Goal: Information Seeking & Learning: Learn about a topic

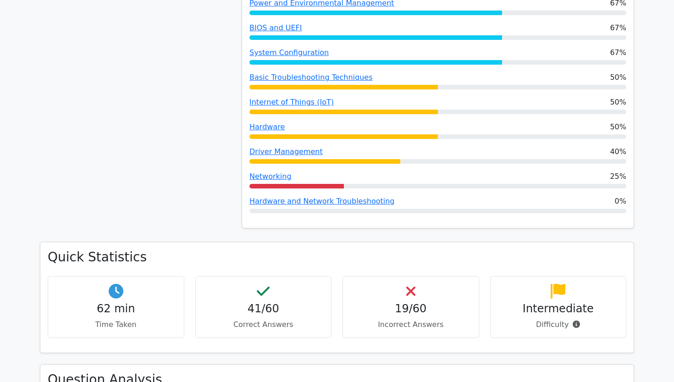
scroll to position [664, 0]
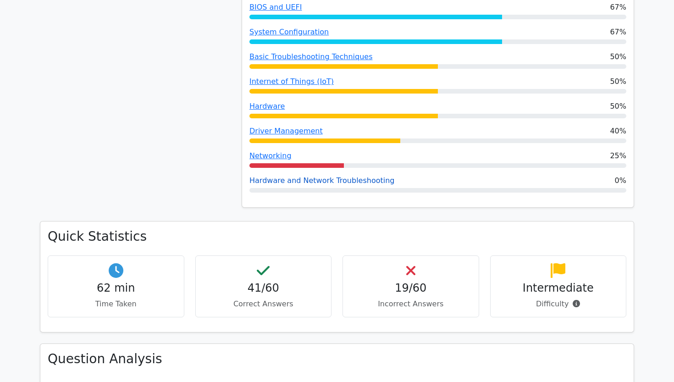
click at [312, 176] on link "Hardware and Network Troubleshooting" at bounding box center [321, 180] width 145 height 9
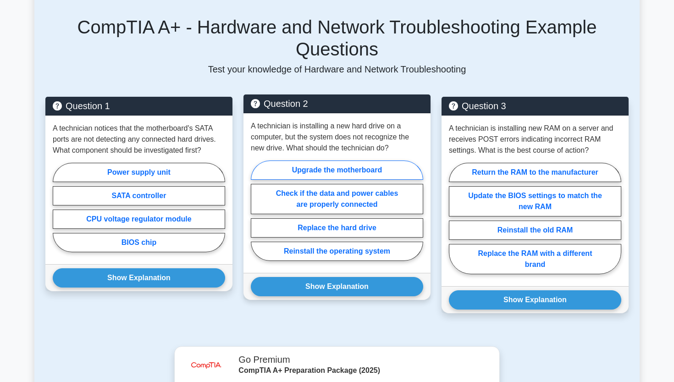
scroll to position [650, 0]
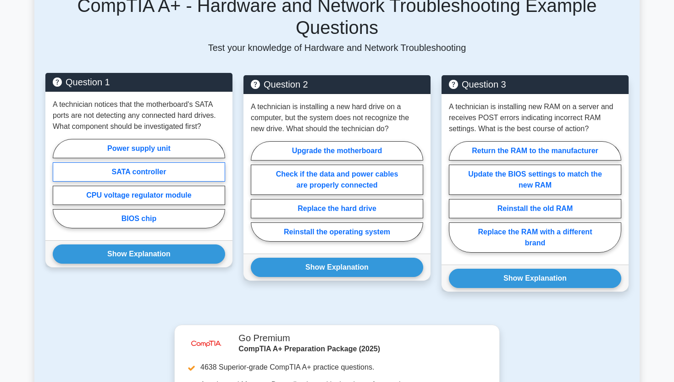
click at [198, 169] on label "SATA controller" at bounding box center [139, 171] width 172 height 19
click at [59, 183] on input "SATA controller" at bounding box center [56, 186] width 6 height 6
radio input "true"
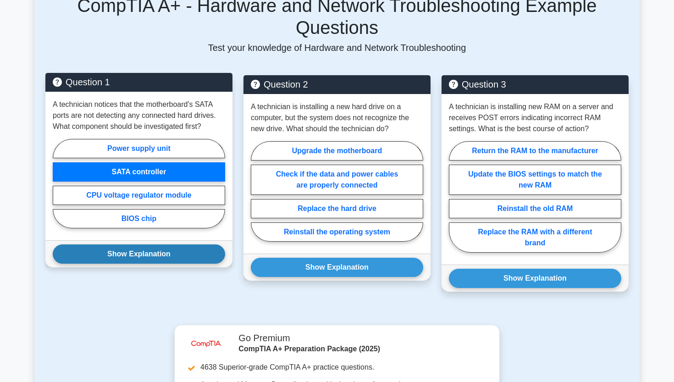
click at [152, 254] on button "Show Explanation" at bounding box center [139, 253] width 172 height 19
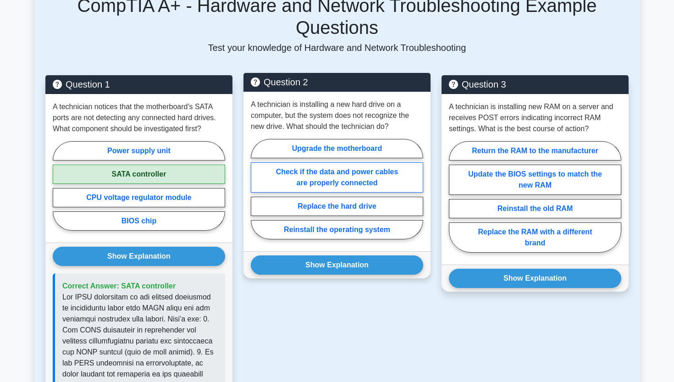
click at [336, 177] on label "Check if the data and power cables are properly connected" at bounding box center [337, 177] width 172 height 30
click at [257, 189] on input "Check if the data and power cables are properly connected" at bounding box center [254, 192] width 6 height 6
radio input "true"
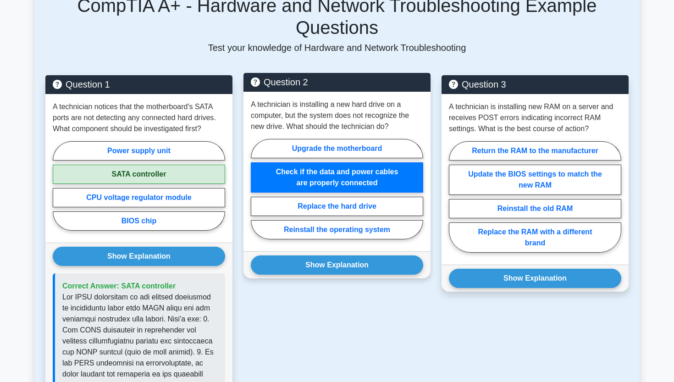
click at [303, 278] on div "Show Explanation Correct Answer: Check if the data and power cables are properl…" at bounding box center [336, 264] width 187 height 27
click at [308, 265] on button "Show Explanation" at bounding box center [337, 264] width 172 height 19
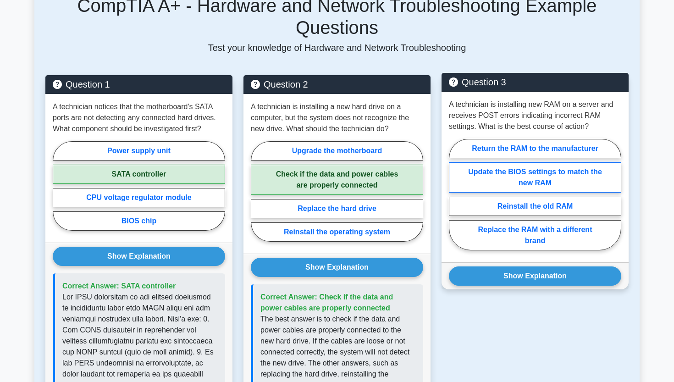
click at [519, 185] on label "Update the BIOS settings to match the new RAM" at bounding box center [535, 177] width 172 height 30
click at [455, 194] on input "Update the BIOS settings to match the new RAM" at bounding box center [452, 197] width 6 height 6
radio input "true"
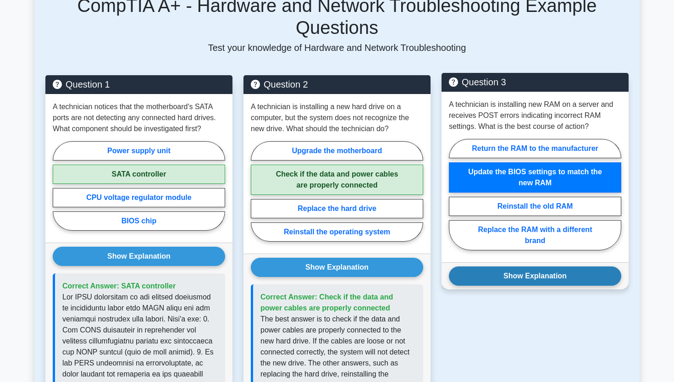
click at [499, 268] on button "Show Explanation" at bounding box center [535, 275] width 172 height 19
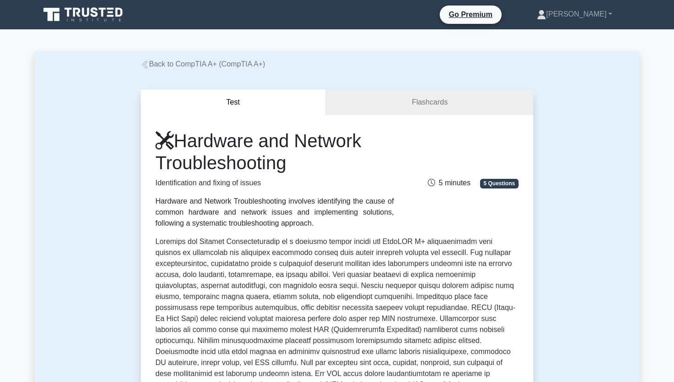
scroll to position [0, 0]
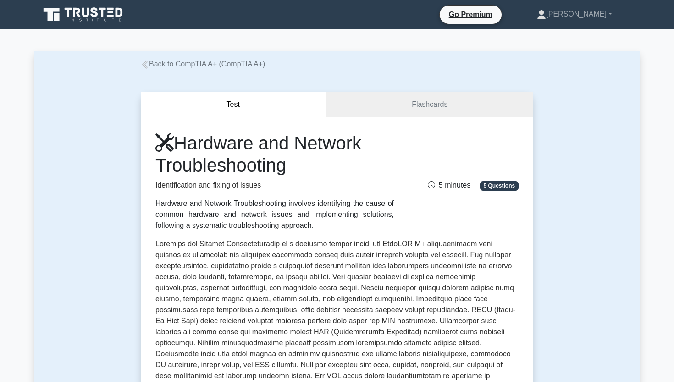
click at [248, 60] on link "Back to CompTIA A+ (CompTIA A+)" at bounding box center [203, 64] width 124 height 8
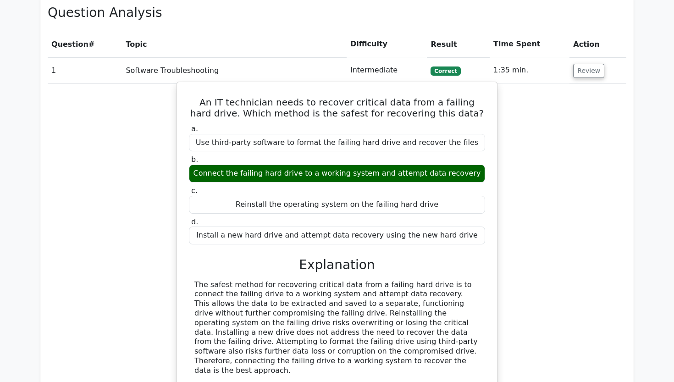
scroll to position [1060, 0]
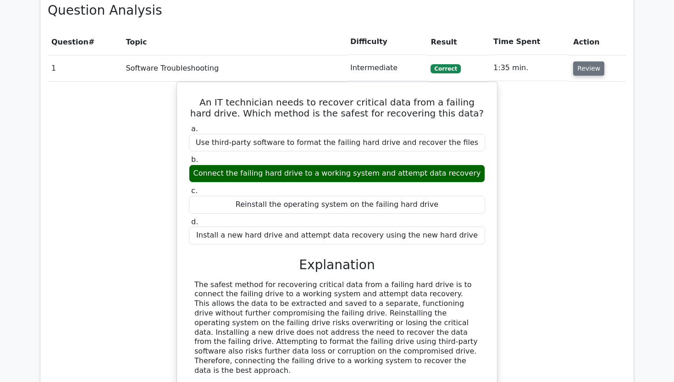
click at [587, 61] on button "Review" at bounding box center [588, 68] width 31 height 14
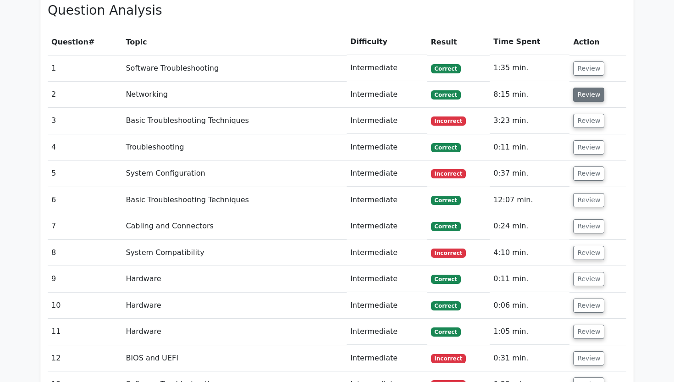
click at [587, 88] on button "Review" at bounding box center [588, 95] width 31 height 14
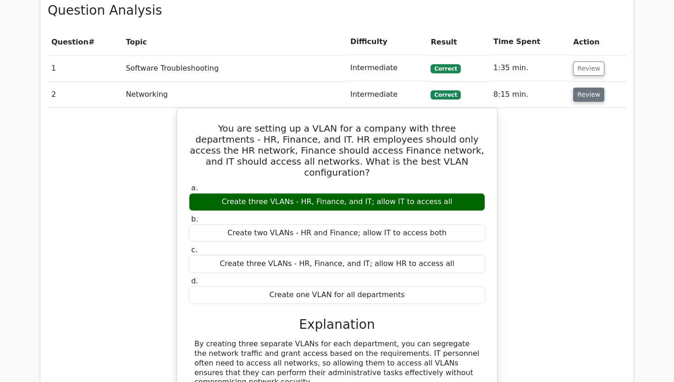
click at [587, 88] on button "Review" at bounding box center [588, 95] width 31 height 14
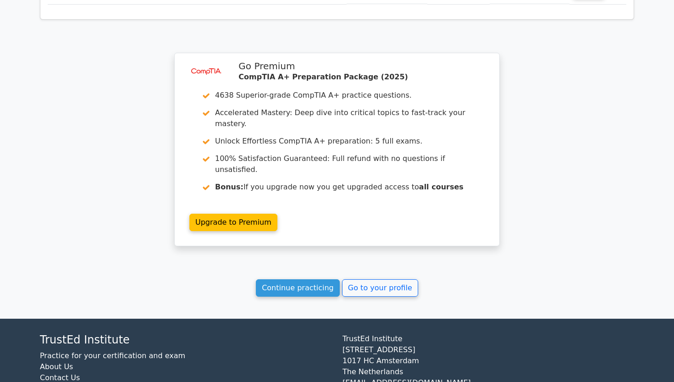
scroll to position [2667, 0]
click at [295, 280] on link "Continue practicing" at bounding box center [298, 288] width 84 height 17
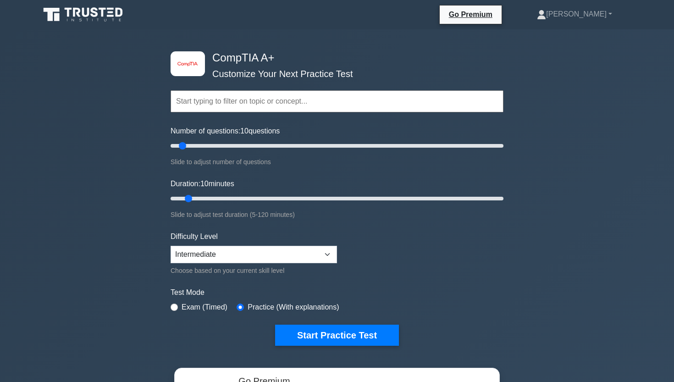
click at [313, 138] on div "Number of questions: 10 questions Slide to adjust number of questions" at bounding box center [337, 147] width 333 height 42
click at [304, 147] on input "Number of questions: 10 questions" at bounding box center [337, 145] width 333 height 11
click at [284, 141] on input "Number of questions: 85 questions" at bounding box center [337, 145] width 333 height 11
click at [272, 144] on input "Number of questions: 65 questions" at bounding box center [337, 145] width 333 height 11
type input "60"
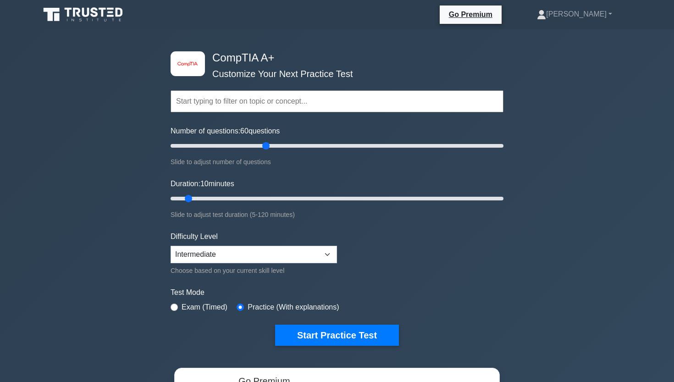
click at [267, 144] on input "Number of questions: 60 questions" at bounding box center [337, 145] width 333 height 11
drag, startPoint x: 338, startPoint y: 199, endPoint x: 621, endPoint y: 191, distance: 282.5
type input "120"
click at [614, 191] on div "image/svg+xml CompTIA A+ Customize Your Next Practice Test Topics Hardware Oper…" at bounding box center [337, 290] width 674 height 523
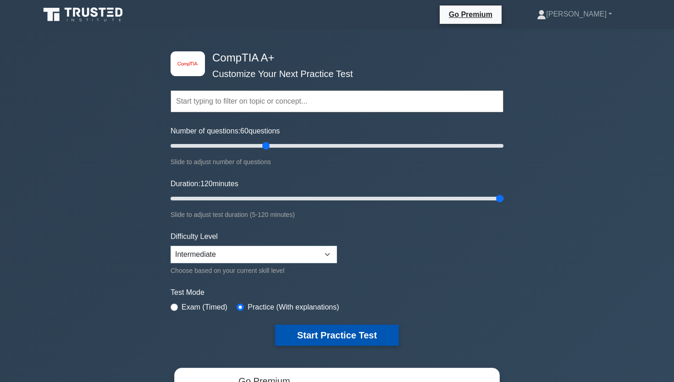
click at [307, 327] on button "Start Practice Test" at bounding box center [337, 335] width 124 height 21
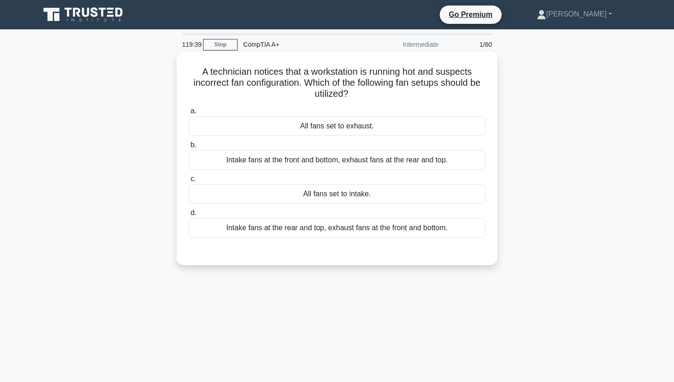
click at [334, 164] on div "Intake fans at the front and bottom, exhaust fans at the rear and top." at bounding box center [336, 159] width 297 height 19
click at [188, 148] on input "b. Intake fans at the front and bottom, exhaust fans at the rear and top." at bounding box center [188, 145] width 0 height 6
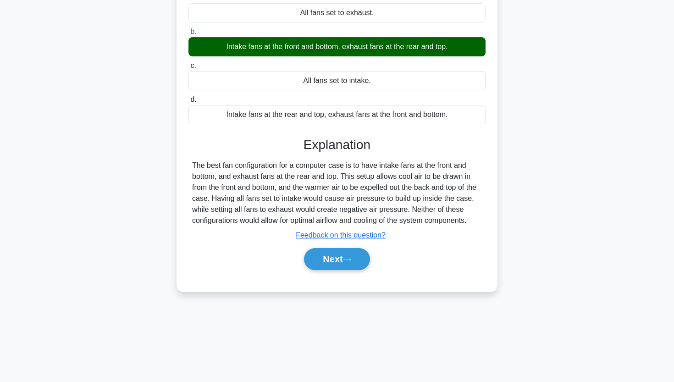
scroll to position [113, 0]
click at [327, 267] on button "Next" at bounding box center [337, 259] width 66 height 22
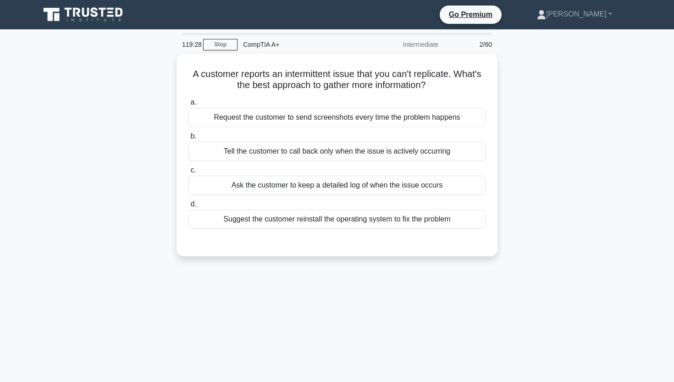
scroll to position [0, 0]
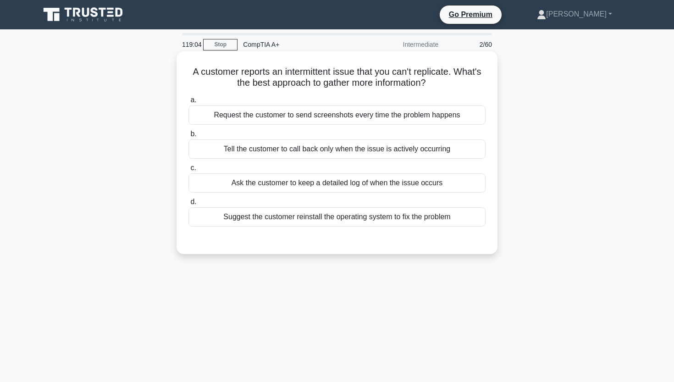
click at [305, 122] on div "Request the customer to send screenshots every time the problem happens" at bounding box center [336, 114] width 297 height 19
click at [188, 103] on input "a. Request the customer to send screenshots every time the problem happens" at bounding box center [188, 100] width 0 height 6
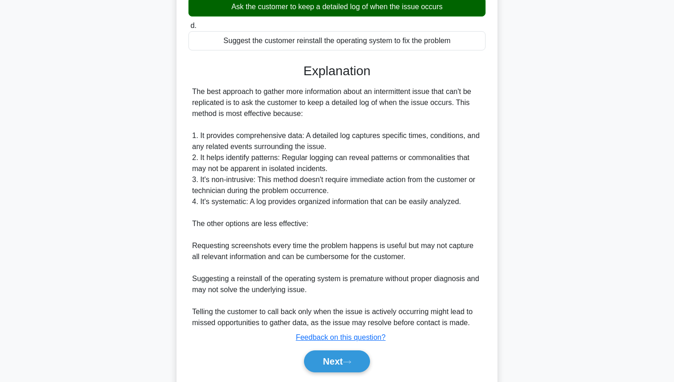
scroll to position [175, 0]
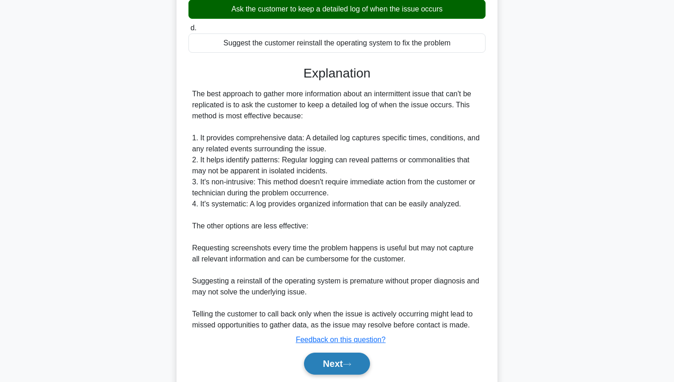
click at [313, 357] on button "Next" at bounding box center [337, 364] width 66 height 22
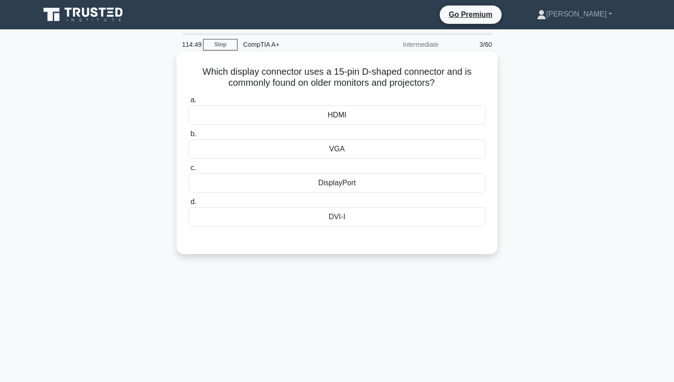
scroll to position [0, 0]
click at [340, 154] on div "VGA" at bounding box center [336, 148] width 297 height 19
click at [188, 137] on input "b. VGA" at bounding box center [188, 134] width 0 height 6
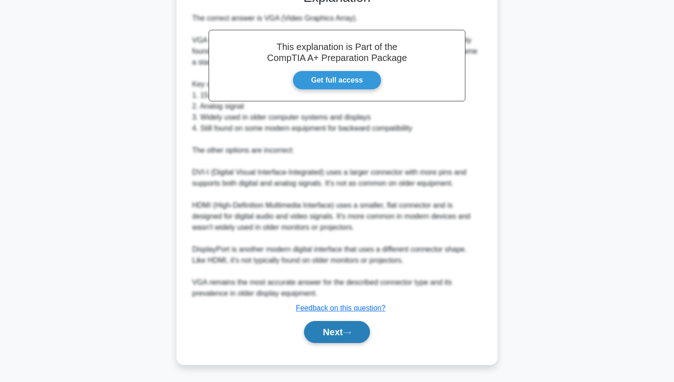
click at [312, 328] on button "Next" at bounding box center [337, 332] width 66 height 22
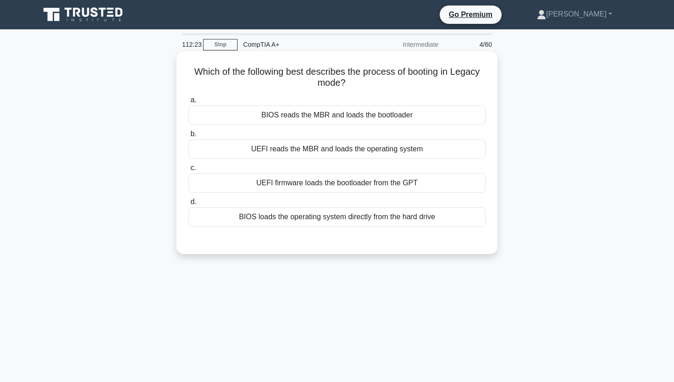
click at [285, 121] on div "BIOS reads the MBR and loads the bootloader" at bounding box center [336, 114] width 297 height 19
click at [188, 103] on input "a. BIOS reads the MBR and loads the bootloader" at bounding box center [188, 100] width 0 height 6
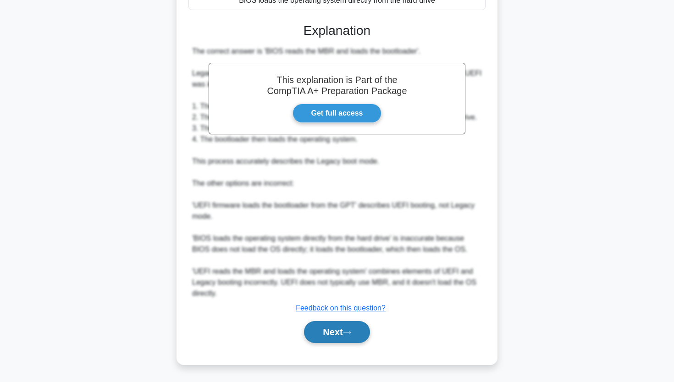
click at [312, 336] on button "Next" at bounding box center [337, 332] width 66 height 22
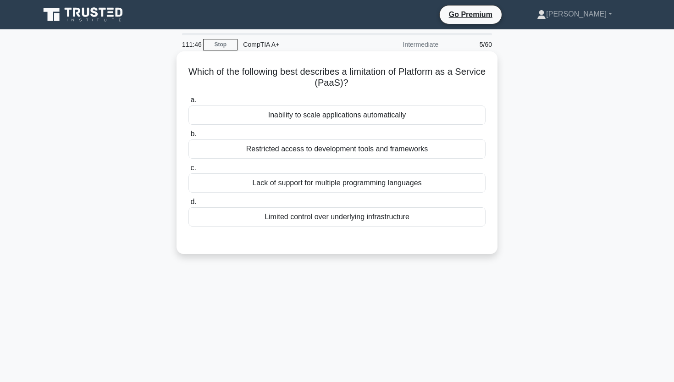
click at [366, 221] on div "Limited control over underlying infrastructure" at bounding box center [336, 216] width 297 height 19
click at [188, 205] on input "d. Limited control over underlying infrastructure" at bounding box center [188, 202] width 0 height 6
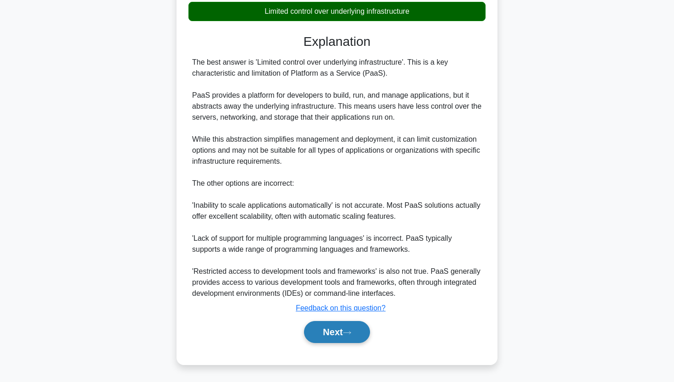
click at [341, 325] on button "Next" at bounding box center [337, 332] width 66 height 22
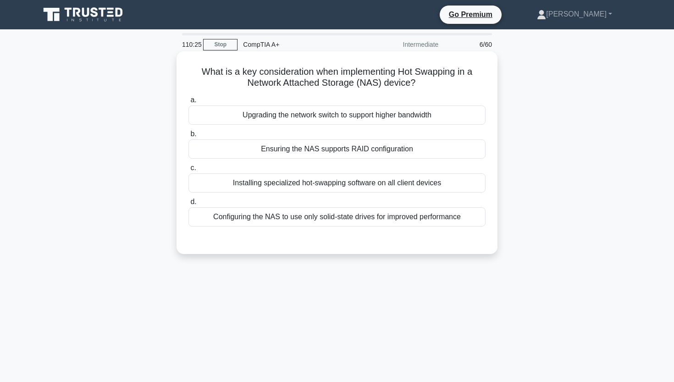
click at [286, 152] on div "Ensuring the NAS supports RAID configuration" at bounding box center [336, 148] width 297 height 19
click at [188, 137] on input "b. Ensuring the NAS supports RAID configuration" at bounding box center [188, 134] width 0 height 6
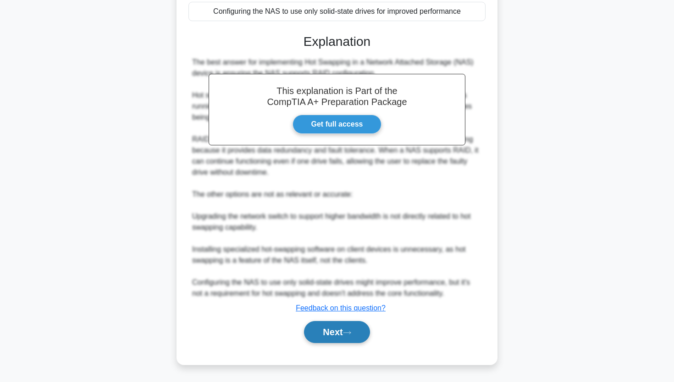
click at [328, 329] on button "Next" at bounding box center [337, 332] width 66 height 22
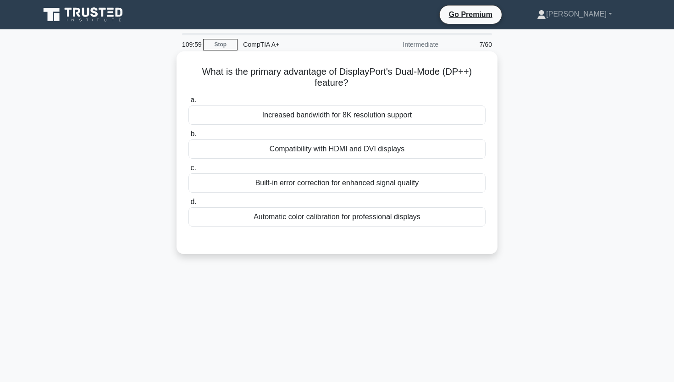
drag, startPoint x: 204, startPoint y: 72, endPoint x: 386, endPoint y: 80, distance: 181.7
click at [386, 80] on h5 "What is the primary advantage of DisplayPort's Dual-Mode (DP++) feature? .spinn…" at bounding box center [336, 77] width 299 height 23
copy h5 "What is the primary advantage of DisplayPort's Dual-Mode (DP++) feature?"
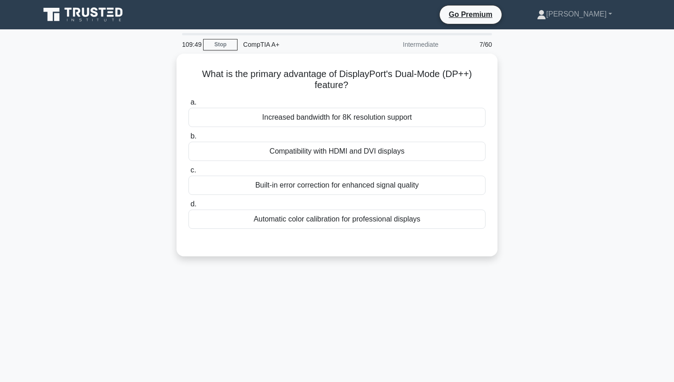
click at [65, 160] on div "What is the primary advantage of DisplayPort's Dual-Mode (DP++) feature? .spinn…" at bounding box center [336, 161] width 605 height 214
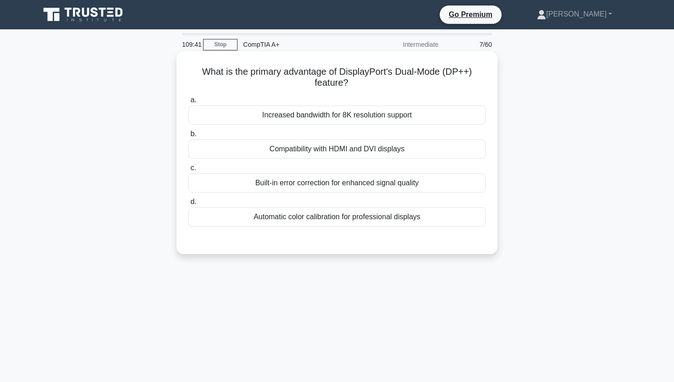
click at [262, 149] on div "Compatibility with HDMI and DVI displays" at bounding box center [336, 148] width 297 height 19
click at [188, 137] on input "b. Compatibility with HDMI and DVI displays" at bounding box center [188, 134] width 0 height 6
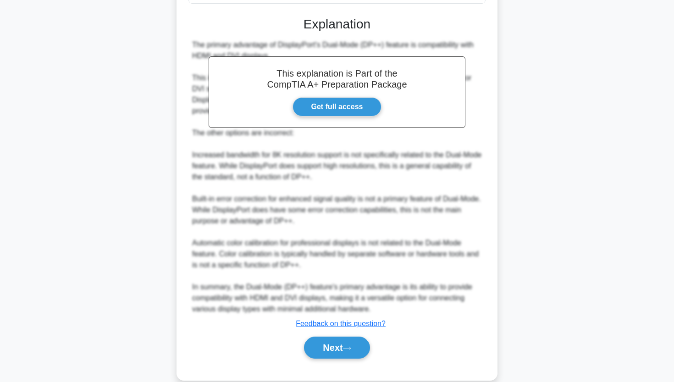
scroll to position [227, 0]
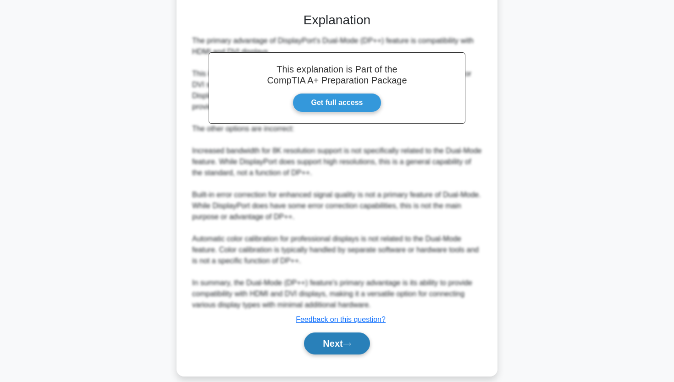
click at [334, 347] on button "Next" at bounding box center [337, 343] width 66 height 22
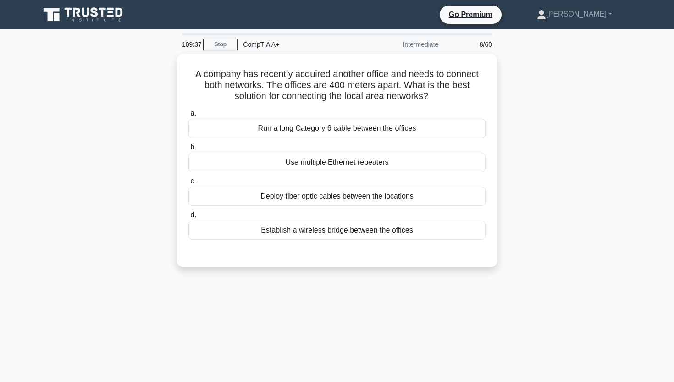
scroll to position [0, 0]
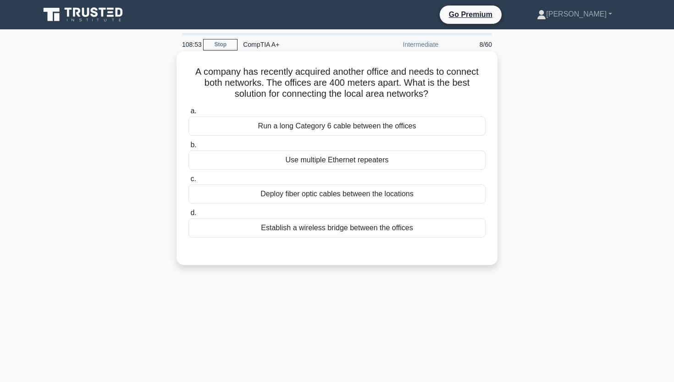
click at [288, 226] on div "Establish a wireless bridge between the offices" at bounding box center [336, 227] width 297 height 19
click at [188, 216] on input "d. Establish a wireless bridge between the offices" at bounding box center [188, 213] width 0 height 6
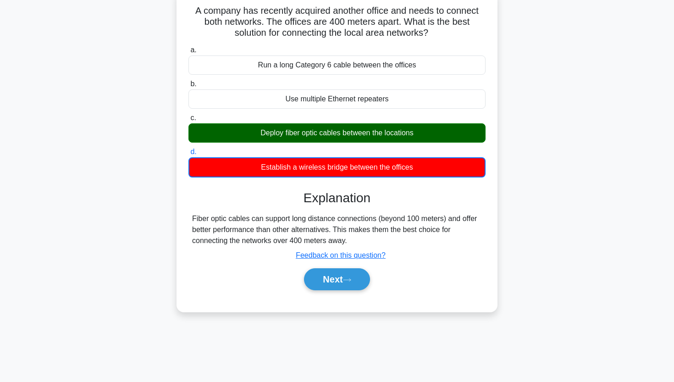
scroll to position [88, 0]
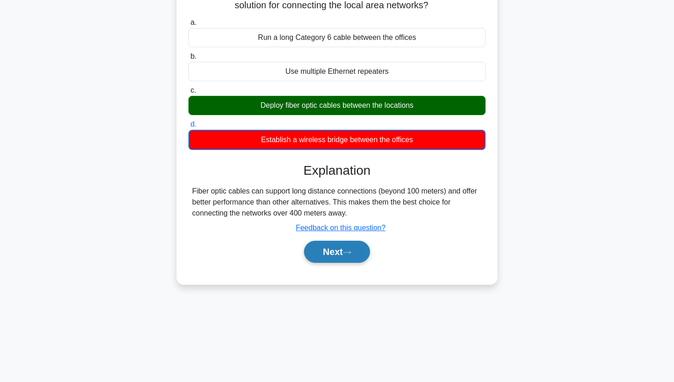
click at [329, 256] on button "Next" at bounding box center [337, 252] width 66 height 22
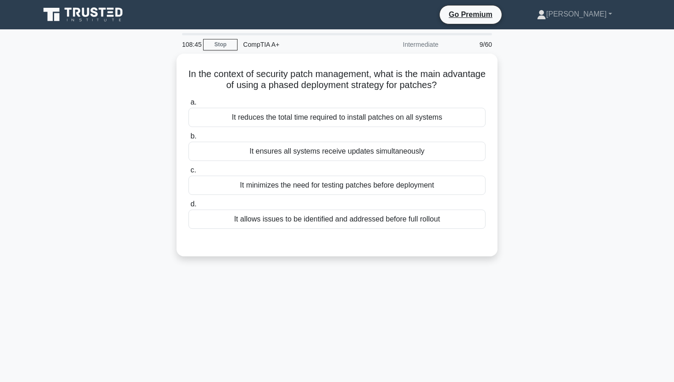
scroll to position [0, 0]
drag, startPoint x: 355, startPoint y: 24, endPoint x: 556, endPoint y: 69, distance: 205.8
click at [556, 69] on div "In the context of security patch management, what is the main advantage of usin…" at bounding box center [336, 161] width 605 height 214
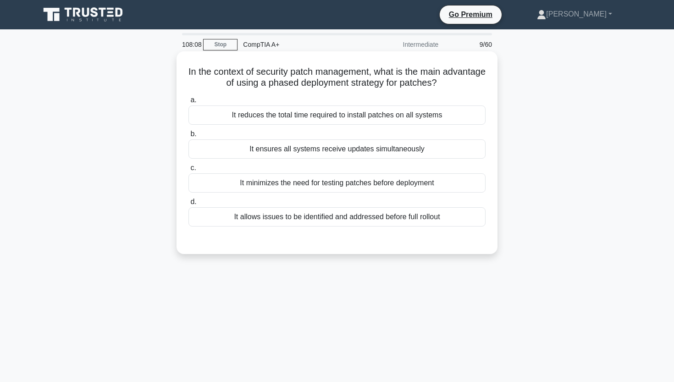
click at [327, 217] on div "It allows issues to be identified and addressed before full rollout" at bounding box center [336, 216] width 297 height 19
click at [188, 205] on input "d. It allows issues to be identified and addressed before full rollout" at bounding box center [188, 202] width 0 height 6
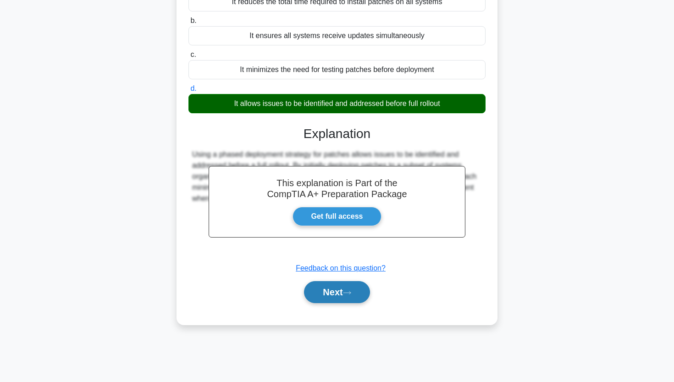
scroll to position [113, 0]
click at [314, 296] on button "Next" at bounding box center [337, 292] width 66 height 22
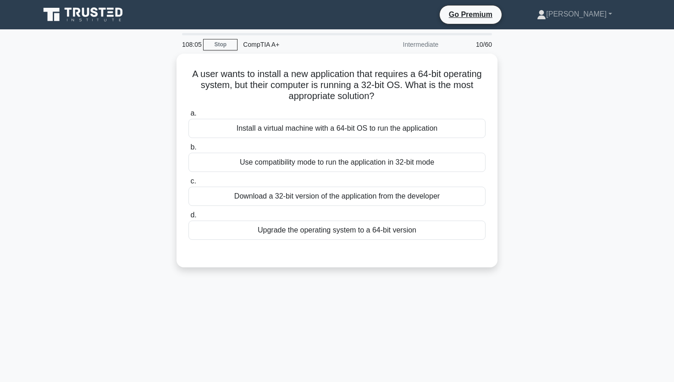
scroll to position [0, 0]
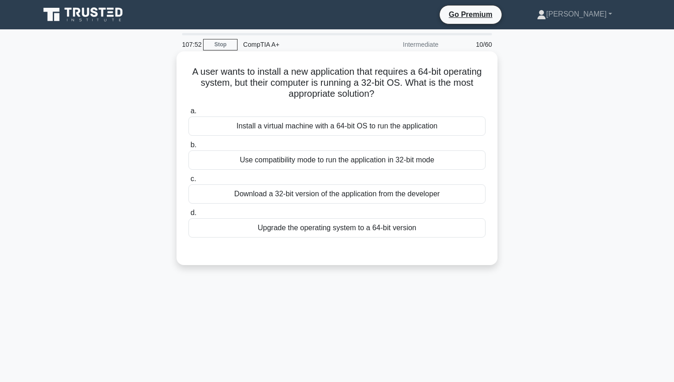
click at [336, 232] on div "Upgrade the operating system to a 64-bit version" at bounding box center [336, 227] width 297 height 19
click at [188, 216] on input "d. Upgrade the operating system to a 64-bit version" at bounding box center [188, 213] width 0 height 6
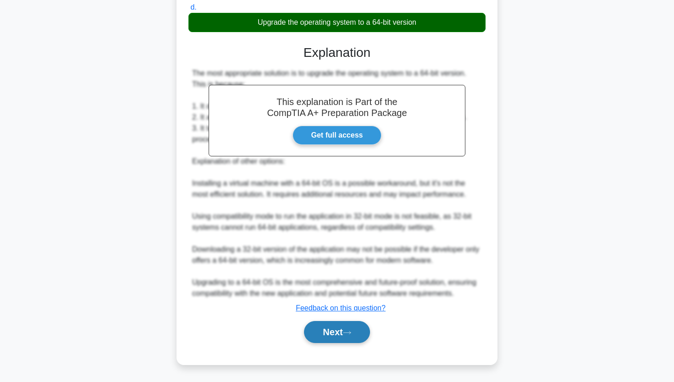
click at [325, 339] on button "Next" at bounding box center [337, 332] width 66 height 22
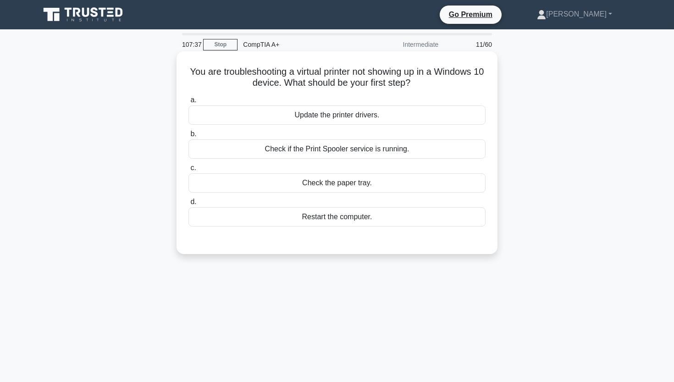
click at [393, 121] on div "Update the printer drivers." at bounding box center [336, 114] width 297 height 19
click at [188, 103] on input "a. Update the printer drivers." at bounding box center [188, 100] width 0 height 6
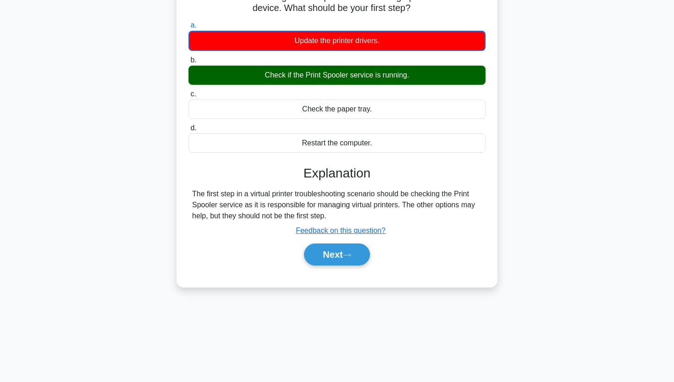
scroll to position [77, 0]
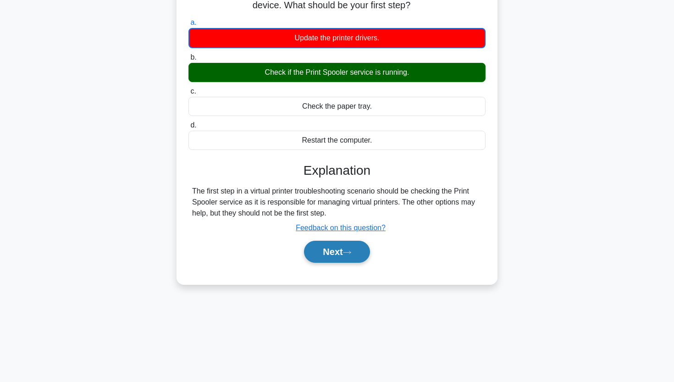
click at [338, 254] on button "Next" at bounding box center [337, 252] width 66 height 22
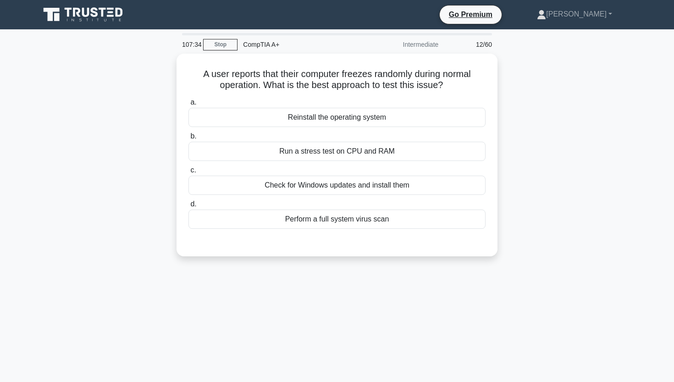
scroll to position [0, 0]
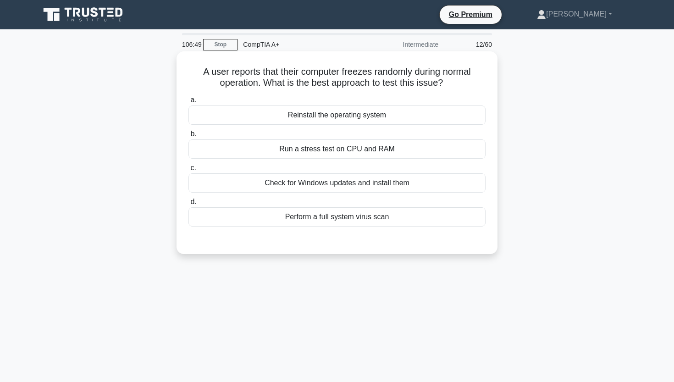
click at [266, 153] on div "Run a stress test on CPU and RAM" at bounding box center [336, 148] width 297 height 19
click at [188, 137] on input "b. Run a stress test on CPU and RAM" at bounding box center [188, 134] width 0 height 6
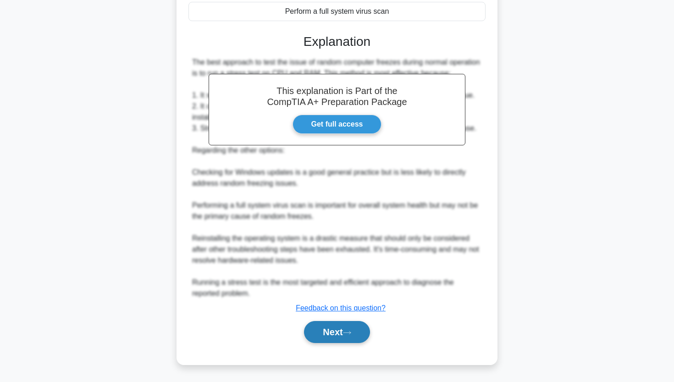
click at [326, 328] on button "Next" at bounding box center [337, 332] width 66 height 22
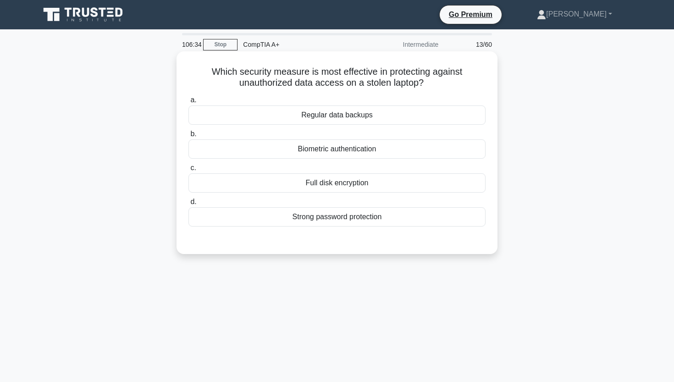
click at [356, 180] on div "Full disk encryption" at bounding box center [336, 182] width 297 height 19
click at [188, 171] on input "c. Full disk encryption" at bounding box center [188, 168] width 0 height 6
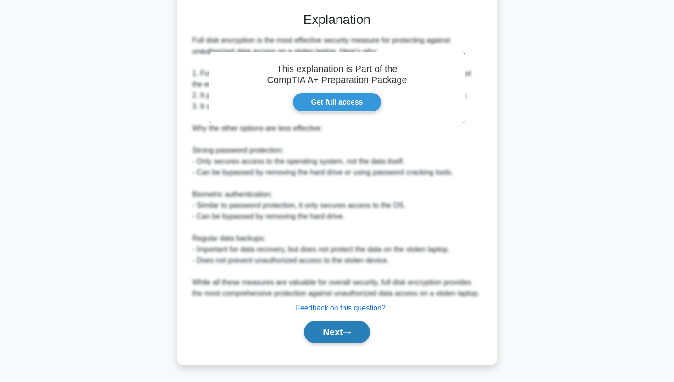
click at [332, 327] on button "Next" at bounding box center [337, 332] width 66 height 22
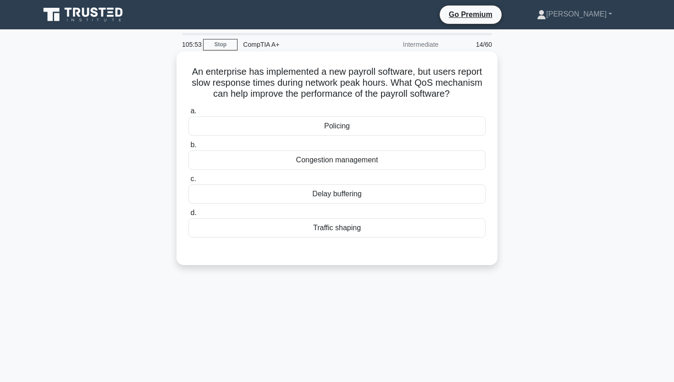
click at [421, 158] on div "Congestion management" at bounding box center [336, 159] width 297 height 19
click at [188, 148] on input "b. Congestion management" at bounding box center [188, 145] width 0 height 6
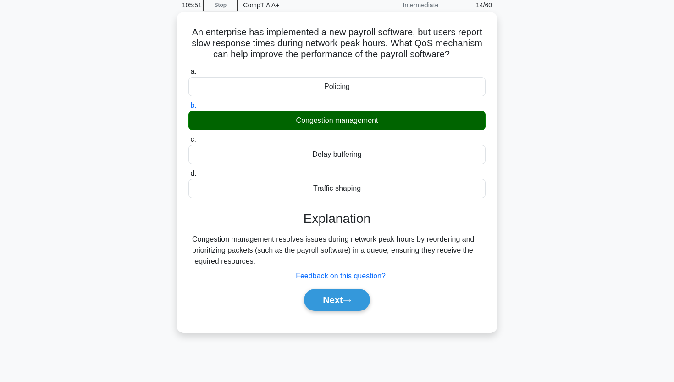
scroll to position [41, 0]
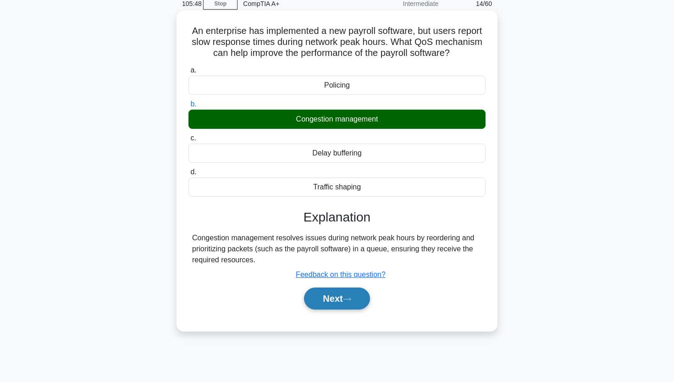
click at [335, 293] on button "Next" at bounding box center [337, 298] width 66 height 22
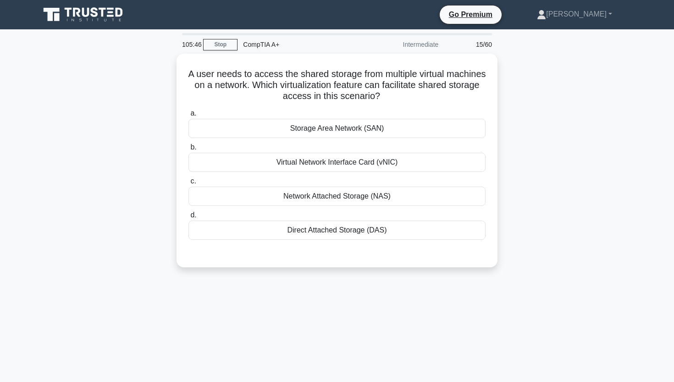
scroll to position [0, 0]
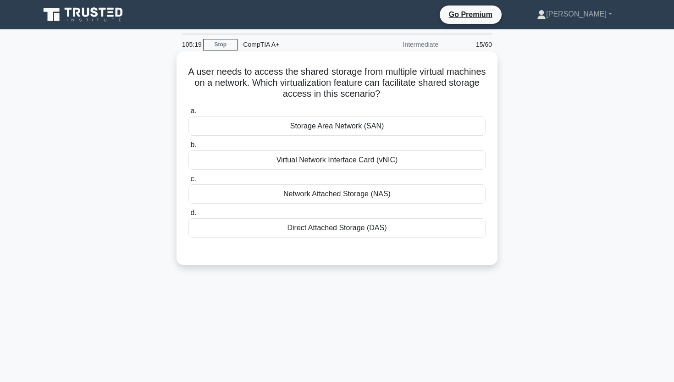
drag, startPoint x: 190, startPoint y: 69, endPoint x: 411, endPoint y: 98, distance: 223.3
click at [411, 98] on h5 "A user needs to access the shared storage from multiple virtual machines on a n…" at bounding box center [336, 83] width 299 height 34
copy h5 "A user needs to access the shared storage from multiple virtual machines on a n…"
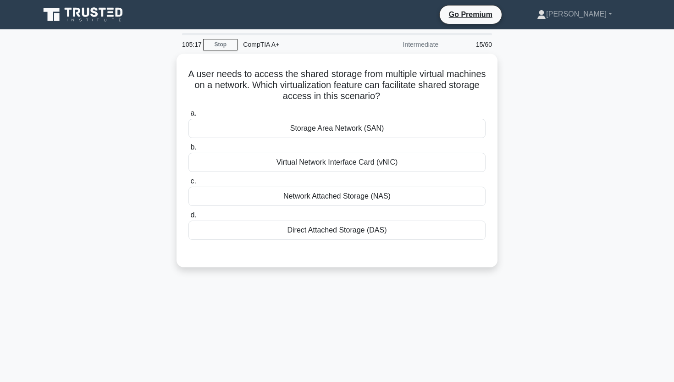
click at [149, 101] on div "A user needs to access the shared storage from multiple virtual machines on a n…" at bounding box center [336, 166] width 605 height 225
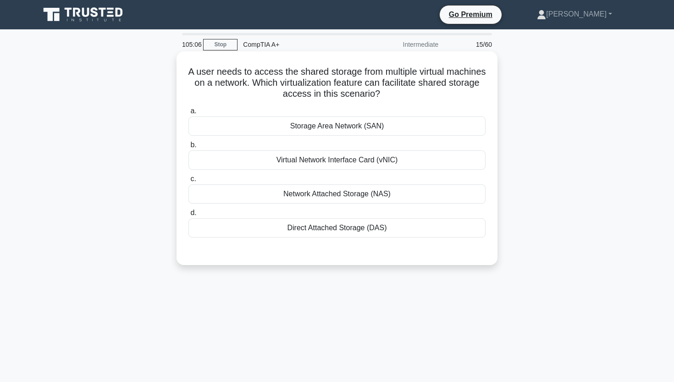
click at [328, 124] on div "Storage Area Network (SAN)" at bounding box center [336, 125] width 297 height 19
click at [188, 114] on input "a. Storage Area Network (SAN)" at bounding box center [188, 111] width 0 height 6
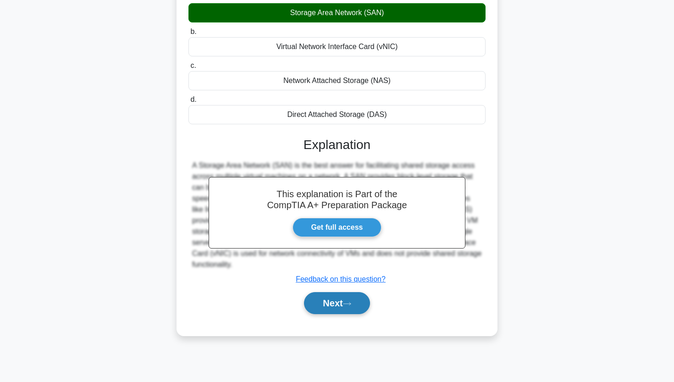
scroll to position [113, 0]
click at [315, 303] on button "Next" at bounding box center [337, 303] width 66 height 22
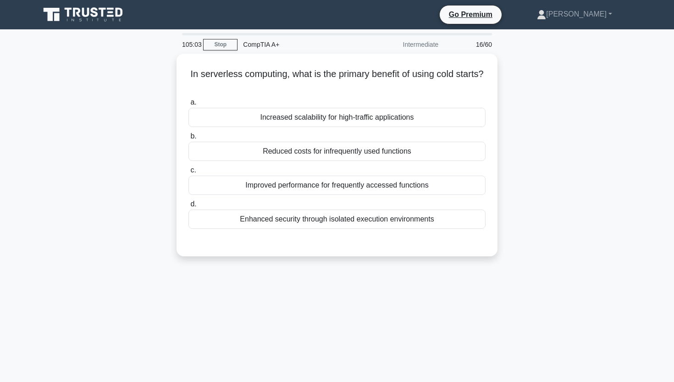
scroll to position [0, 0]
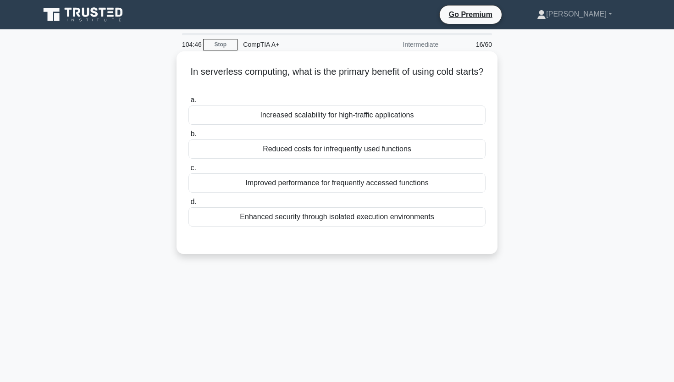
click at [346, 149] on div "Reduced costs for infrequently used functions" at bounding box center [336, 148] width 297 height 19
click at [188, 137] on input "b. Reduced costs for infrequently used functions" at bounding box center [188, 134] width 0 height 6
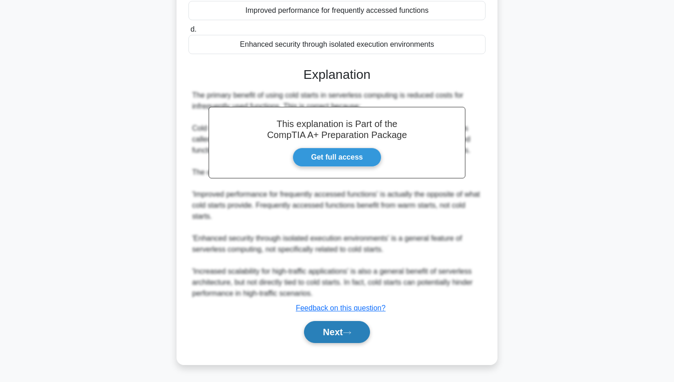
click at [320, 329] on button "Next" at bounding box center [337, 332] width 66 height 22
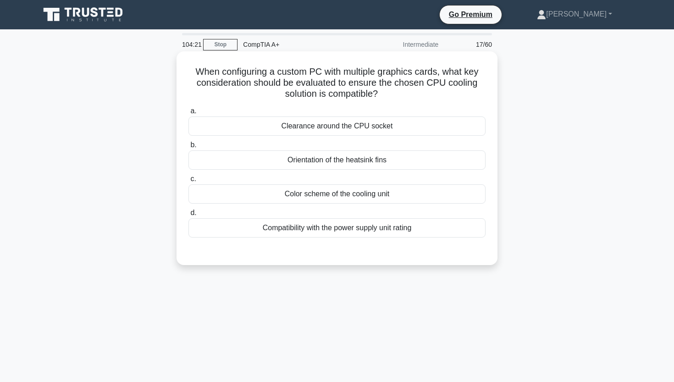
click at [399, 127] on div "Clearance around the CPU socket" at bounding box center [336, 125] width 297 height 19
click at [188, 114] on input "a. Clearance around the CPU socket" at bounding box center [188, 111] width 0 height 6
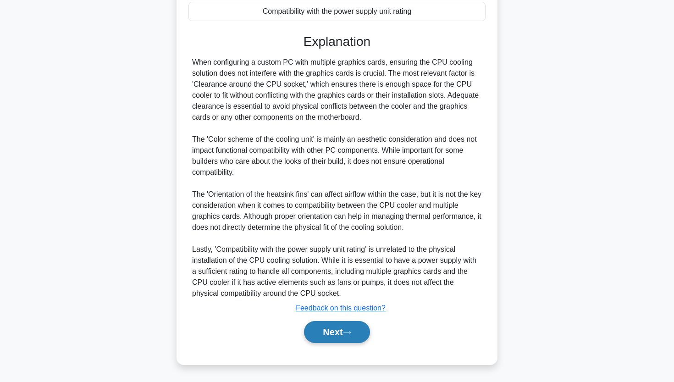
click at [347, 339] on button "Next" at bounding box center [337, 332] width 66 height 22
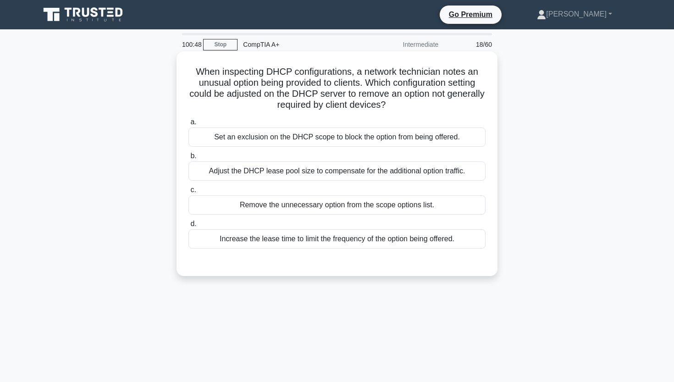
click at [399, 204] on div "Remove the unnecessary option from the scope options list." at bounding box center [336, 204] width 297 height 19
click at [188, 193] on input "c. Remove the unnecessary option from the scope options list." at bounding box center [188, 190] width 0 height 6
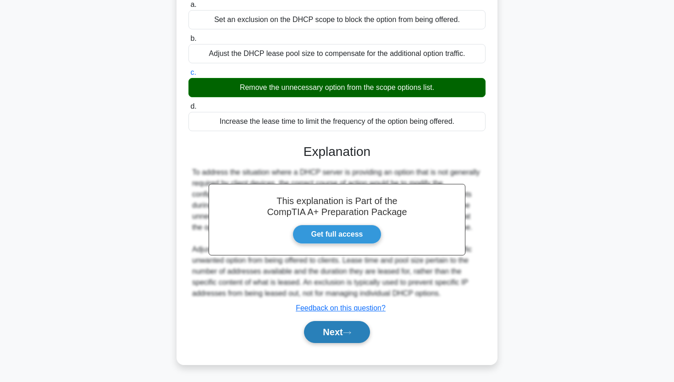
click at [312, 331] on button "Next" at bounding box center [337, 332] width 66 height 22
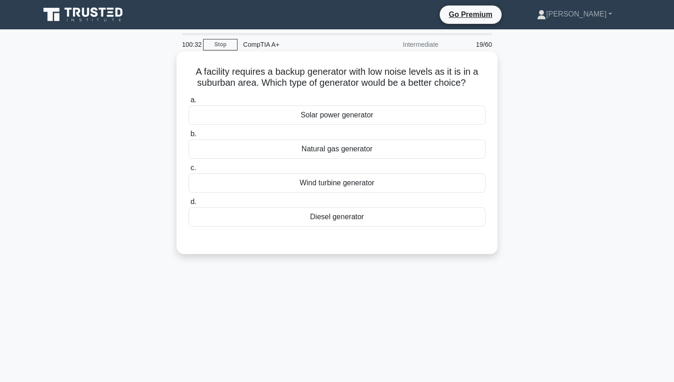
click at [251, 119] on div "Solar power generator" at bounding box center [336, 114] width 297 height 19
click at [188, 103] on input "a. Solar power generator" at bounding box center [188, 100] width 0 height 6
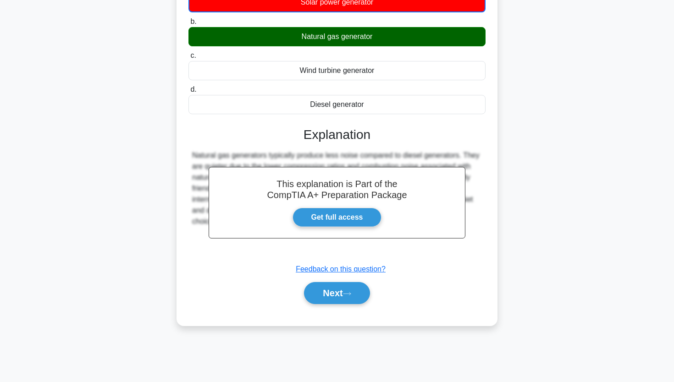
click at [328, 310] on div "a. Solar power generator b. Natural gas generator c. d." at bounding box center [336, 147] width 299 height 336
click at [328, 301] on button "Next" at bounding box center [337, 293] width 66 height 22
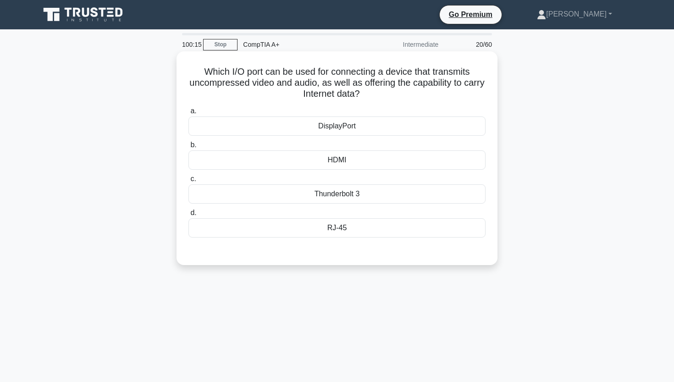
drag, startPoint x: 206, startPoint y: 70, endPoint x: 367, endPoint y: 95, distance: 162.8
click at [367, 95] on h5 "Which I/O port can be used for connecting a device that transmits uncompressed …" at bounding box center [336, 83] width 299 height 34
copy h5 "Which I/O port can be used for connecting a device that transmits uncompressed …"
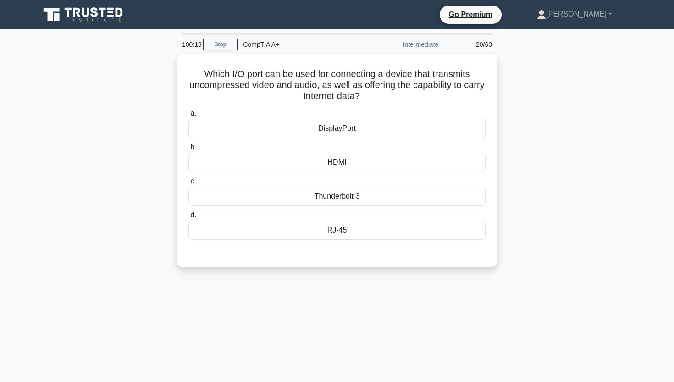
click at [128, 72] on div "Which I/O port can be used for connecting a device that transmits uncompressed …" at bounding box center [336, 166] width 605 height 225
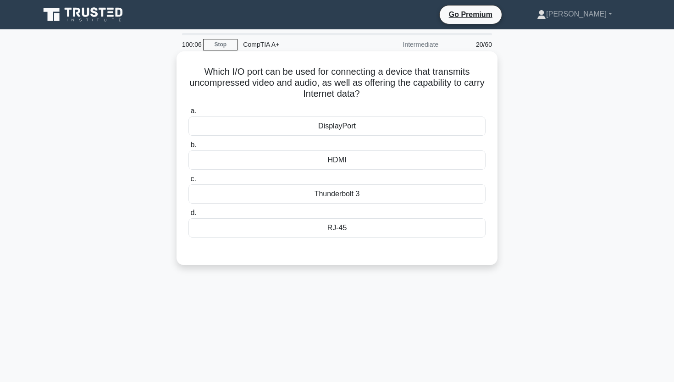
click at [281, 164] on div "HDMI" at bounding box center [336, 159] width 297 height 19
click at [188, 148] on input "b. HDMI" at bounding box center [188, 145] width 0 height 6
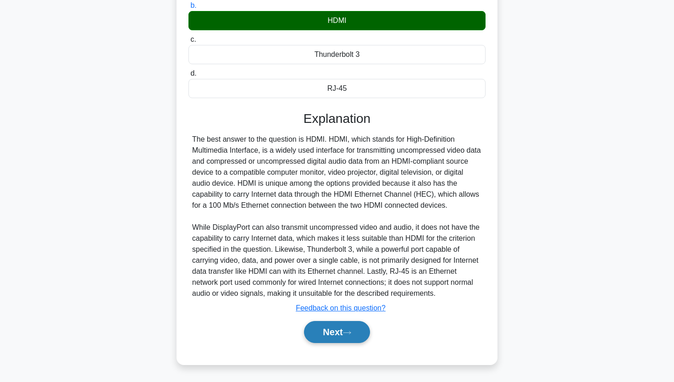
scroll to position [139, 0]
click at [333, 329] on button "Next" at bounding box center [337, 332] width 66 height 22
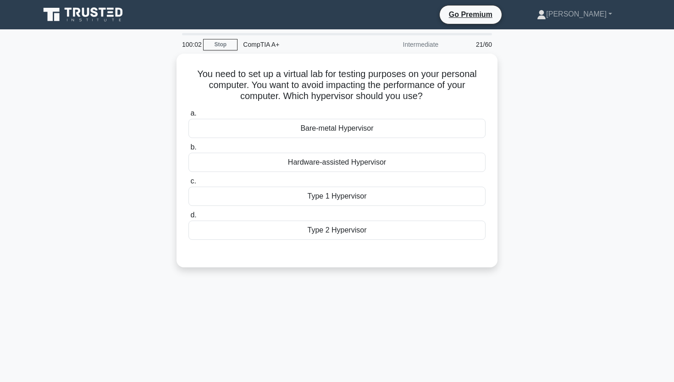
scroll to position [0, 0]
click at [550, 111] on div "You need to set up a virtual lab for testing purposes on your personal computer…" at bounding box center [336, 166] width 605 height 225
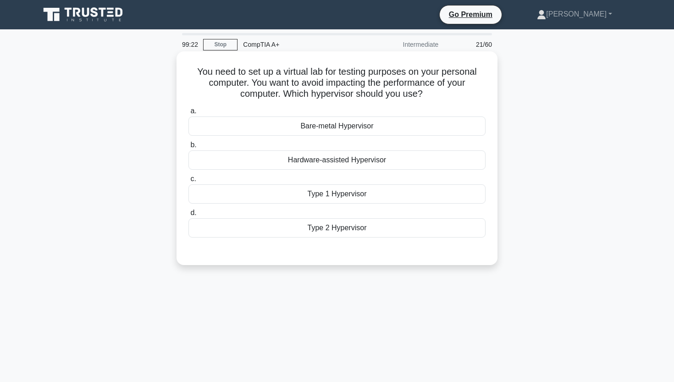
click at [389, 158] on div "Hardware-assisted Hypervisor" at bounding box center [336, 159] width 297 height 19
click at [188, 148] on input "b. Hardware-assisted Hypervisor" at bounding box center [188, 145] width 0 height 6
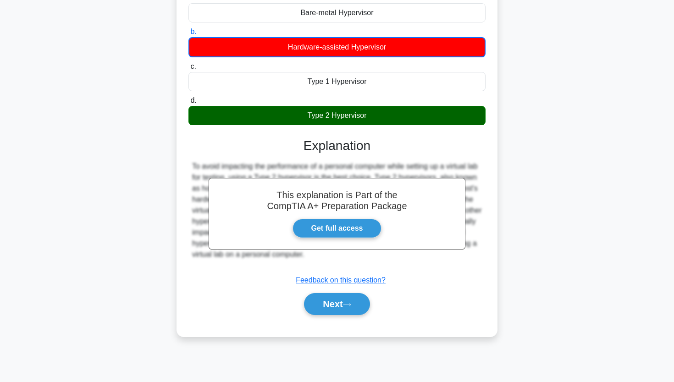
scroll to position [113, 0]
click at [321, 313] on button "Next" at bounding box center [337, 304] width 66 height 22
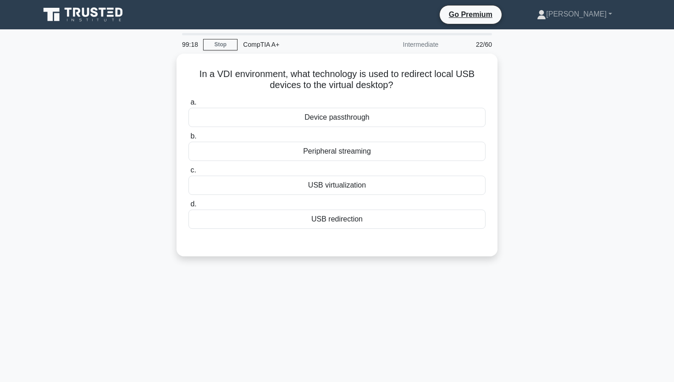
scroll to position [0, 0]
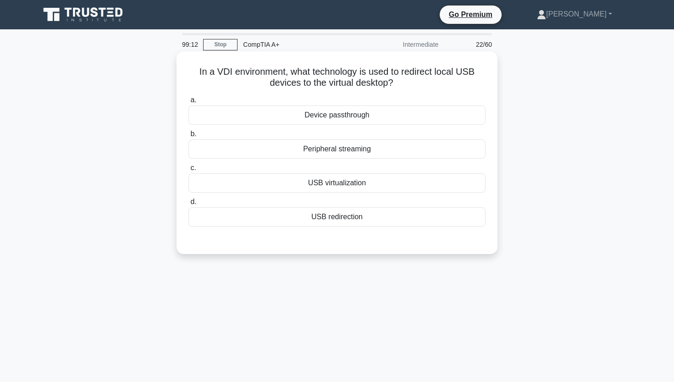
click at [396, 179] on div "USB virtualization" at bounding box center [336, 182] width 297 height 19
click at [188, 171] on input "c. USB virtualization" at bounding box center [188, 168] width 0 height 6
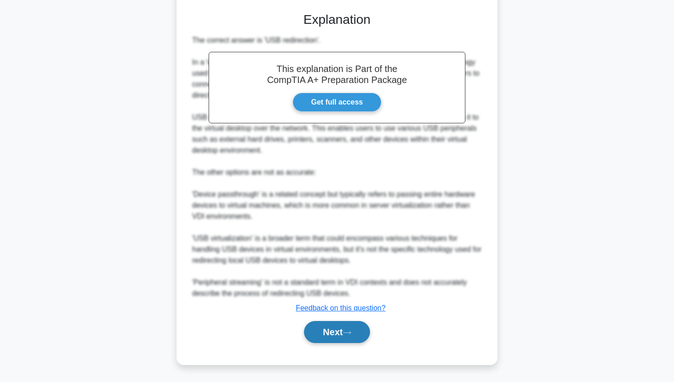
click at [313, 342] on button "Next" at bounding box center [337, 332] width 66 height 22
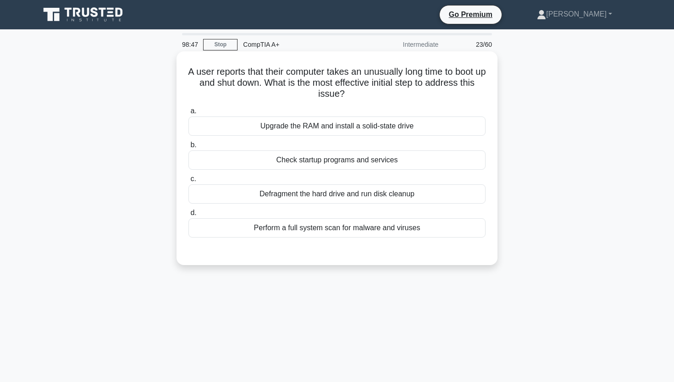
click at [363, 198] on div "Defragment the hard drive and run disk cleanup" at bounding box center [336, 193] width 297 height 19
click at [188, 182] on input "c. Defragment the hard drive and run disk cleanup" at bounding box center [188, 179] width 0 height 6
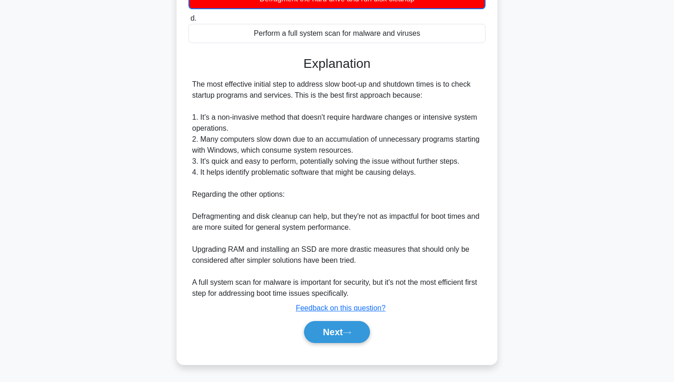
scroll to position [195, 0]
click at [329, 331] on button "Next" at bounding box center [337, 332] width 66 height 22
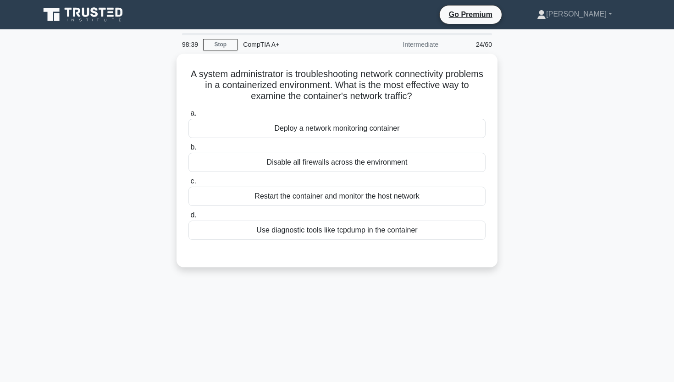
scroll to position [0, 0]
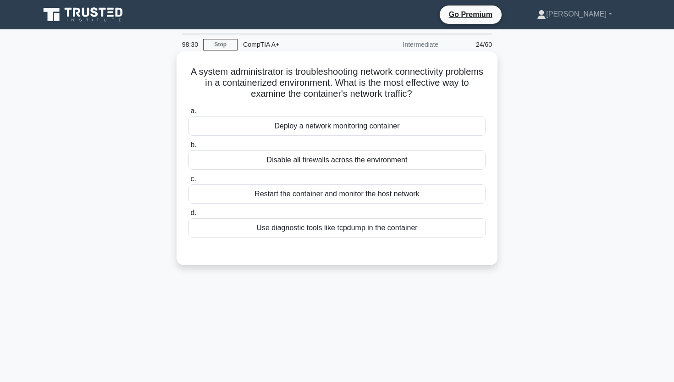
click at [409, 125] on div "Deploy a network monitoring container" at bounding box center [336, 125] width 297 height 19
click at [188, 114] on input "a. Deploy a network monitoring container" at bounding box center [188, 111] width 0 height 6
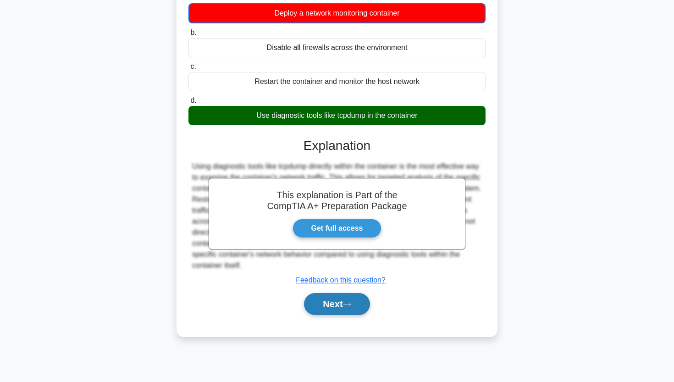
click at [345, 303] on button "Next" at bounding box center [337, 304] width 66 height 22
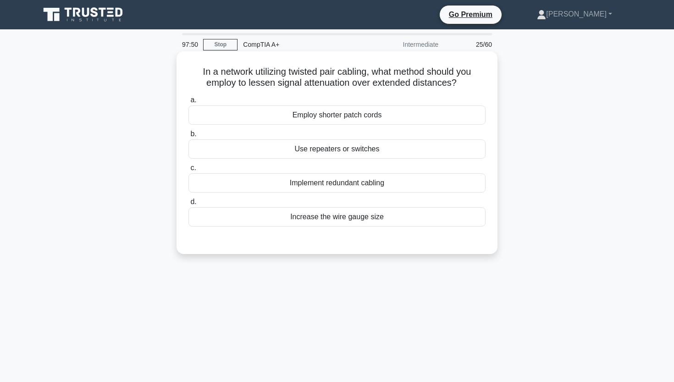
click at [378, 214] on div "Increase the wire gauge size" at bounding box center [336, 216] width 297 height 19
click at [188, 205] on input "d. Increase the wire gauge size" at bounding box center [188, 202] width 0 height 6
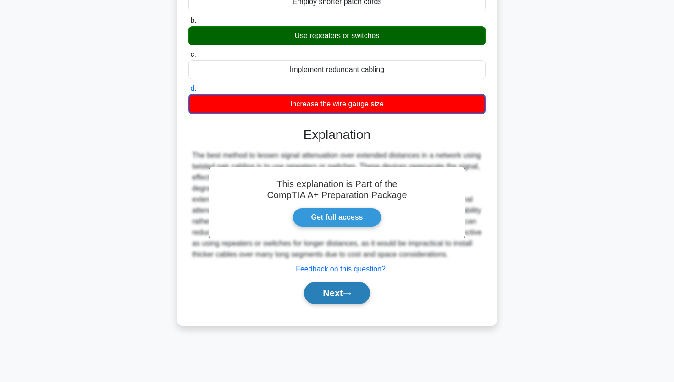
click at [345, 298] on button "Next" at bounding box center [337, 293] width 66 height 22
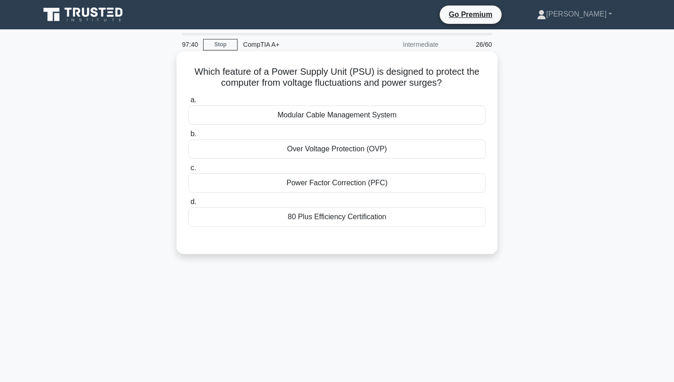
click at [375, 148] on div "Over Voltage Protection (OVP)" at bounding box center [336, 148] width 297 height 19
click at [188, 137] on input "b. Over Voltage Protection (OVP)" at bounding box center [188, 134] width 0 height 6
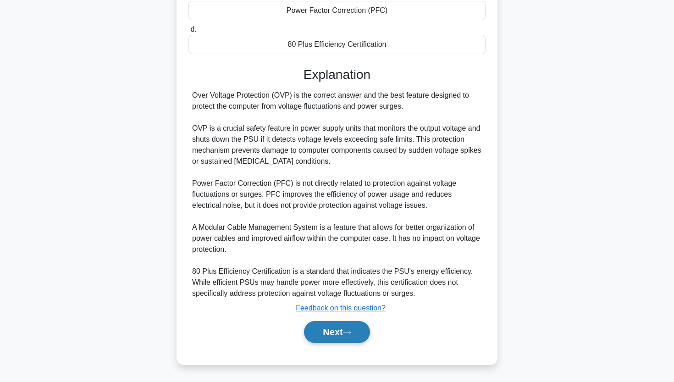
click at [316, 325] on button "Next" at bounding box center [337, 332] width 66 height 22
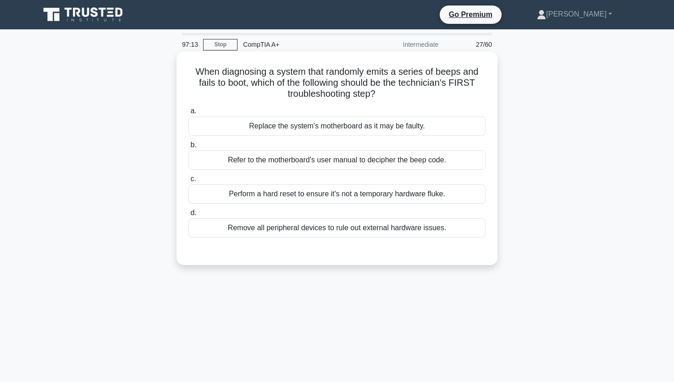
click at [323, 163] on div "Refer to the motherboard's user manual to decipher the beep code." at bounding box center [336, 159] width 297 height 19
click at [188, 148] on input "b. Refer to the motherboard's user manual to decipher the beep code." at bounding box center [188, 145] width 0 height 6
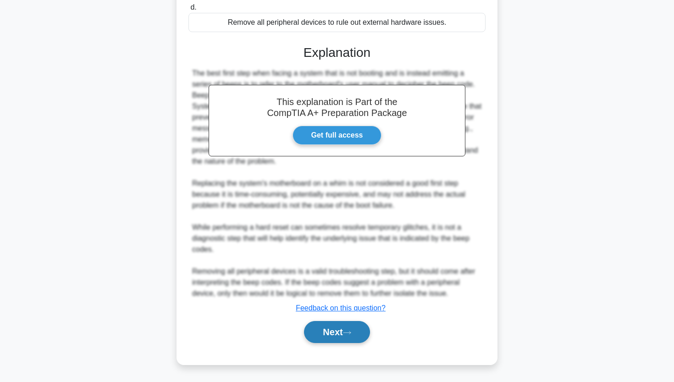
click at [320, 328] on button "Next" at bounding box center [337, 332] width 66 height 22
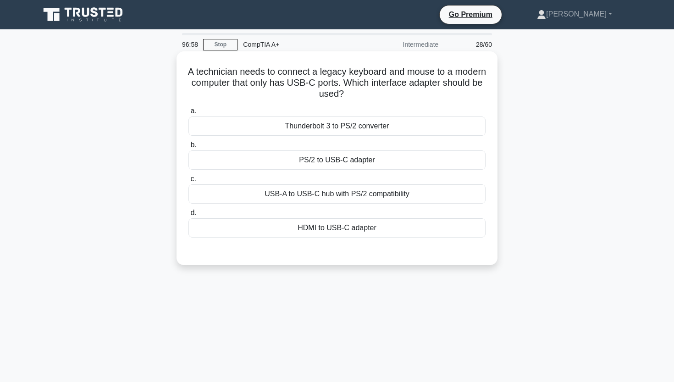
click at [365, 200] on div "USB-A to USB-C hub with PS/2 compatibility" at bounding box center [336, 193] width 297 height 19
click at [188, 182] on input "c. USB-A to USB-C hub with PS/2 compatibility" at bounding box center [188, 179] width 0 height 6
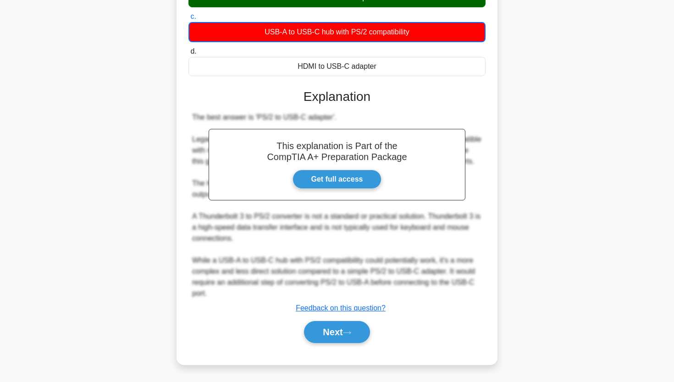
scroll to position [162, 0]
click at [321, 327] on button "Next" at bounding box center [337, 332] width 66 height 22
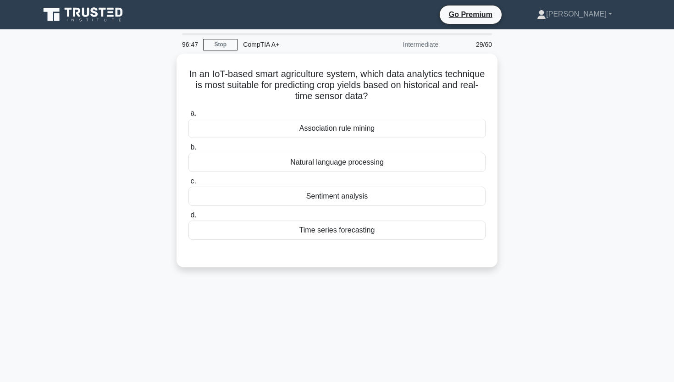
scroll to position [0, 0]
drag, startPoint x: 371, startPoint y: 229, endPoint x: 359, endPoint y: 279, distance: 51.9
click at [359, 280] on div "96:33 Stop CompTIA A+ Intermediate 29/60 In an IoT-based smart agriculture syst…" at bounding box center [336, 262] width 605 height 458
click at [359, 279] on div "96:33 Stop CompTIA A+ Intermediate 29/60 In an IoT-based smart agriculture syst…" at bounding box center [336, 262] width 605 height 458
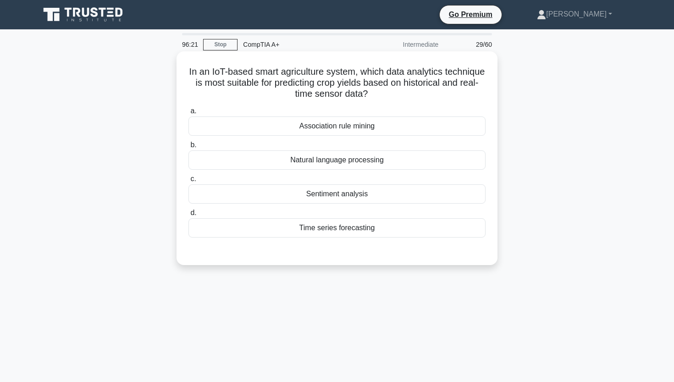
click at [361, 232] on div "Time series forecasting" at bounding box center [336, 227] width 297 height 19
click at [188, 216] on input "d. Time series forecasting" at bounding box center [188, 213] width 0 height 6
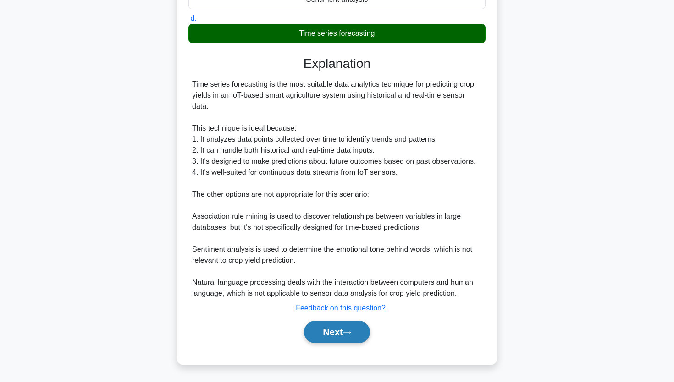
click at [325, 327] on button "Next" at bounding box center [337, 332] width 66 height 22
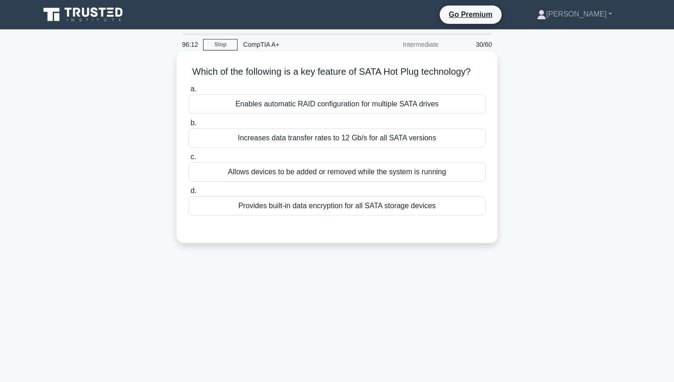
click at [354, 175] on div "Allows devices to be added or removed while the system is running" at bounding box center [336, 171] width 297 height 19
click at [188, 160] on input "c. Allows devices to be added or removed while the system is running" at bounding box center [188, 157] width 0 height 6
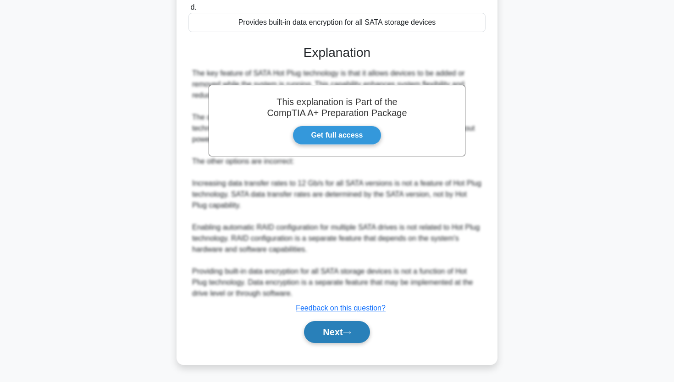
click at [320, 325] on button "Next" at bounding box center [337, 332] width 66 height 22
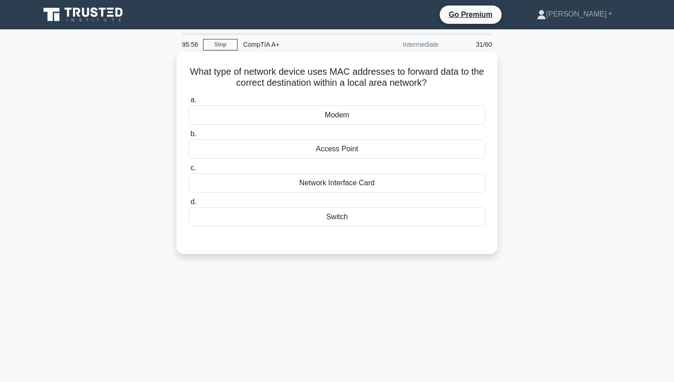
drag, startPoint x: 192, startPoint y: 76, endPoint x: 437, endPoint y: 86, distance: 245.5
click at [437, 86] on h5 "What type of network device uses MAC addresses to forward data to the correct d…" at bounding box center [336, 77] width 299 height 23
copy h5 "What type of network device uses MAC addresses to forward data to the correct d…"
click at [283, 220] on div "Switch" at bounding box center [336, 216] width 297 height 19
click at [188, 205] on input "d. Switch" at bounding box center [188, 202] width 0 height 6
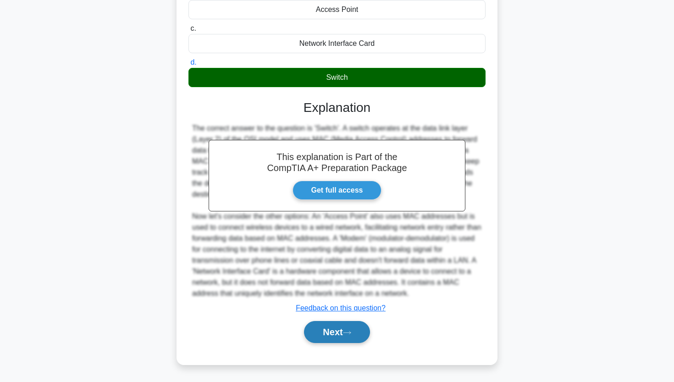
click at [323, 340] on button "Next" at bounding box center [337, 332] width 66 height 22
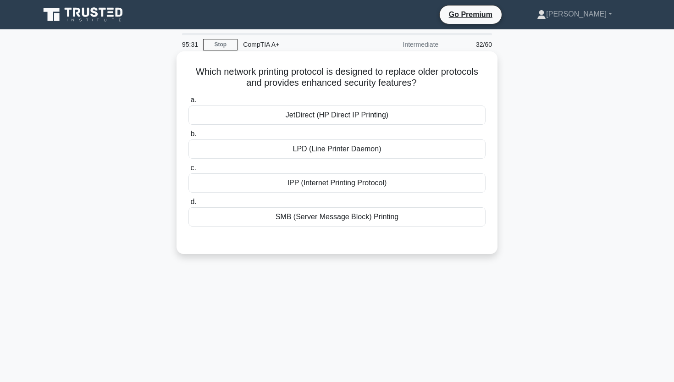
click at [352, 187] on div "IPP (Internet Printing Protocol)" at bounding box center [336, 182] width 297 height 19
click at [188, 171] on input "c. IPP (Internet Printing Protocol)" at bounding box center [188, 168] width 0 height 6
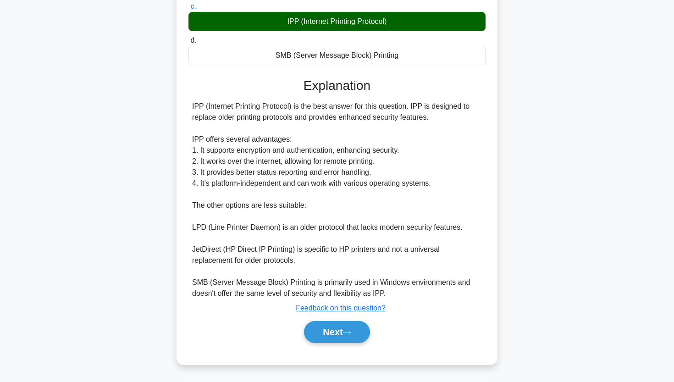
scroll to position [161, 0]
click at [333, 329] on button "Next" at bounding box center [337, 332] width 66 height 22
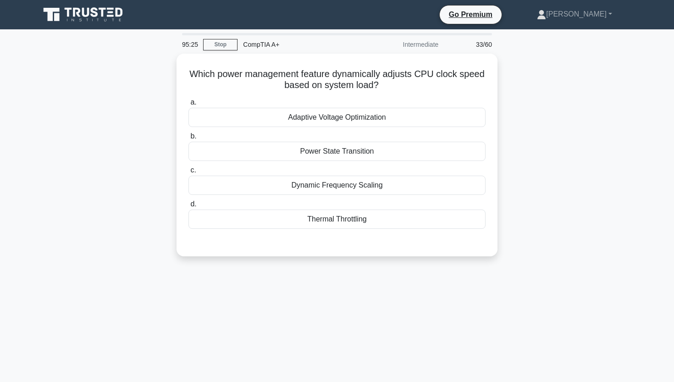
scroll to position [0, 0]
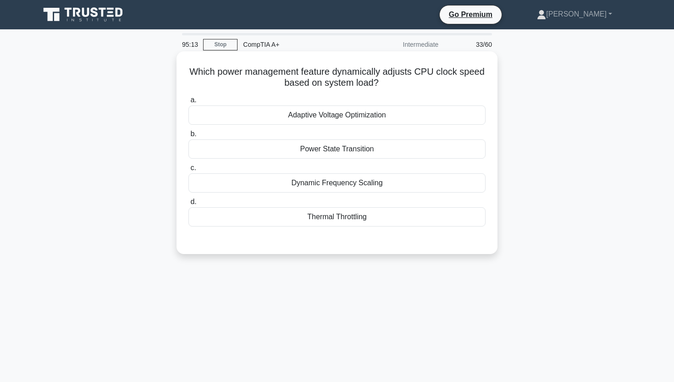
click at [387, 186] on div "Dynamic Frequency Scaling" at bounding box center [336, 182] width 297 height 19
click at [188, 171] on input "c. Dynamic Frequency Scaling" at bounding box center [188, 168] width 0 height 6
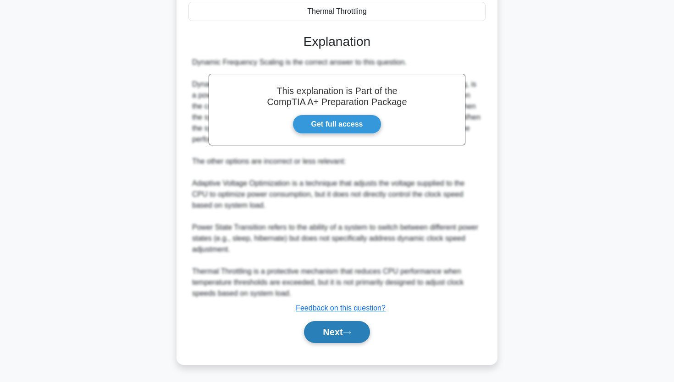
click at [327, 332] on button "Next" at bounding box center [337, 332] width 66 height 22
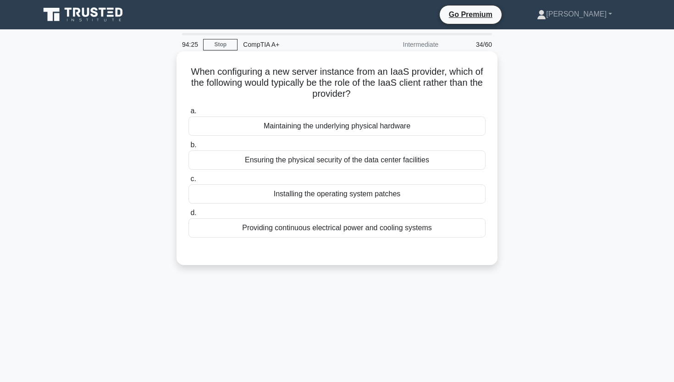
click at [281, 200] on div "Installing the operating system patches" at bounding box center [336, 193] width 297 height 19
click at [188, 182] on input "c. Installing the operating system patches" at bounding box center [188, 179] width 0 height 6
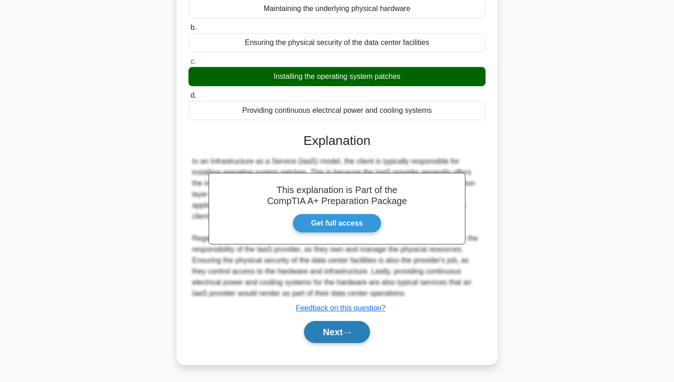
click at [313, 337] on button "Next" at bounding box center [337, 332] width 66 height 22
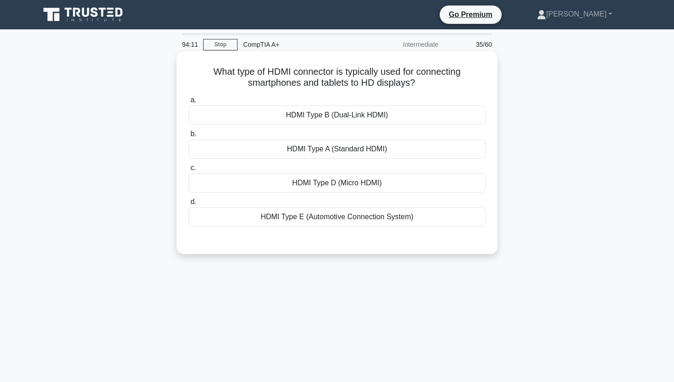
click at [374, 189] on div "HDMI Type D (Micro HDMI)" at bounding box center [336, 182] width 297 height 19
click at [188, 171] on input "c. HDMI Type D (Micro HDMI)" at bounding box center [188, 168] width 0 height 6
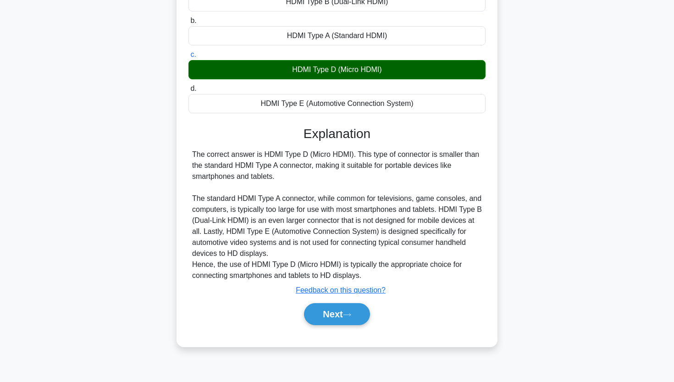
scroll to position [113, 0]
click at [318, 319] on button "Next" at bounding box center [337, 314] width 66 height 22
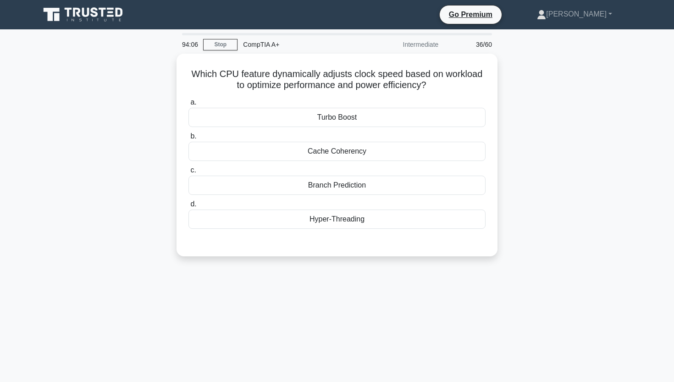
scroll to position [0, 0]
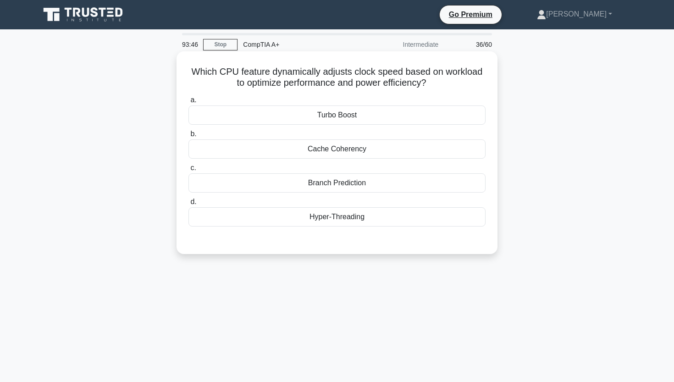
click at [359, 116] on div "Turbo Boost" at bounding box center [336, 114] width 297 height 19
click at [188, 103] on input "a. Turbo Boost" at bounding box center [188, 100] width 0 height 6
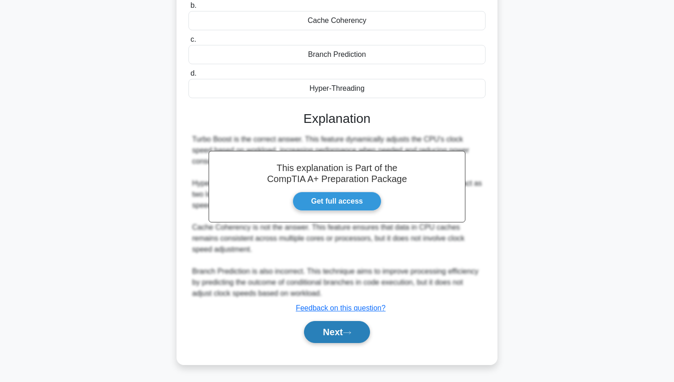
click at [330, 328] on button "Next" at bounding box center [337, 332] width 66 height 22
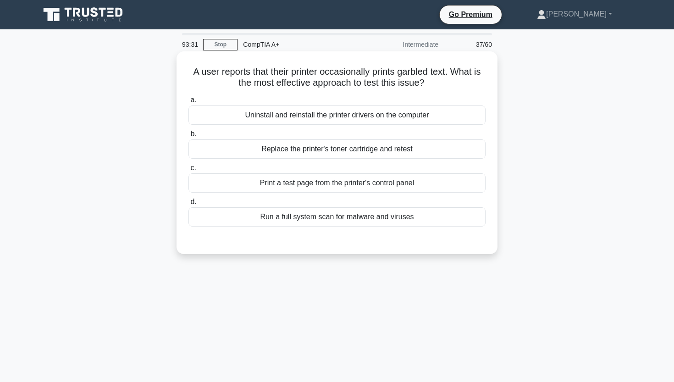
click at [344, 182] on div "Print a test page from the printer's control panel" at bounding box center [336, 182] width 297 height 19
click at [188, 171] on input "c. Print a test page from the printer's control panel" at bounding box center [188, 168] width 0 height 6
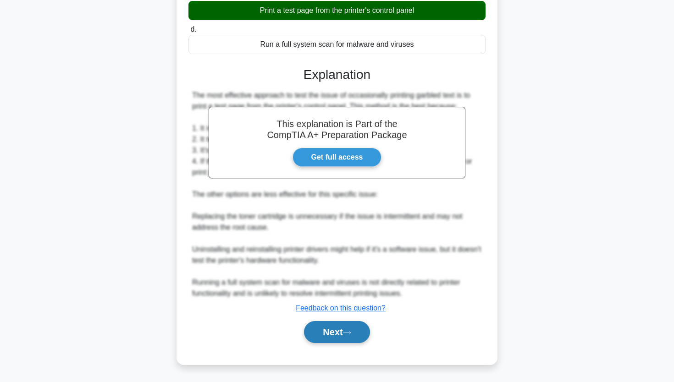
click at [332, 330] on button "Next" at bounding box center [337, 332] width 66 height 22
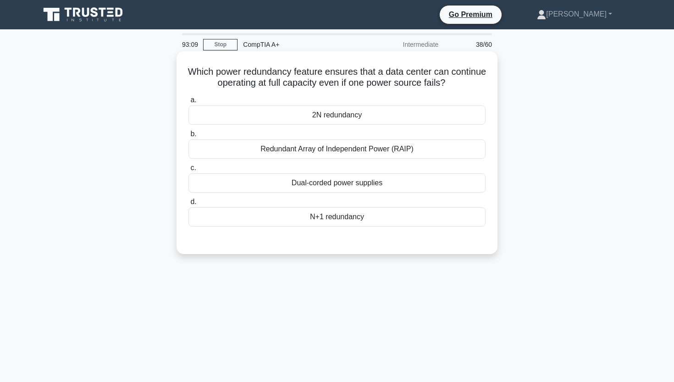
click at [316, 117] on div "2N redundancy" at bounding box center [336, 114] width 297 height 19
click at [188, 103] on input "a. 2N redundancy" at bounding box center [188, 100] width 0 height 6
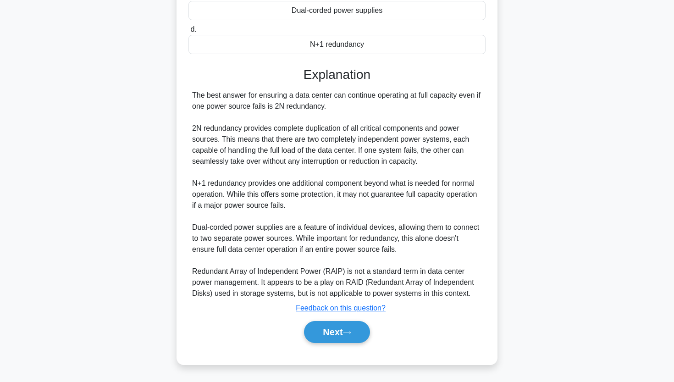
scroll to position [172, 0]
click at [343, 330] on button "Next" at bounding box center [337, 332] width 66 height 22
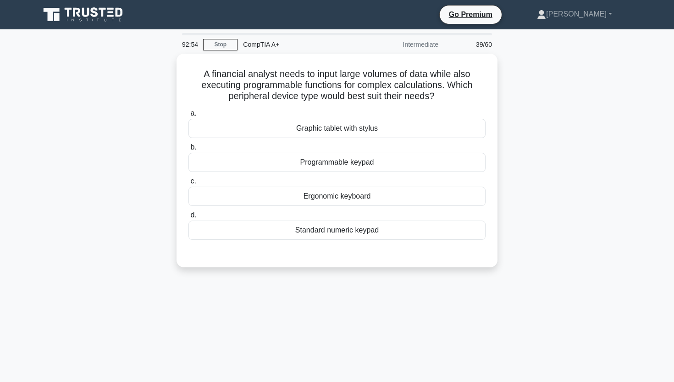
scroll to position [0, 0]
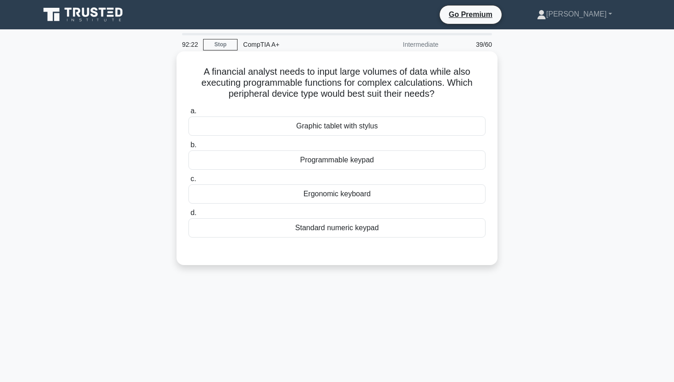
click at [283, 159] on div "Programmable keypad" at bounding box center [336, 159] width 297 height 19
click at [188, 148] on input "b. Programmable keypad" at bounding box center [188, 145] width 0 height 6
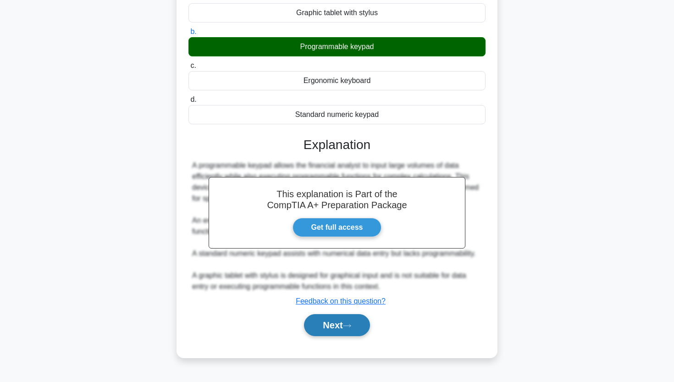
click at [317, 331] on button "Next" at bounding box center [337, 325] width 66 height 22
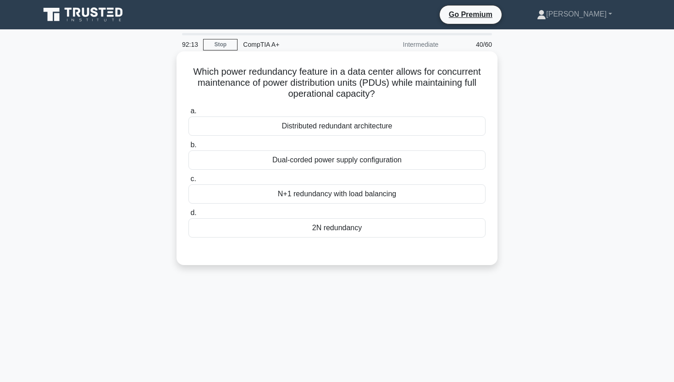
click at [371, 194] on div "N+1 redundancy with load balancing" at bounding box center [336, 193] width 297 height 19
click at [188, 182] on input "c. N+1 redundancy with load balancing" at bounding box center [188, 179] width 0 height 6
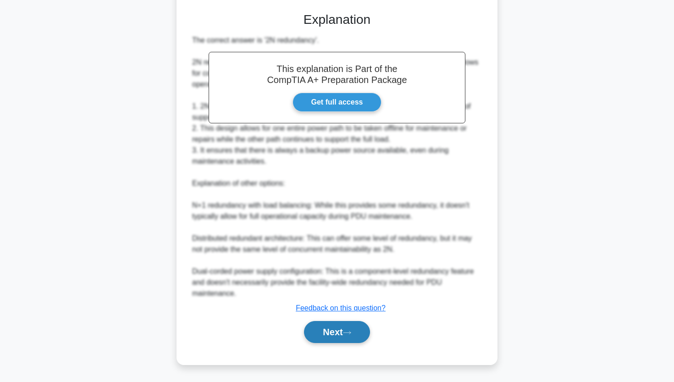
click at [326, 327] on button "Next" at bounding box center [337, 332] width 66 height 22
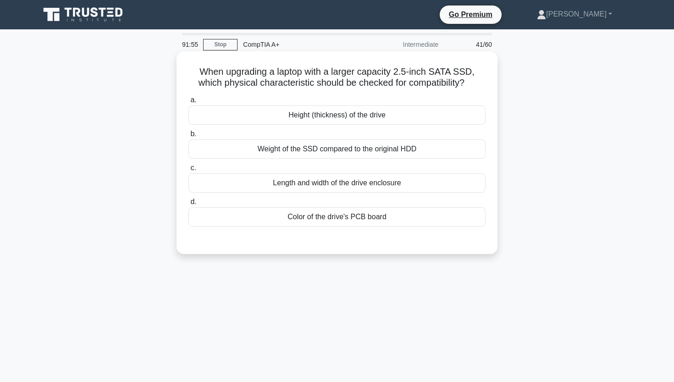
click at [368, 185] on div "Length and width of the drive enclosure" at bounding box center [336, 182] width 297 height 19
click at [188, 171] on input "c. Length and width of the drive enclosure" at bounding box center [188, 168] width 0 height 6
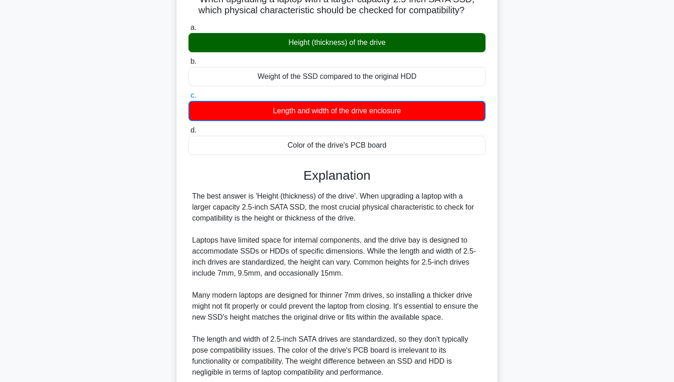
scroll to position [72, 0]
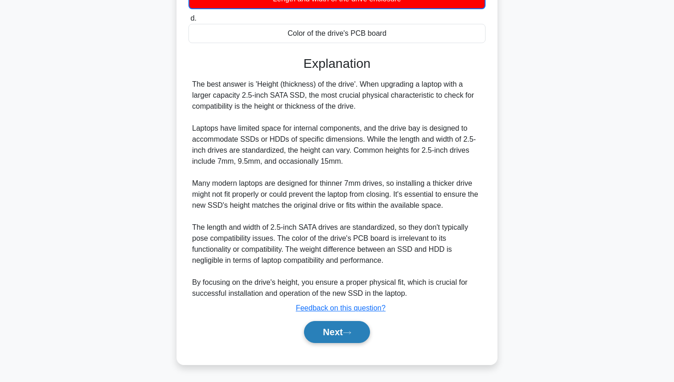
click at [318, 330] on button "Next" at bounding box center [337, 332] width 66 height 22
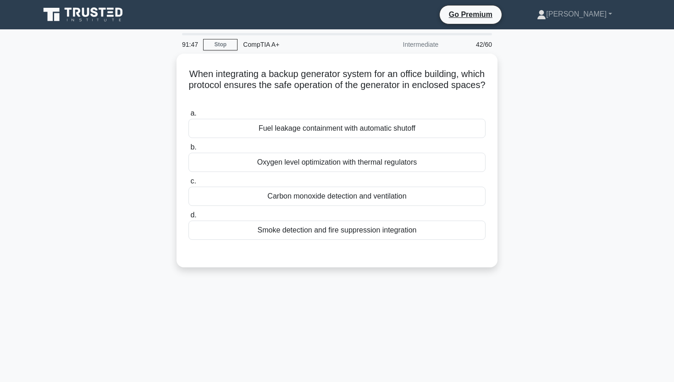
scroll to position [0, 0]
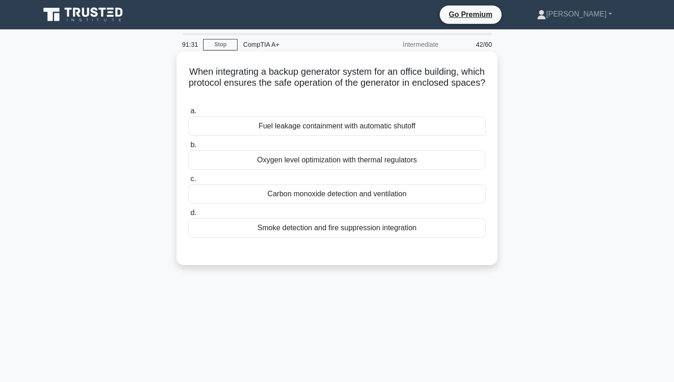
click at [314, 232] on div "Smoke detection and fire suppression integration" at bounding box center [336, 227] width 297 height 19
click at [188, 216] on input "d. Smoke detection and fire suppression integration" at bounding box center [188, 213] width 0 height 6
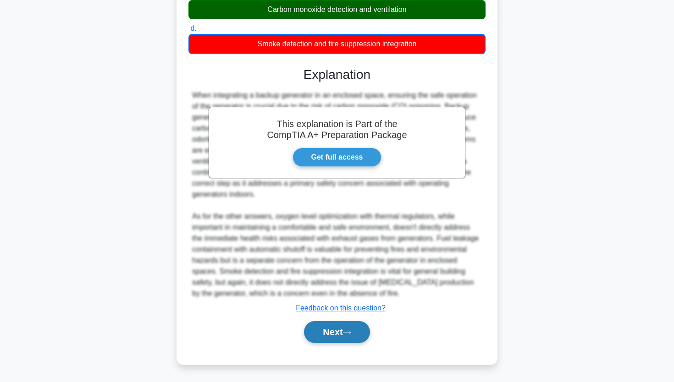
click at [305, 333] on button "Next" at bounding box center [337, 332] width 66 height 22
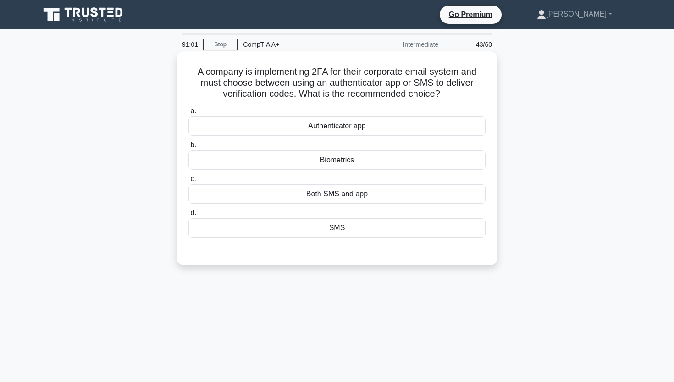
click at [350, 125] on div "Authenticator app" at bounding box center [336, 125] width 297 height 19
click at [188, 114] on input "a. Authenticator app" at bounding box center [188, 111] width 0 height 6
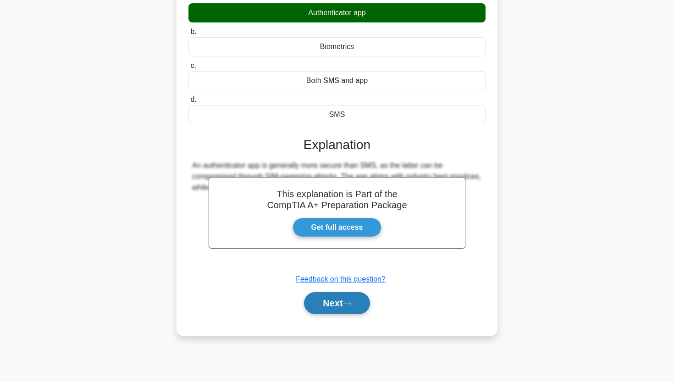
click at [309, 303] on button "Next" at bounding box center [337, 303] width 66 height 22
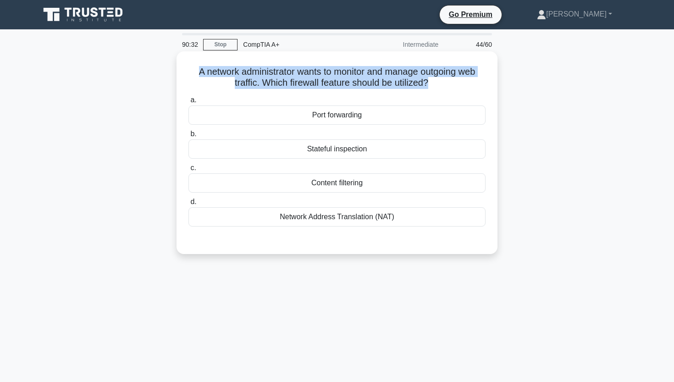
drag, startPoint x: 196, startPoint y: 71, endPoint x: 429, endPoint y: 91, distance: 233.2
click at [429, 91] on div "A network administrator wants to monitor and manage outgoing web traffic. Which…" at bounding box center [337, 152] width 314 height 195
copy h5 "A network administrator wants to monitor and manage outgoing web traffic. Which…"
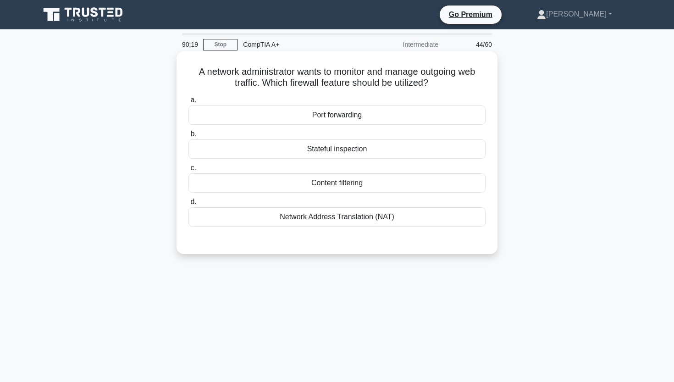
click at [298, 180] on div "Content filtering" at bounding box center [336, 182] width 297 height 19
click at [188, 171] on input "c. Content filtering" at bounding box center [188, 168] width 0 height 6
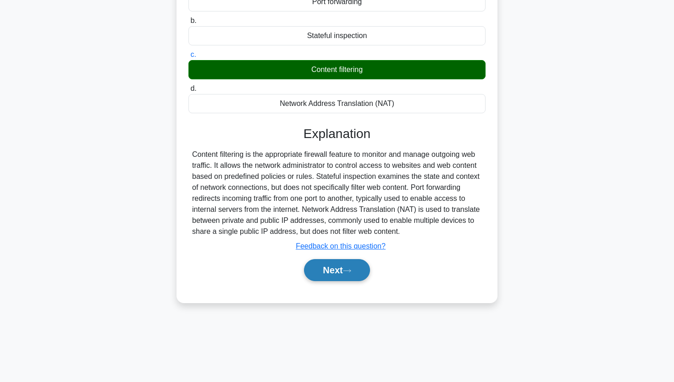
scroll to position [113, 0]
click at [326, 267] on button "Next" at bounding box center [337, 270] width 66 height 22
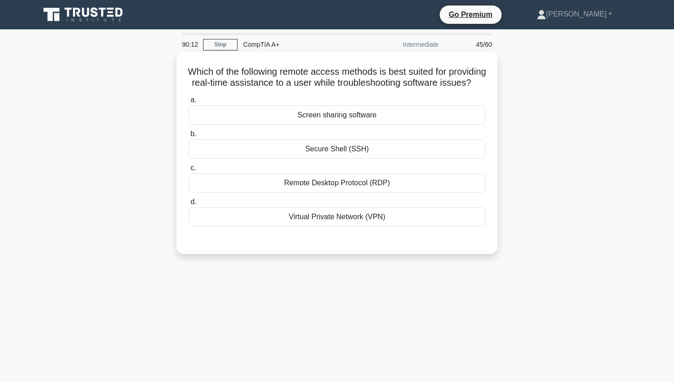
scroll to position [0, 0]
click at [398, 193] on div "Remote Desktop Protocol (RDP)" at bounding box center [336, 182] width 297 height 19
click at [188, 171] on input "c. Remote Desktop Protocol (RDP)" at bounding box center [188, 168] width 0 height 6
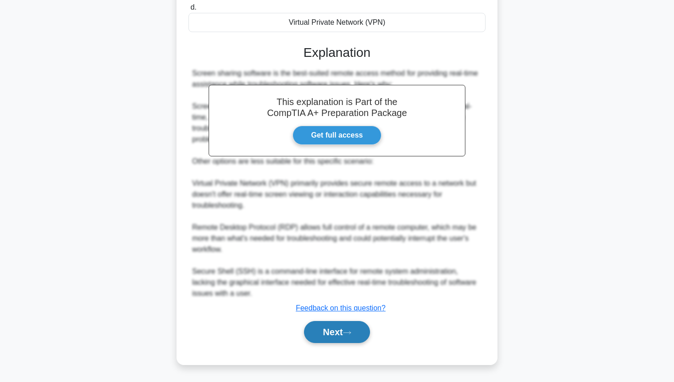
click at [314, 322] on button "Next" at bounding box center [337, 332] width 66 height 22
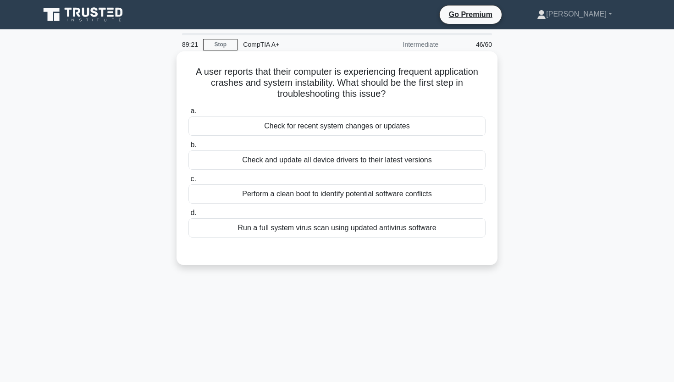
click at [318, 131] on div "Check for recent system changes or updates" at bounding box center [336, 125] width 297 height 19
click at [188, 114] on input "a. Check for recent system changes or updates" at bounding box center [188, 111] width 0 height 6
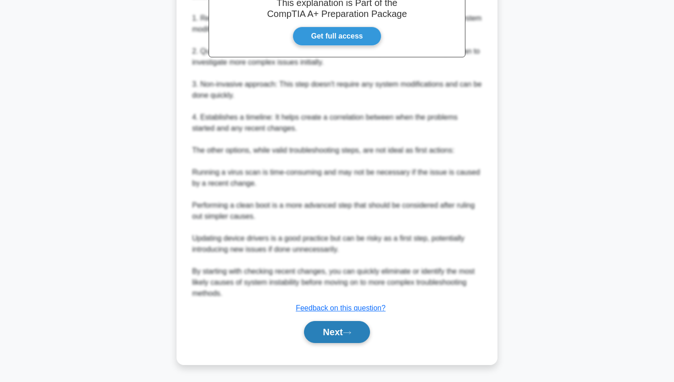
click at [309, 324] on button "Next" at bounding box center [337, 332] width 66 height 22
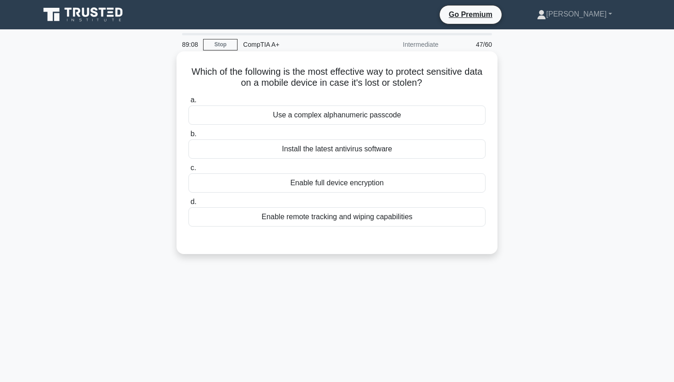
click at [341, 220] on div "Enable remote tracking and wiping capabilities" at bounding box center [336, 216] width 297 height 19
click at [188, 205] on input "d. Enable remote tracking and wiping capabilities" at bounding box center [188, 202] width 0 height 6
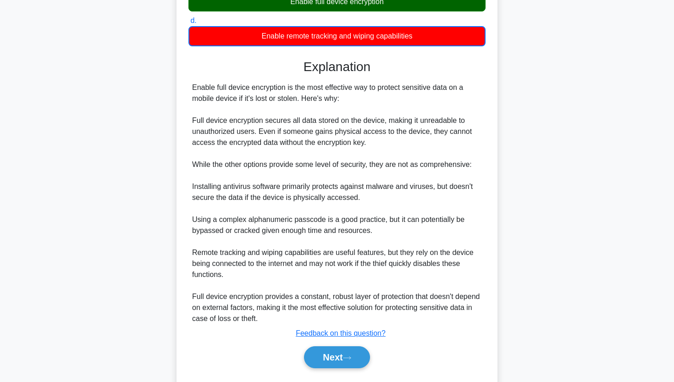
scroll to position [185, 0]
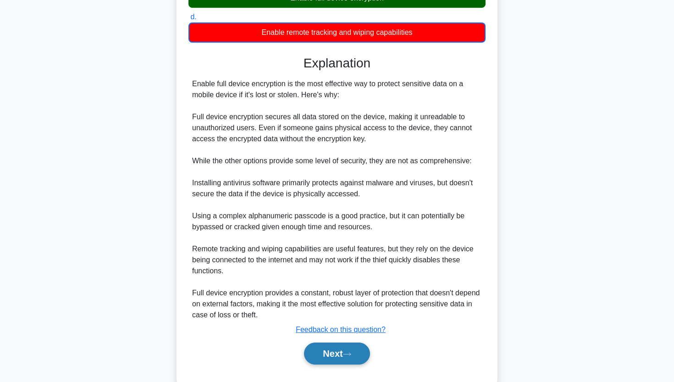
click at [327, 347] on button "Next" at bounding box center [337, 353] width 66 height 22
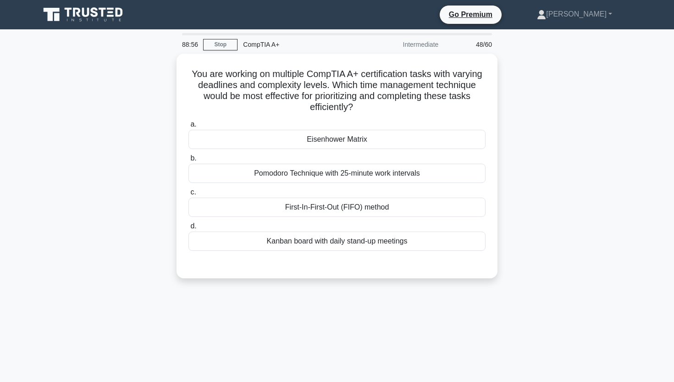
scroll to position [0, 0]
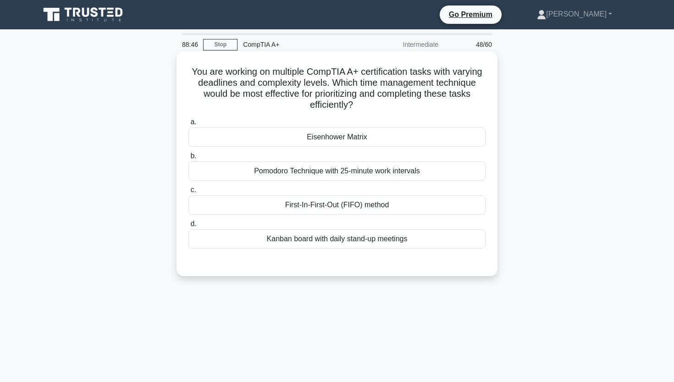
click at [365, 138] on div "Eisenhower Matrix" at bounding box center [336, 136] width 297 height 19
click at [188, 125] on input "a. Eisenhower Matrix" at bounding box center [188, 122] width 0 height 6
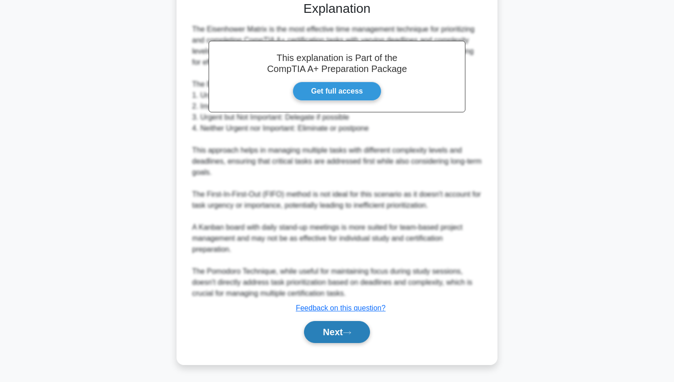
click at [329, 335] on button "Next" at bounding box center [337, 332] width 66 height 22
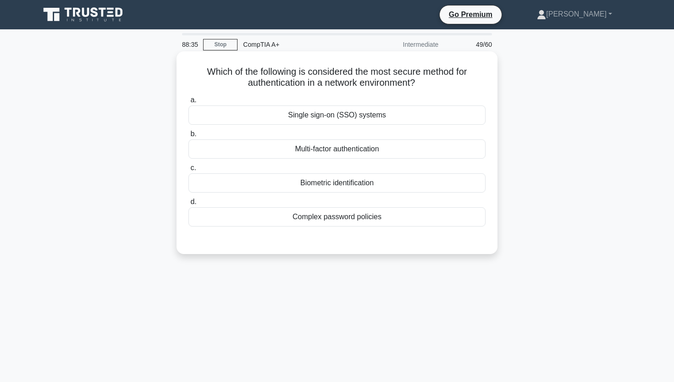
click at [357, 150] on div "Multi-factor authentication" at bounding box center [336, 148] width 297 height 19
click at [188, 137] on input "b. Multi-factor authentication" at bounding box center [188, 134] width 0 height 6
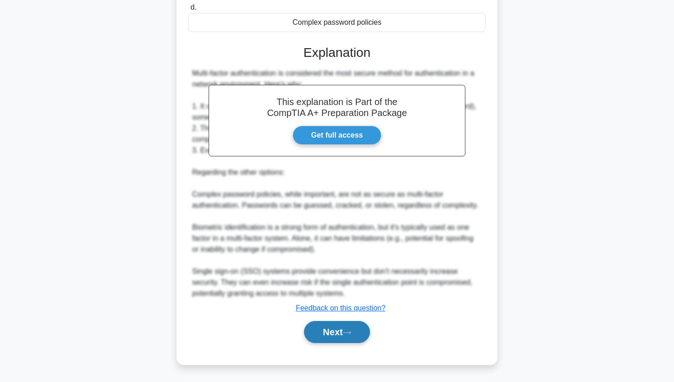
click at [312, 336] on button "Next" at bounding box center [337, 332] width 66 height 22
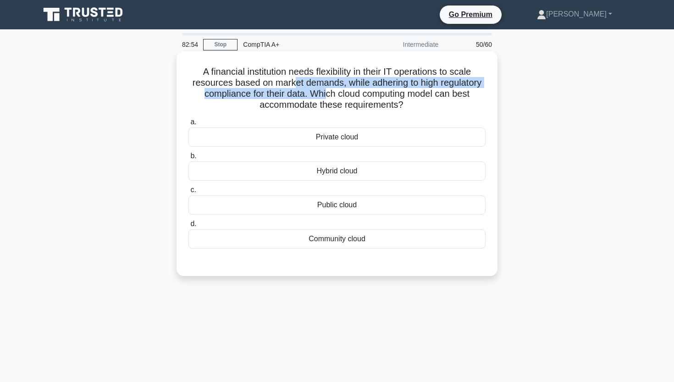
drag, startPoint x: 295, startPoint y: 79, endPoint x: 327, endPoint y: 91, distance: 34.8
click at [327, 91] on h5 "A financial institution needs flexibility in their IT operations to scale resou…" at bounding box center [336, 88] width 299 height 45
click at [327, 92] on h5 "A financial institution needs flexibility in their IT operations to scale resou…" at bounding box center [336, 88] width 299 height 45
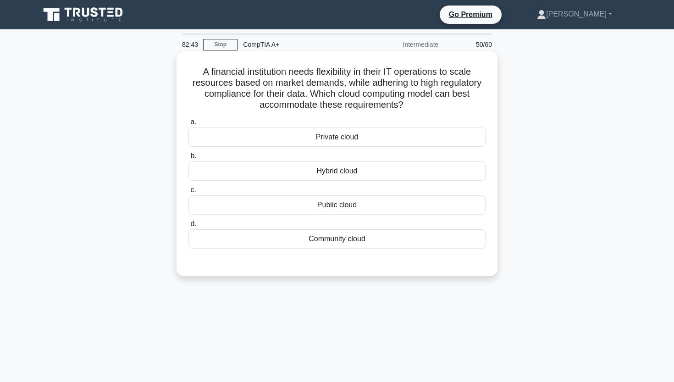
click at [336, 137] on div "Private cloud" at bounding box center [336, 136] width 297 height 19
click at [188, 125] on input "a. Private cloud" at bounding box center [188, 122] width 0 height 6
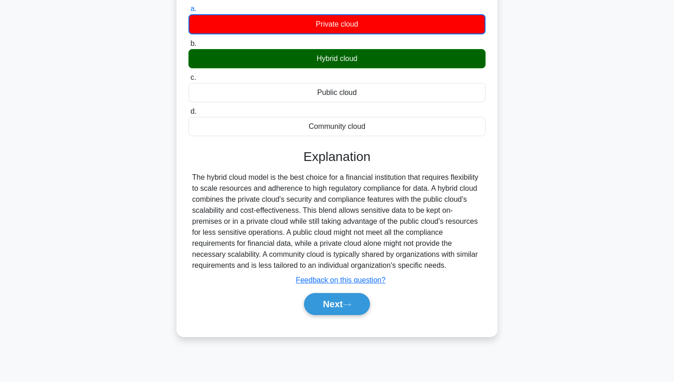
scroll to position [113, 0]
click at [304, 302] on button "Next" at bounding box center [337, 304] width 66 height 22
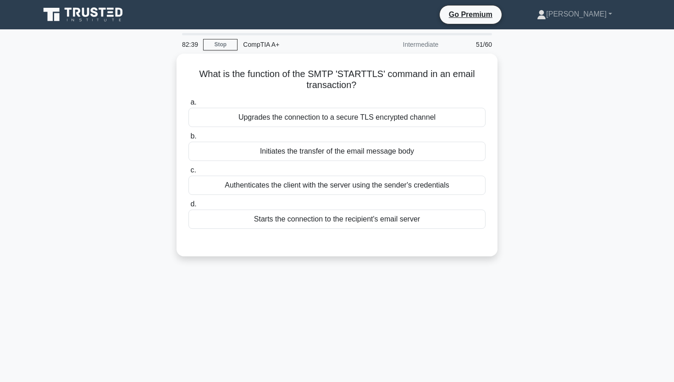
scroll to position [0, 0]
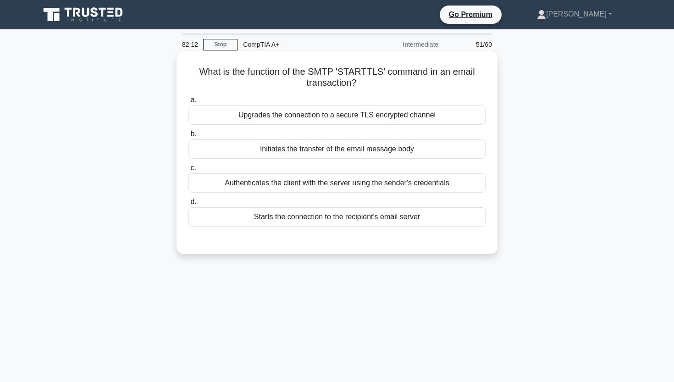
drag, startPoint x: 203, startPoint y: 74, endPoint x: 395, endPoint y: 88, distance: 192.6
click at [395, 88] on h5 "What is the function of the SMTP 'STARTTLS' command in an email transaction? .s…" at bounding box center [336, 77] width 299 height 23
copy h5 "What is the function of the SMTP 'STARTTLS' command in an email transaction?"
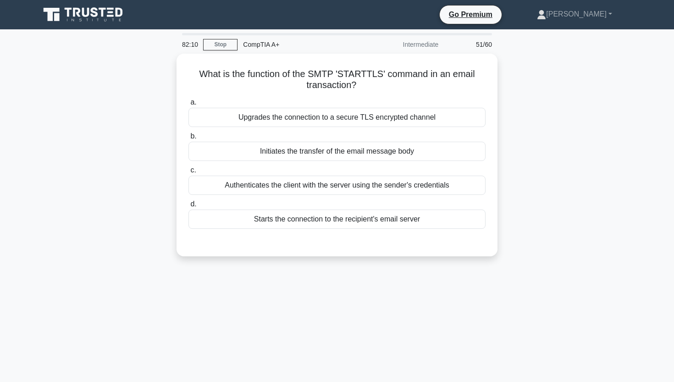
click at [127, 60] on div "What is the function of the SMTP 'STARTTLS' command in an email transaction? .s…" at bounding box center [336, 161] width 605 height 214
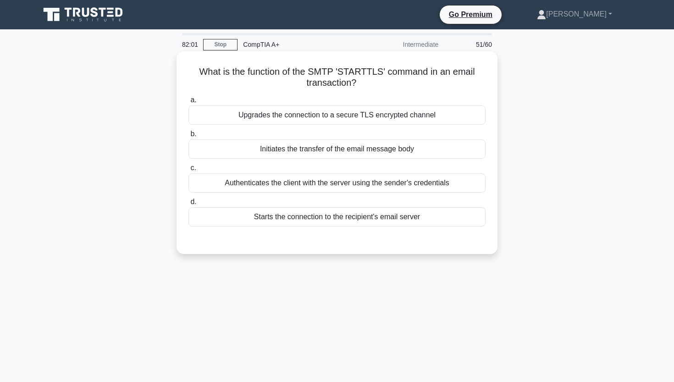
click at [286, 119] on div "Upgrades the connection to a secure TLS encrypted channel" at bounding box center [336, 114] width 297 height 19
click at [188, 103] on input "a. Upgrades the connection to a secure TLS encrypted channel" at bounding box center [188, 100] width 0 height 6
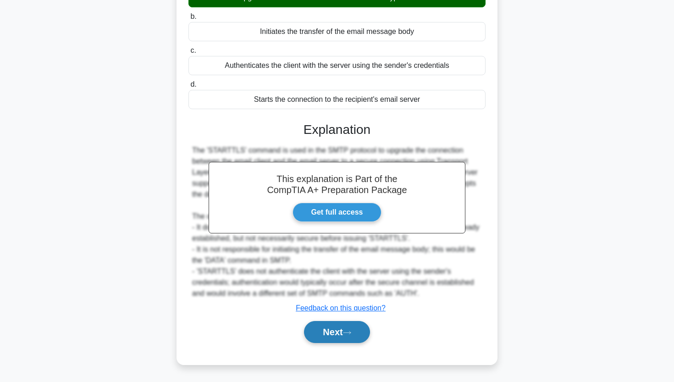
click at [325, 336] on button "Next" at bounding box center [337, 332] width 66 height 22
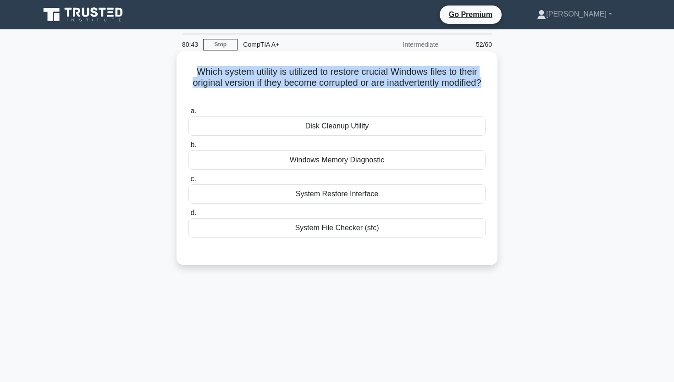
drag, startPoint x: 195, startPoint y: 71, endPoint x: 474, endPoint y: 93, distance: 280.5
click at [474, 93] on h5 "Which system utility is utilized to restore crucial Windows files to their orig…" at bounding box center [336, 83] width 299 height 34
copy h5 "Which system utility is utilized to restore crucial Windows files to their orig…"
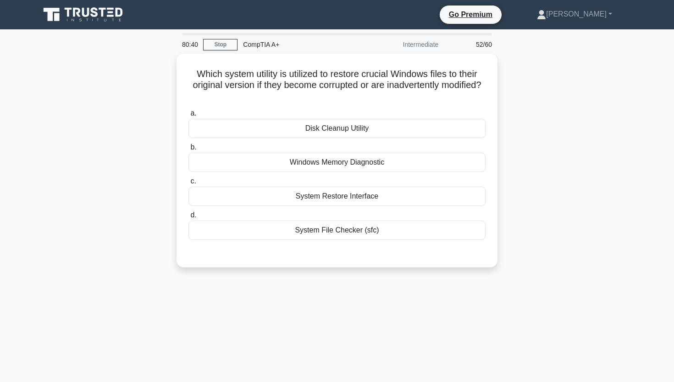
click at [70, 105] on div "Which system utility is utilized to restore crucial Windows files to their orig…" at bounding box center [336, 166] width 605 height 225
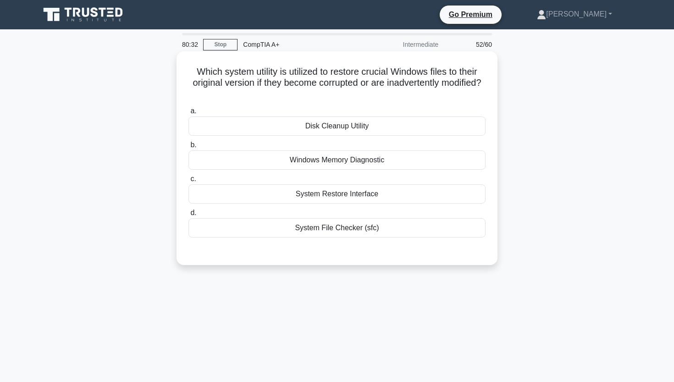
click at [231, 229] on div "System File Checker (sfc)" at bounding box center [336, 227] width 297 height 19
click at [188, 216] on input "d. System File Checker (sfc)" at bounding box center [188, 213] width 0 height 6
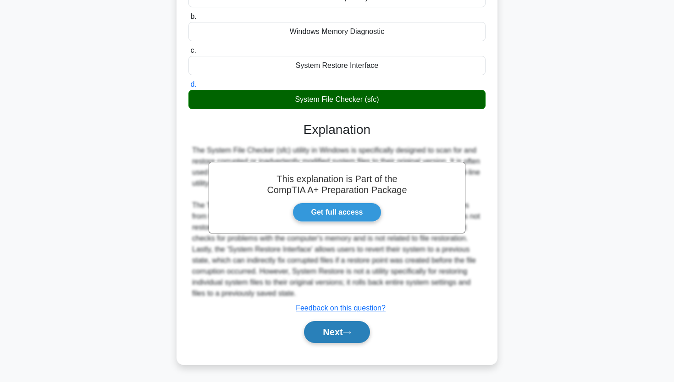
click at [359, 335] on button "Next" at bounding box center [337, 332] width 66 height 22
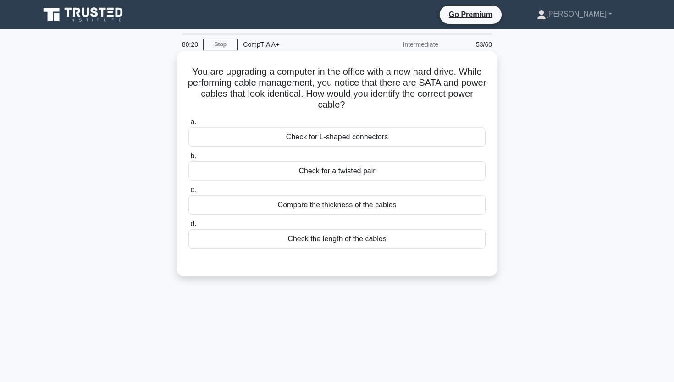
click at [343, 135] on div "Check for L-shaped connectors" at bounding box center [336, 136] width 297 height 19
click at [188, 125] on input "a. Check for L-shaped connectors" at bounding box center [188, 122] width 0 height 6
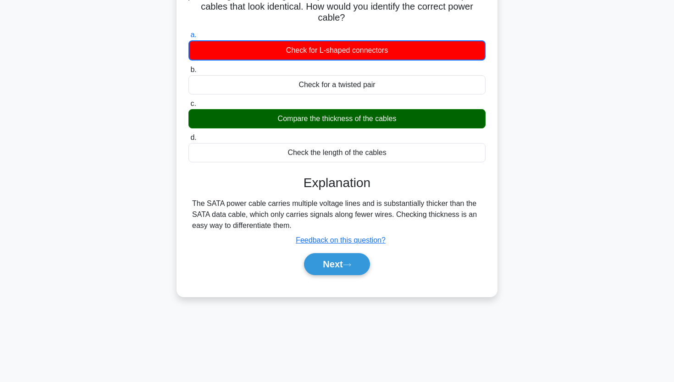
scroll to position [110, 0]
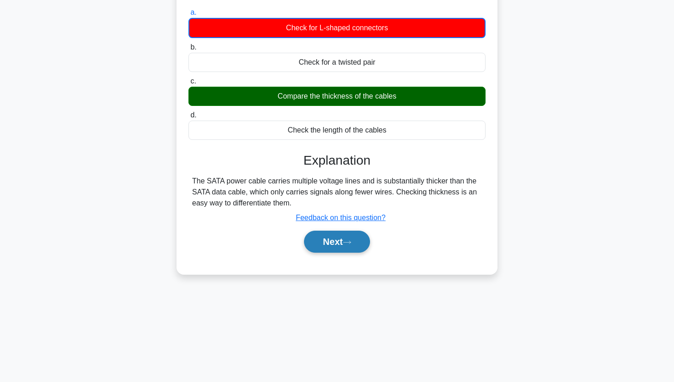
click at [339, 249] on button "Next" at bounding box center [337, 242] width 66 height 22
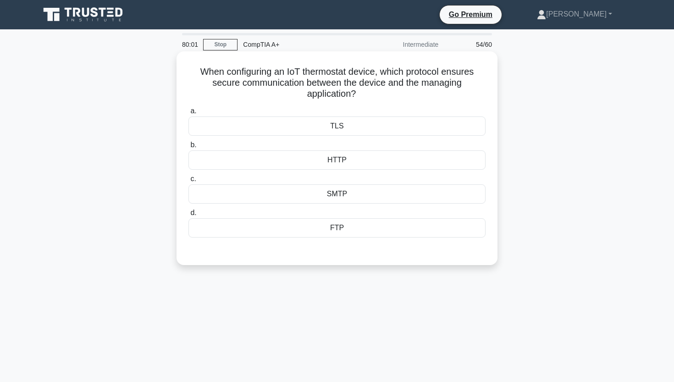
scroll to position [0, 0]
click at [287, 121] on div "TLS" at bounding box center [336, 125] width 297 height 19
click at [188, 114] on input "a. TLS" at bounding box center [188, 111] width 0 height 6
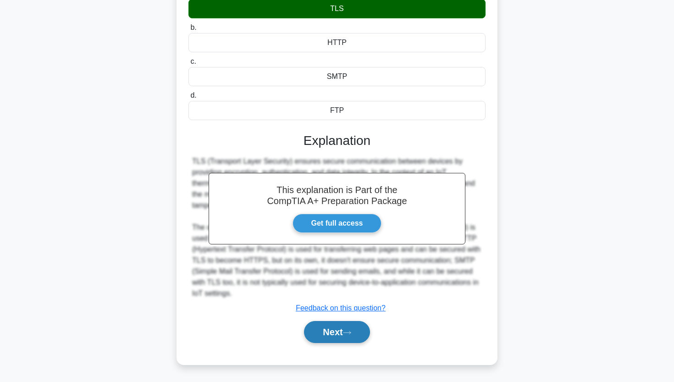
click at [320, 327] on button "Next" at bounding box center [337, 332] width 66 height 22
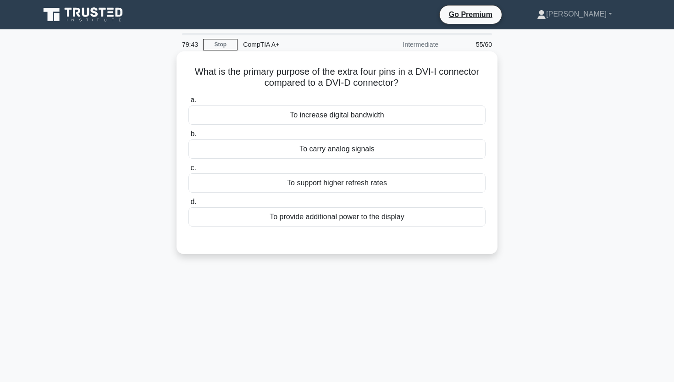
click at [315, 155] on div "To carry analog signals" at bounding box center [336, 148] width 297 height 19
click at [188, 137] on input "b. To carry analog signals" at bounding box center [188, 134] width 0 height 6
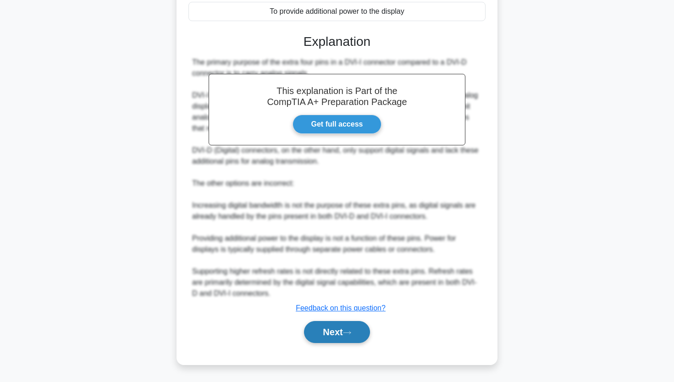
click at [328, 333] on button "Next" at bounding box center [337, 332] width 66 height 22
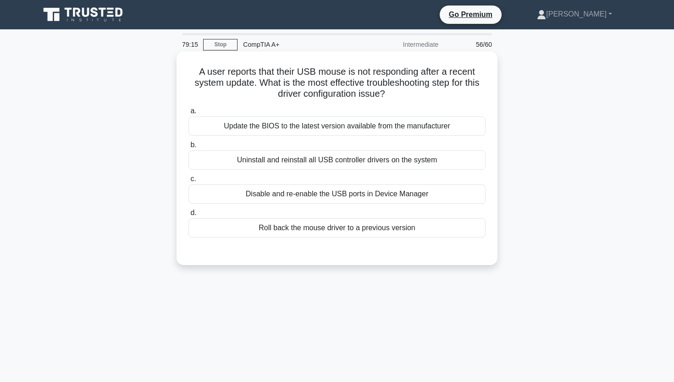
click at [335, 227] on div "Roll back the mouse driver to a previous version" at bounding box center [336, 227] width 297 height 19
click at [188, 216] on input "d. Roll back the mouse driver to a previous version" at bounding box center [188, 213] width 0 height 6
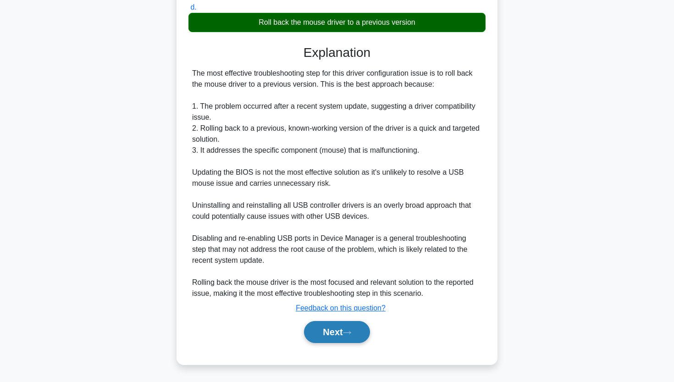
click at [331, 336] on button "Next" at bounding box center [337, 332] width 66 height 22
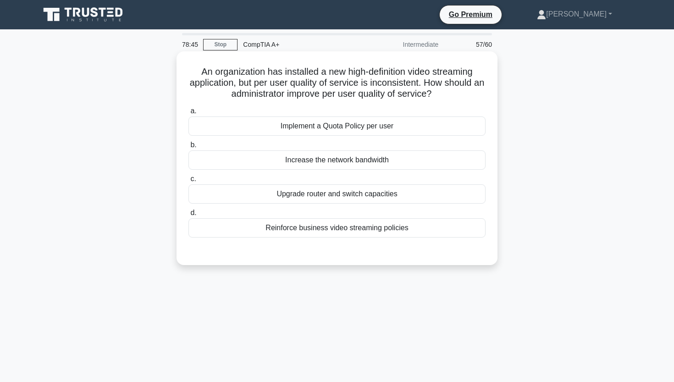
click at [344, 130] on div "Implement a Quota Policy per user" at bounding box center [336, 125] width 297 height 19
click at [188, 114] on input "a. Implement a Quota Policy per user" at bounding box center [188, 111] width 0 height 6
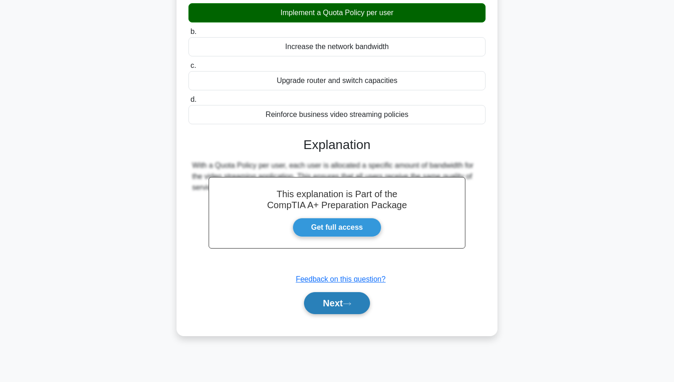
click at [324, 305] on button "Next" at bounding box center [337, 303] width 66 height 22
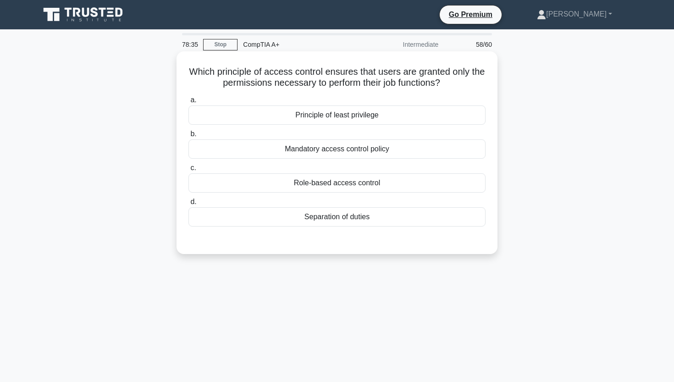
click at [331, 116] on div "Principle of least privilege" at bounding box center [336, 114] width 297 height 19
click at [188, 103] on input "a. Principle of least privilege" at bounding box center [188, 100] width 0 height 6
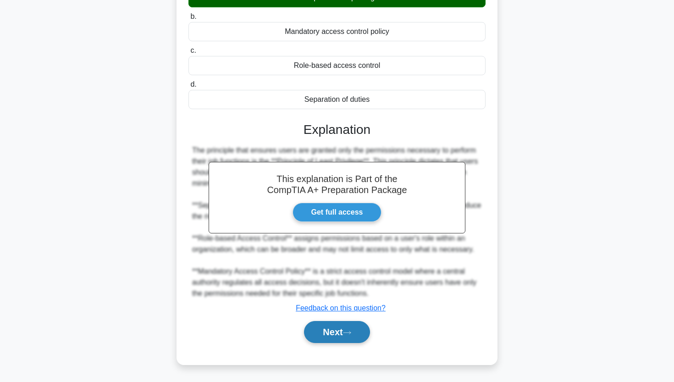
click at [316, 339] on button "Next" at bounding box center [337, 332] width 66 height 22
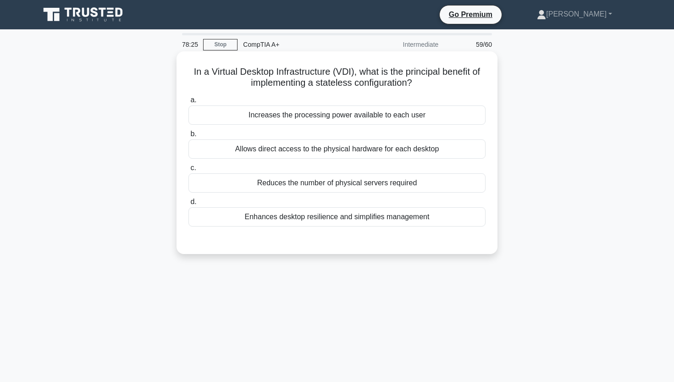
drag, startPoint x: 189, startPoint y: 71, endPoint x: 443, endPoint y: 85, distance: 254.4
click at [444, 85] on h5 "In a Virtual Desktop Infrastructure (VDI), what is the principal benefit of imp…" at bounding box center [336, 77] width 299 height 23
copy h5 "In a Virtual Desktop Infrastructure (VDI), what is the principal benefit of imp…"
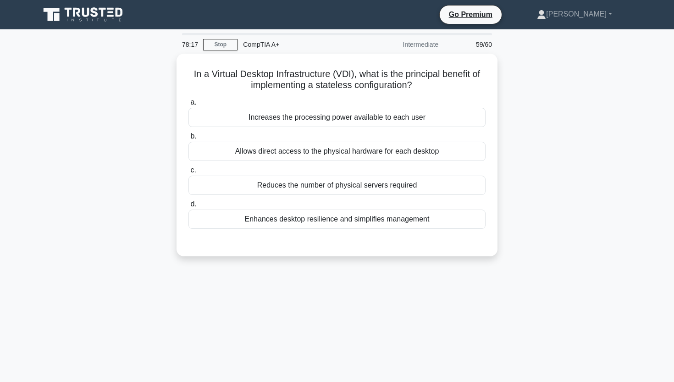
click at [42, 105] on div "In a Virtual Desktop Infrastructure (VDI), what is the principal benefit of imp…" at bounding box center [336, 161] width 605 height 214
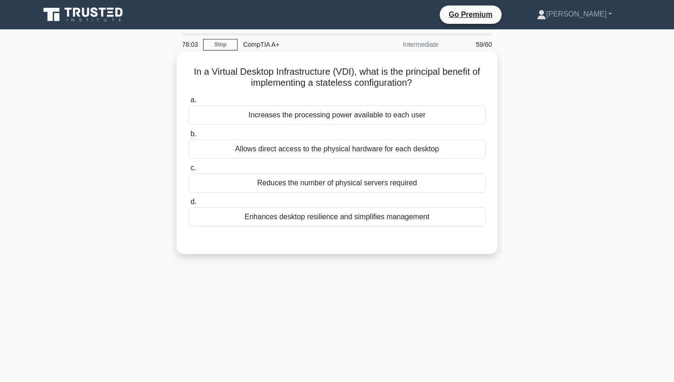
click at [345, 226] on div "Enhances desktop resilience and simplifies management" at bounding box center [336, 216] width 297 height 19
click at [188, 205] on input "d. Enhances desktop resilience and simplifies management" at bounding box center [188, 202] width 0 height 6
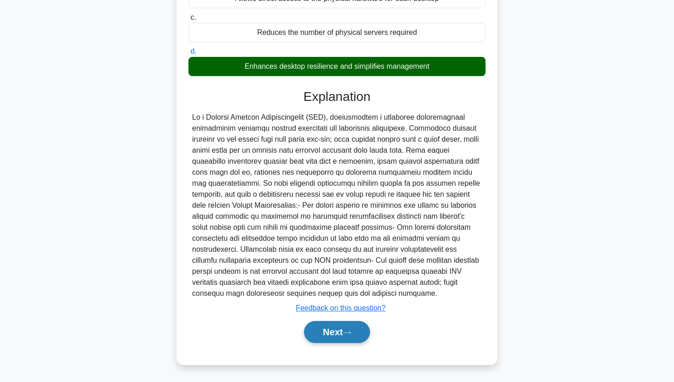
click at [336, 330] on button "Next" at bounding box center [337, 332] width 66 height 22
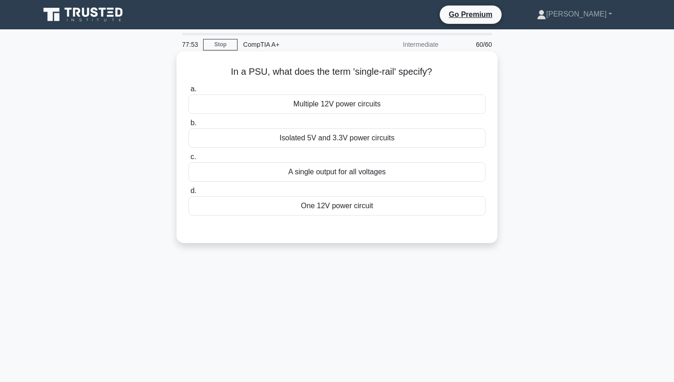
click at [336, 210] on div "One 12V power circuit" at bounding box center [336, 205] width 297 height 19
click at [188, 194] on input "d. One 12V power circuit" at bounding box center [188, 191] width 0 height 6
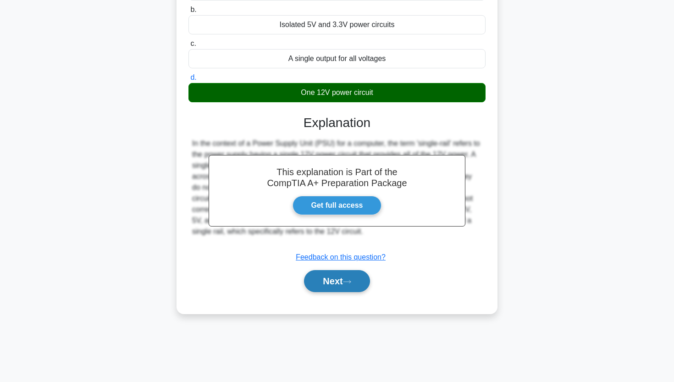
scroll to position [113, 0]
click at [325, 282] on button "Next" at bounding box center [337, 281] width 66 height 22
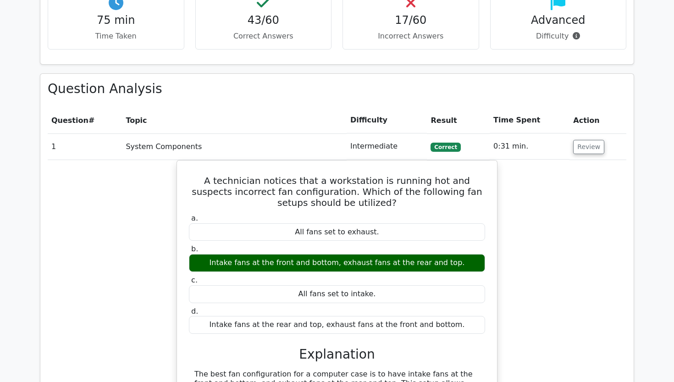
scroll to position [998, 0]
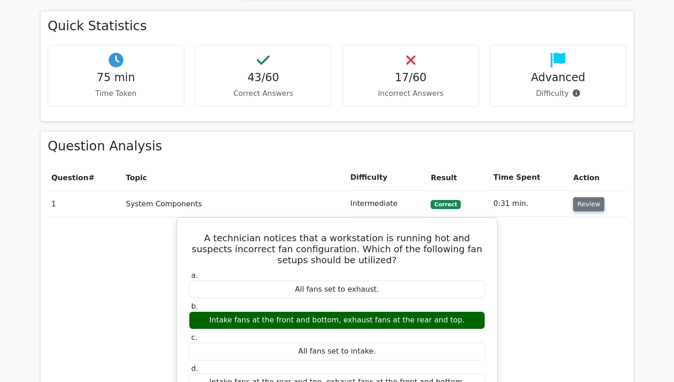
click at [592, 197] on button "Review" at bounding box center [588, 204] width 31 height 14
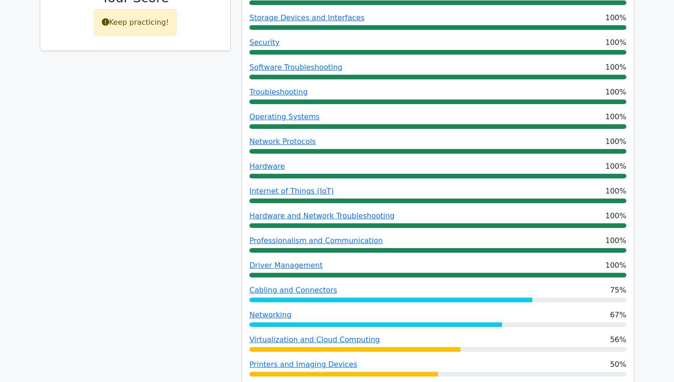
scroll to position [447, 0]
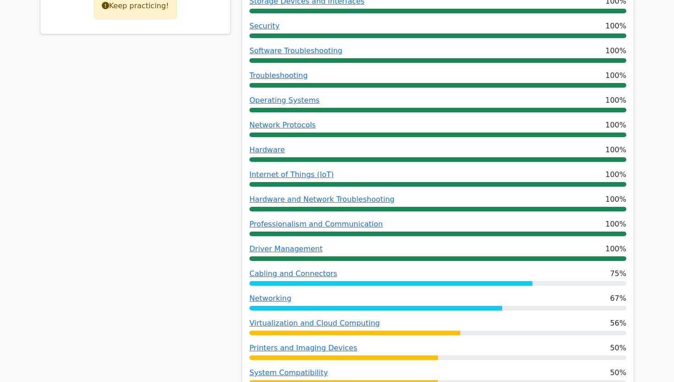
click at [169, 281] on div "72% Your Score Keep practicing!" at bounding box center [135, 226] width 202 height 672
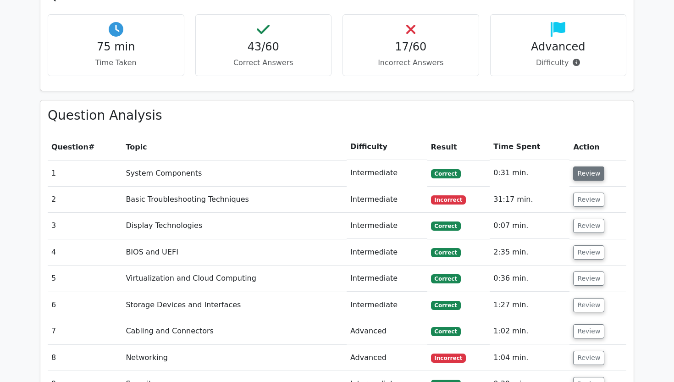
scroll to position [1036, 0]
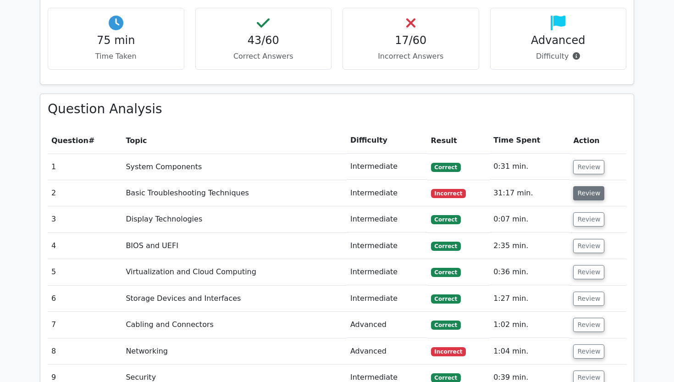
click at [594, 186] on button "Review" at bounding box center [588, 193] width 31 height 14
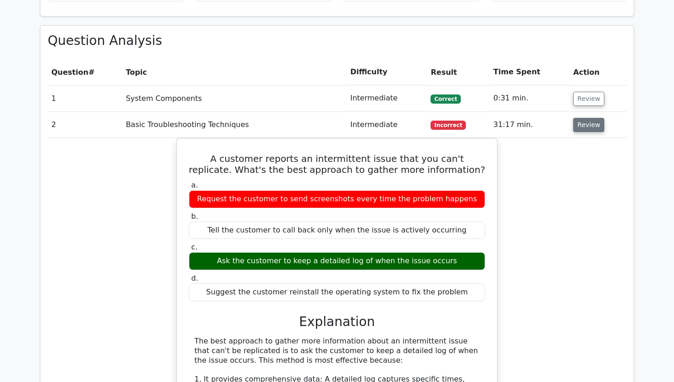
scroll to position [1108, 0]
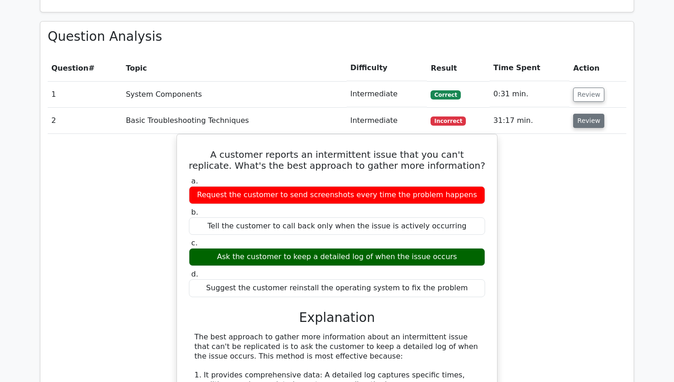
click at [582, 114] on button "Review" at bounding box center [588, 121] width 31 height 14
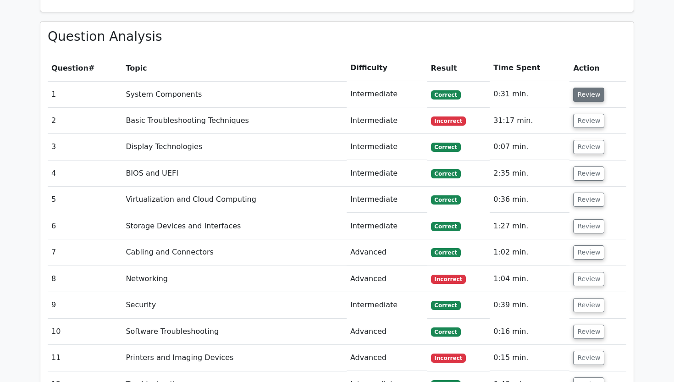
click at [582, 88] on button "Review" at bounding box center [588, 95] width 31 height 14
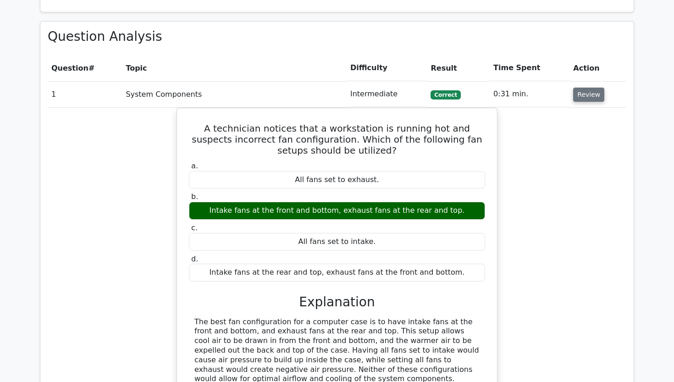
click at [582, 88] on button "Review" at bounding box center [588, 95] width 31 height 14
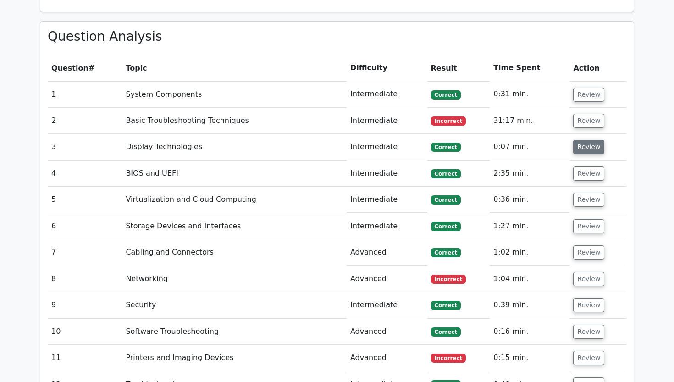
click at [582, 140] on button "Review" at bounding box center [588, 147] width 31 height 14
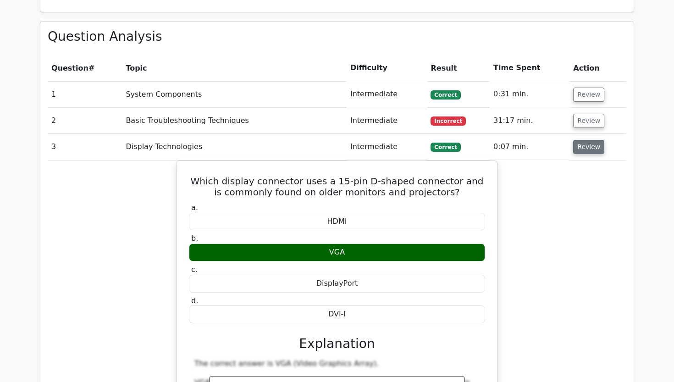
click at [582, 140] on button "Review" at bounding box center [588, 147] width 31 height 14
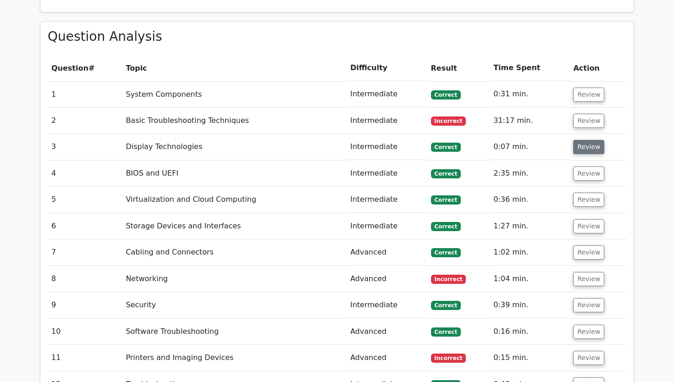
scroll to position [1154, 0]
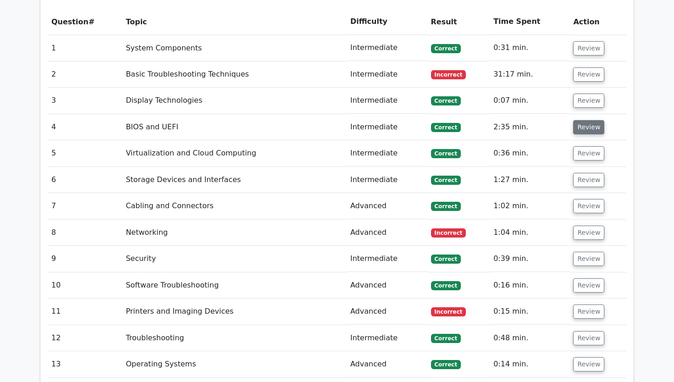
click at [584, 120] on button "Review" at bounding box center [588, 127] width 31 height 14
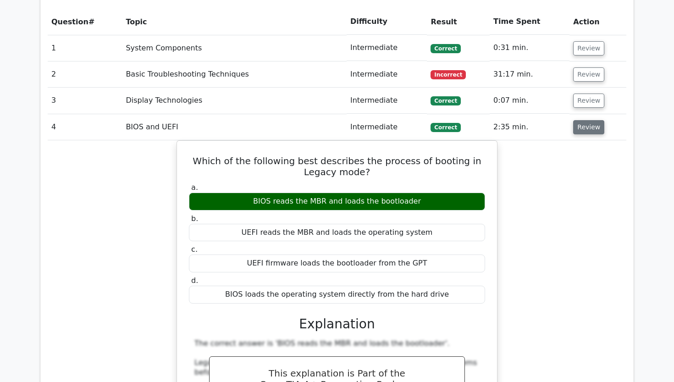
click at [584, 120] on button "Review" at bounding box center [588, 127] width 31 height 14
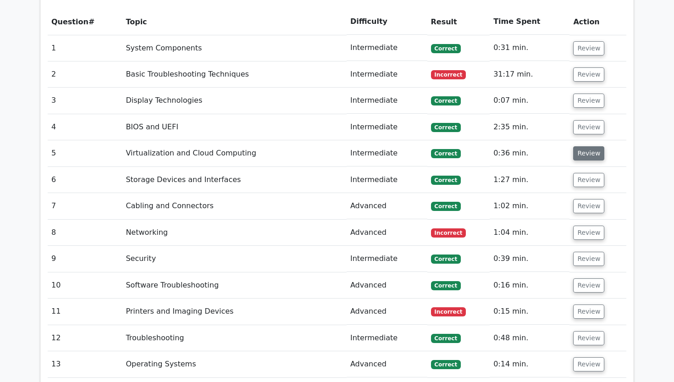
click at [584, 146] on button "Review" at bounding box center [588, 153] width 31 height 14
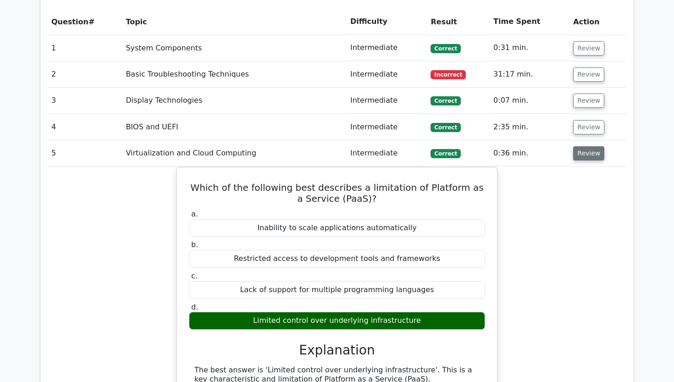
click at [584, 146] on button "Review" at bounding box center [588, 153] width 31 height 14
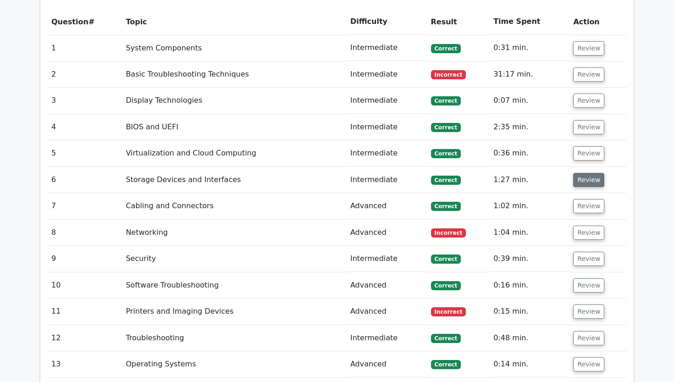
click at [583, 173] on button "Review" at bounding box center [588, 180] width 31 height 14
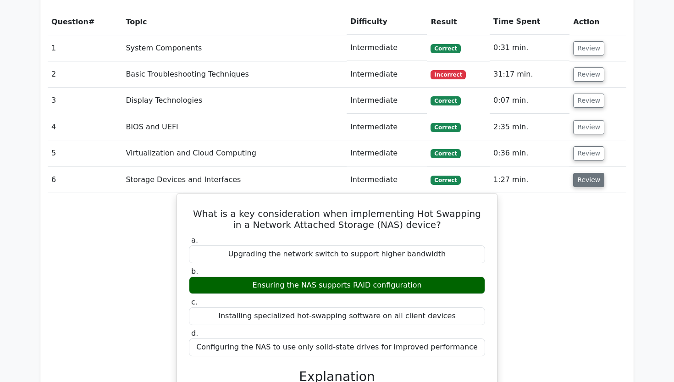
click at [583, 173] on button "Review" at bounding box center [588, 180] width 31 height 14
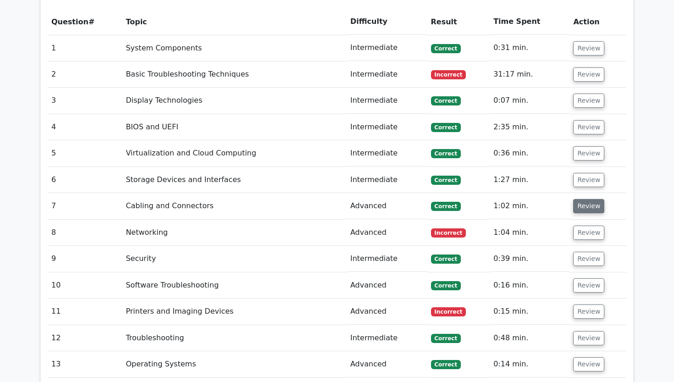
click at [582, 199] on button "Review" at bounding box center [588, 206] width 31 height 14
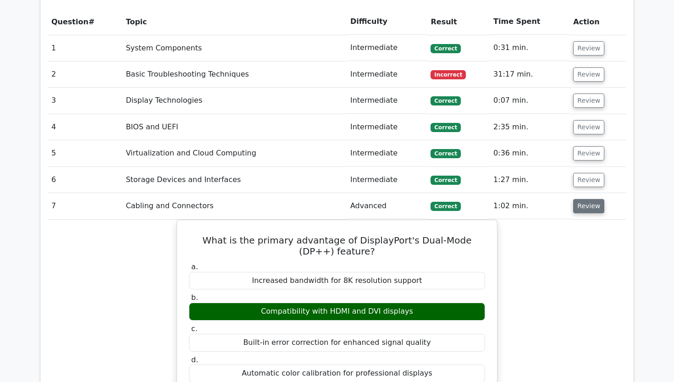
click at [582, 199] on button "Review" at bounding box center [588, 206] width 31 height 14
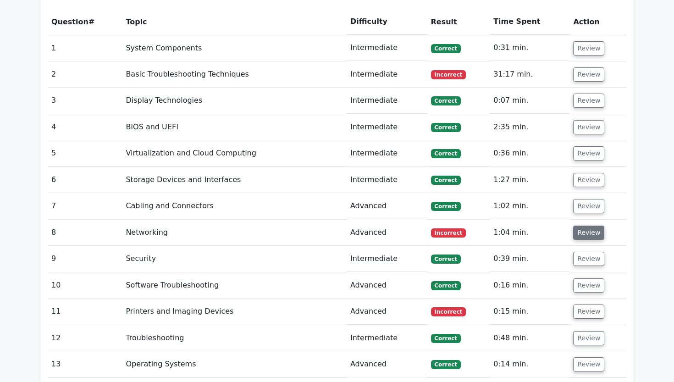
click at [582, 226] on button "Review" at bounding box center [588, 233] width 31 height 14
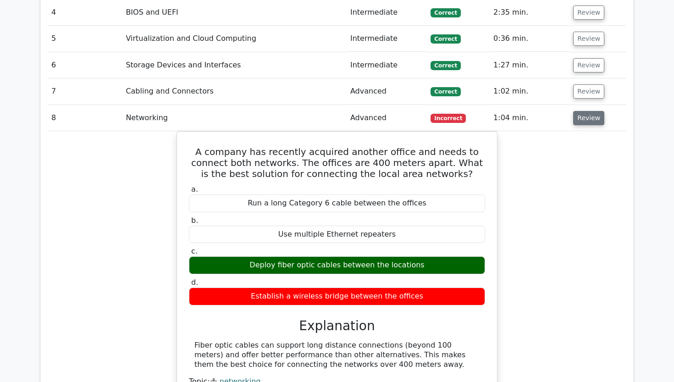
scroll to position [1289, 0]
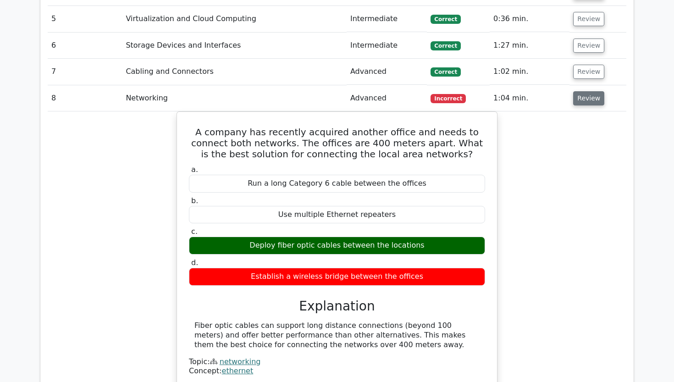
click at [583, 91] on button "Review" at bounding box center [588, 98] width 31 height 14
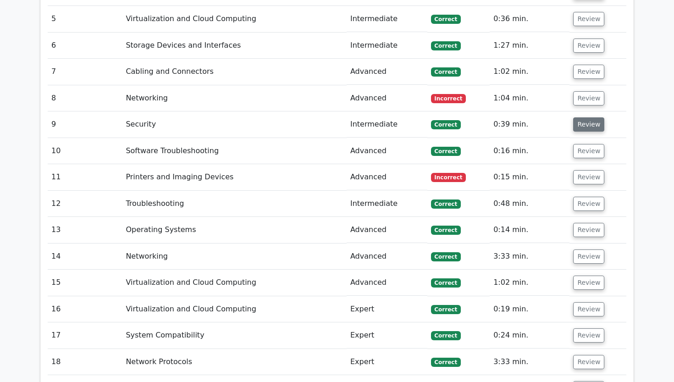
click at [584, 117] on button "Review" at bounding box center [588, 124] width 31 height 14
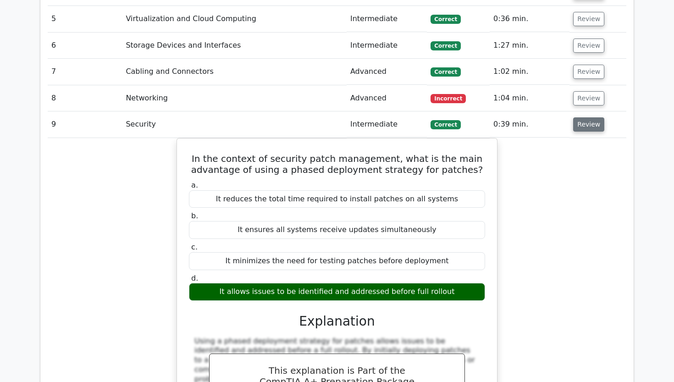
click at [596, 117] on button "Review" at bounding box center [588, 124] width 31 height 14
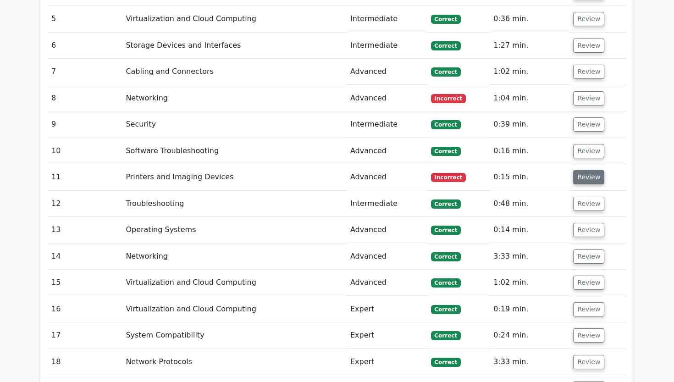
click at [592, 170] on button "Review" at bounding box center [588, 177] width 31 height 14
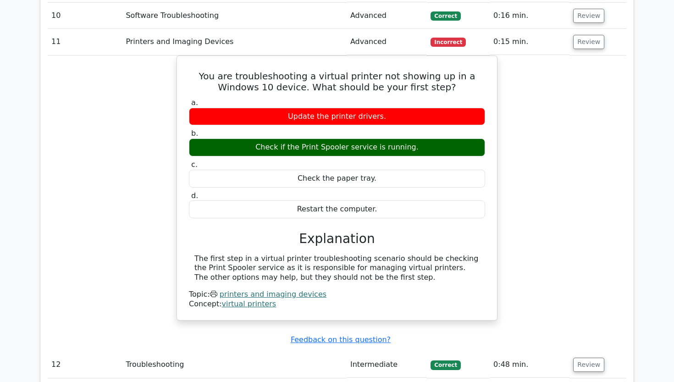
scroll to position [1425, 0]
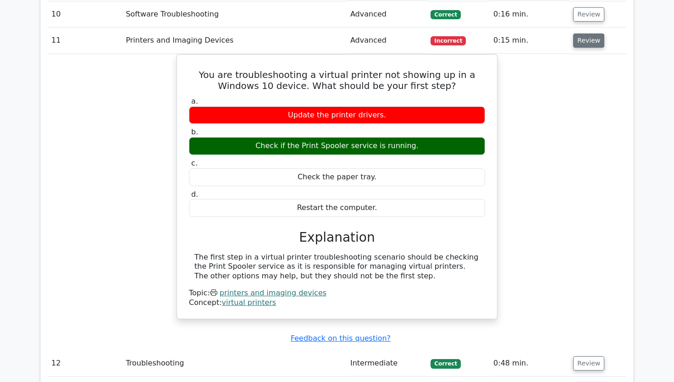
click at [584, 33] on button "Review" at bounding box center [588, 40] width 31 height 14
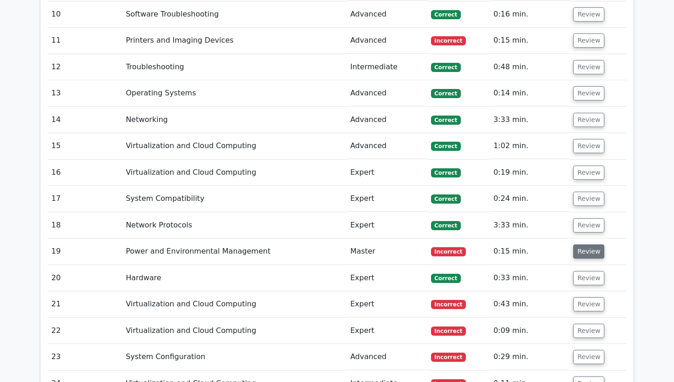
click at [584, 244] on button "Review" at bounding box center [588, 251] width 31 height 14
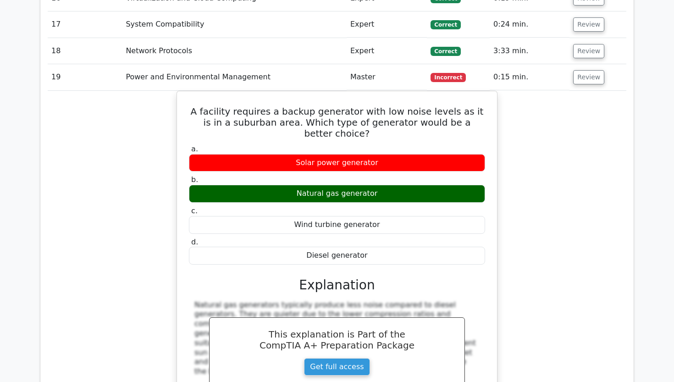
scroll to position [1627, 0]
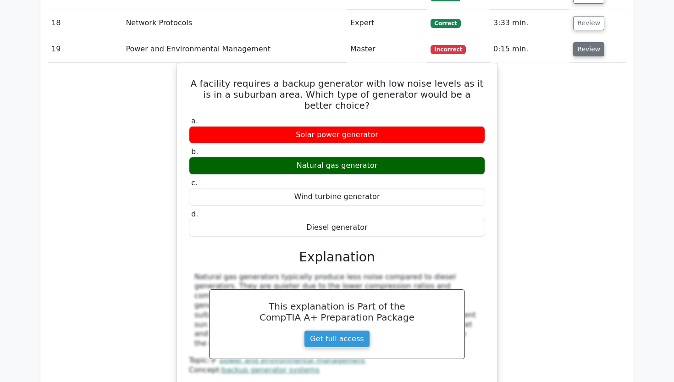
click at [585, 42] on button "Review" at bounding box center [588, 49] width 31 height 14
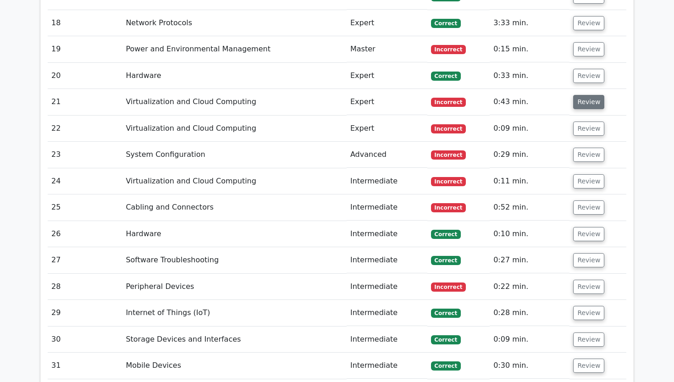
click at [592, 95] on button "Review" at bounding box center [588, 102] width 31 height 14
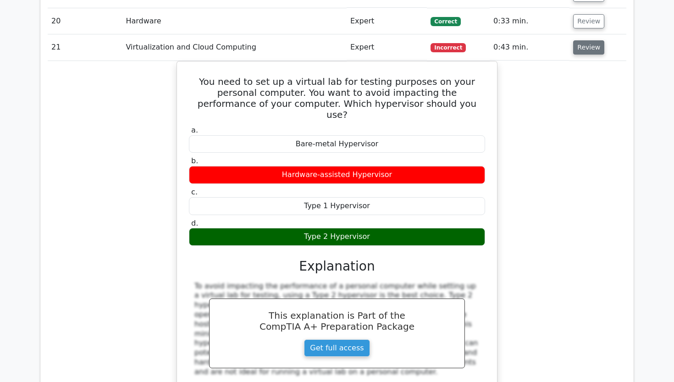
scroll to position [1687, 0]
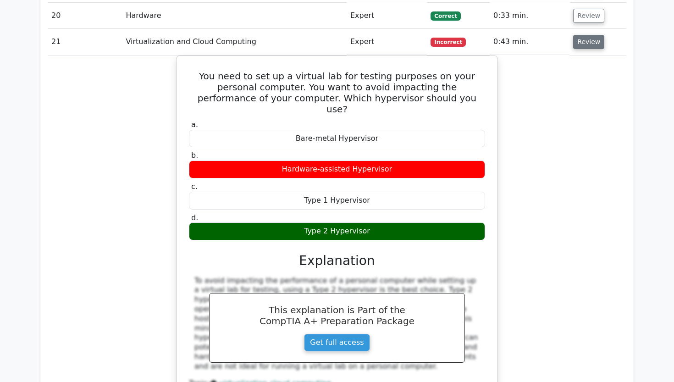
click at [584, 35] on button "Review" at bounding box center [588, 42] width 31 height 14
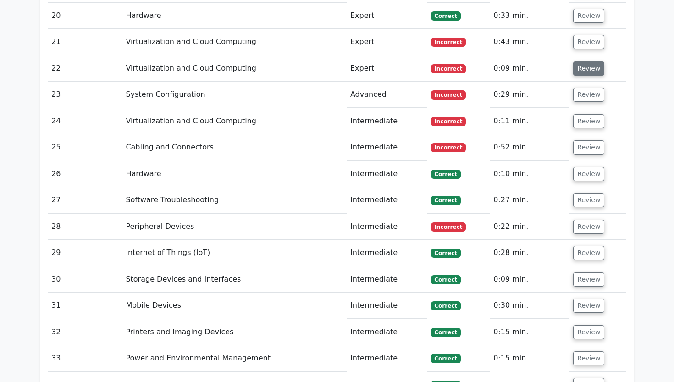
click at [580, 61] on button "Review" at bounding box center [588, 68] width 31 height 14
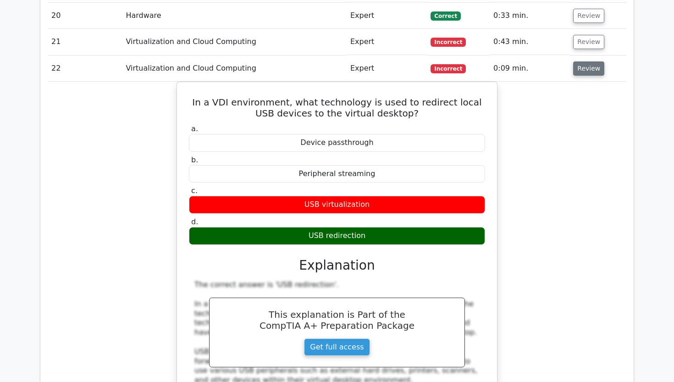
click at [580, 61] on button "Review" at bounding box center [588, 68] width 31 height 14
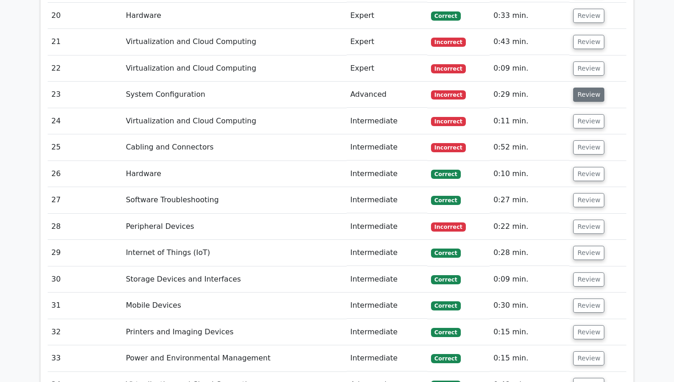
click at [581, 88] on button "Review" at bounding box center [588, 95] width 31 height 14
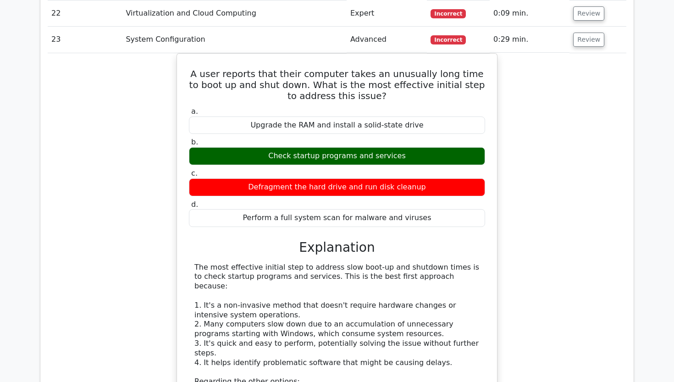
scroll to position [1744, 0]
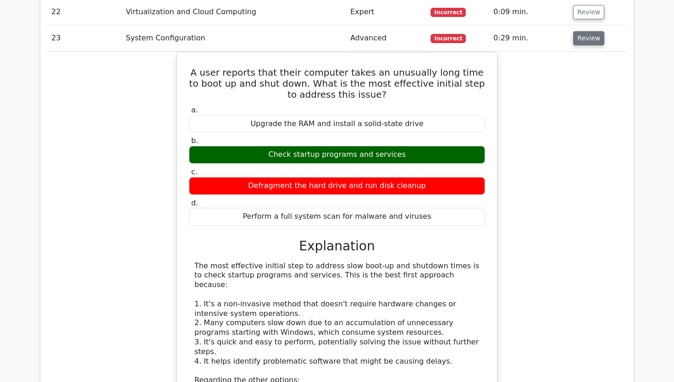
click at [586, 31] on button "Review" at bounding box center [588, 38] width 31 height 14
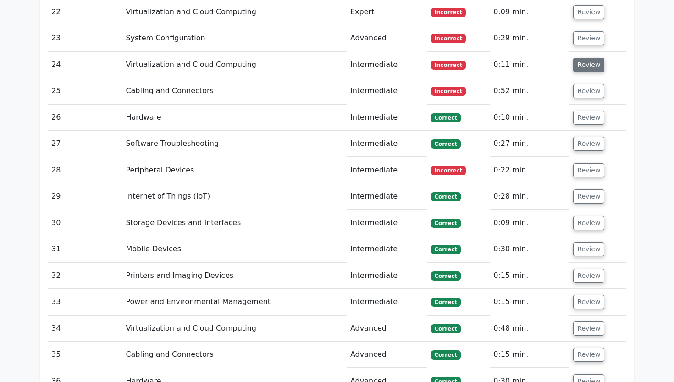
click at [578, 58] on button "Review" at bounding box center [588, 65] width 31 height 14
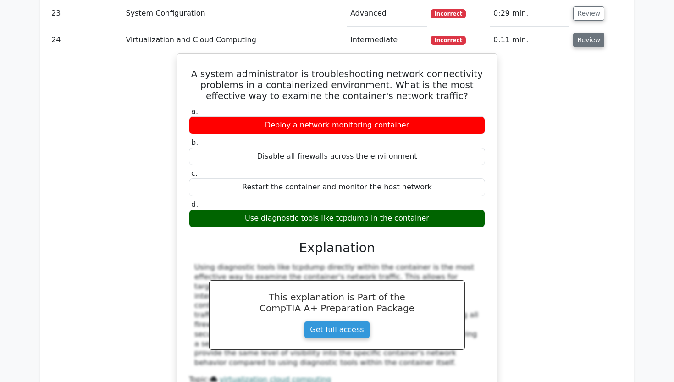
scroll to position [1771, 0]
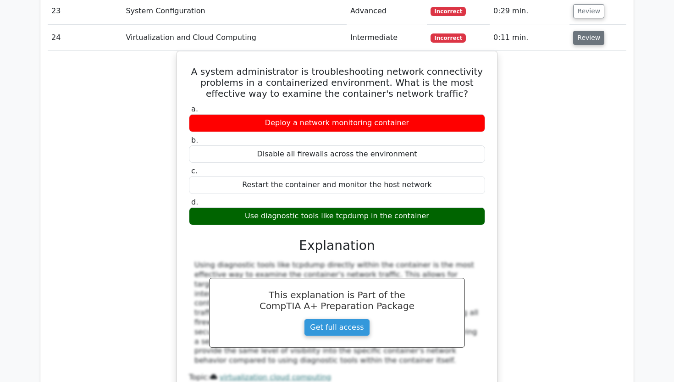
click at [573, 31] on button "Review" at bounding box center [588, 38] width 31 height 14
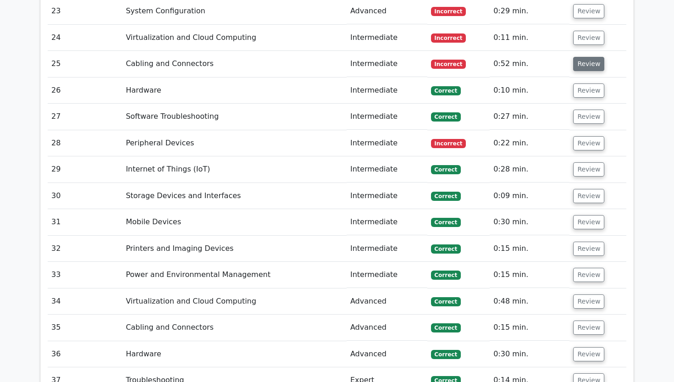
click at [575, 57] on button "Review" at bounding box center [588, 64] width 31 height 14
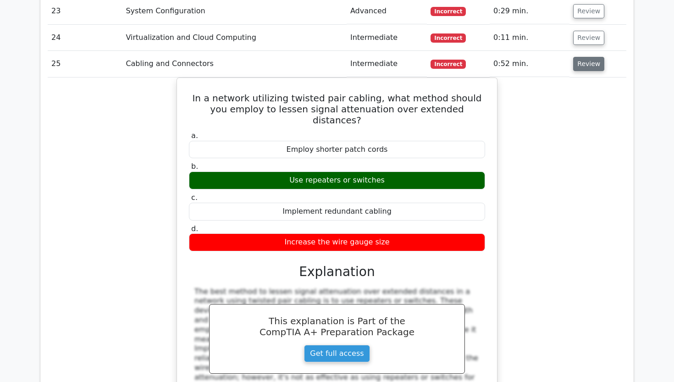
click at [575, 57] on button "Review" at bounding box center [588, 64] width 31 height 14
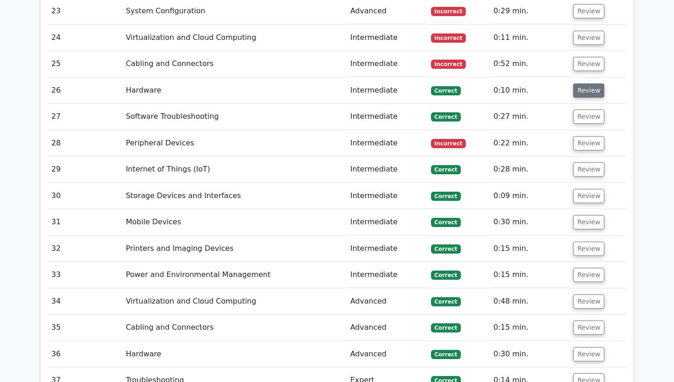
click at [577, 83] on button "Review" at bounding box center [588, 90] width 31 height 14
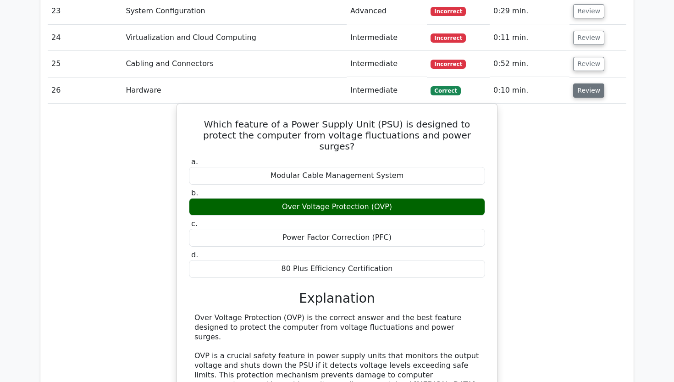
click at [577, 83] on button "Review" at bounding box center [588, 90] width 31 height 14
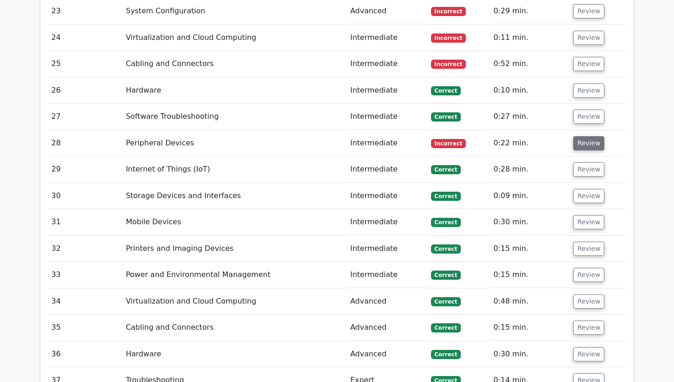
click at [579, 136] on button "Review" at bounding box center [588, 143] width 31 height 14
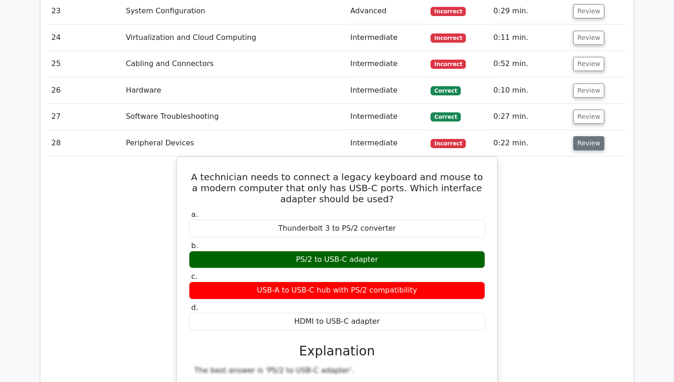
click at [579, 136] on button "Review" at bounding box center [588, 143] width 31 height 14
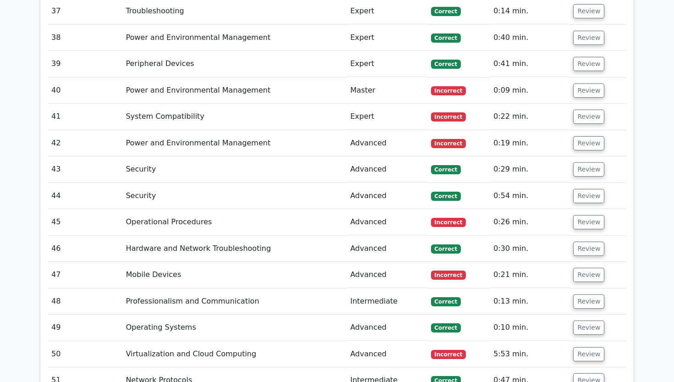
scroll to position [2154, 0]
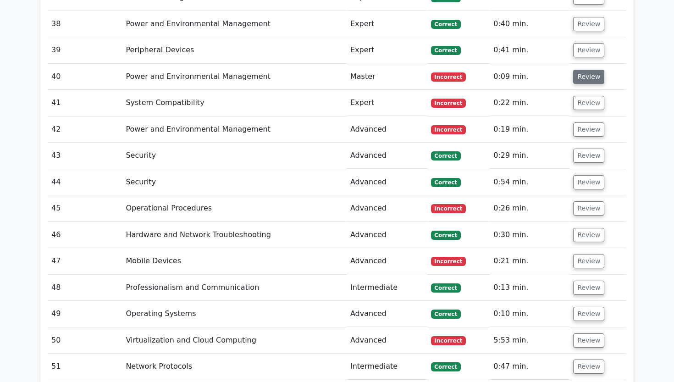
click at [585, 70] on button "Review" at bounding box center [588, 77] width 31 height 14
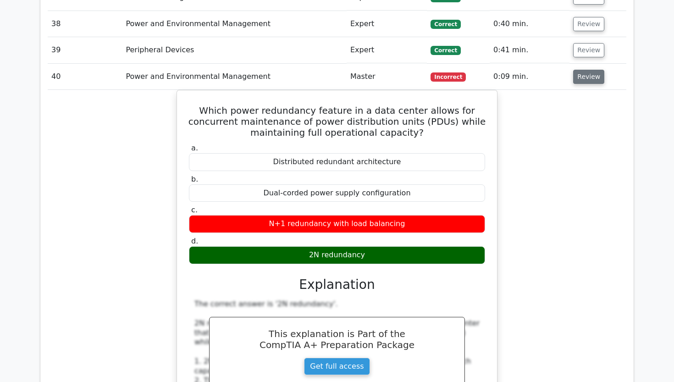
click at [585, 70] on button "Review" at bounding box center [588, 77] width 31 height 14
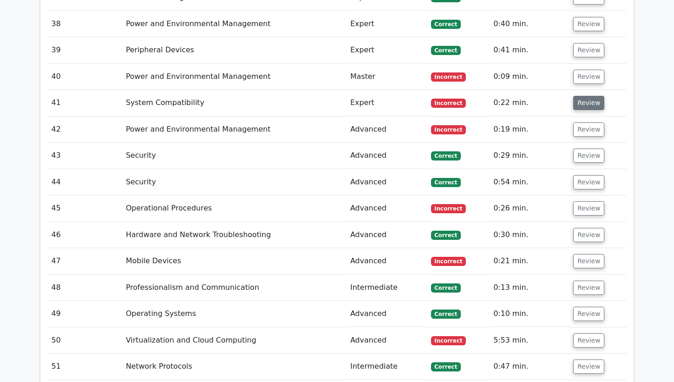
click at [584, 96] on button "Review" at bounding box center [588, 103] width 31 height 14
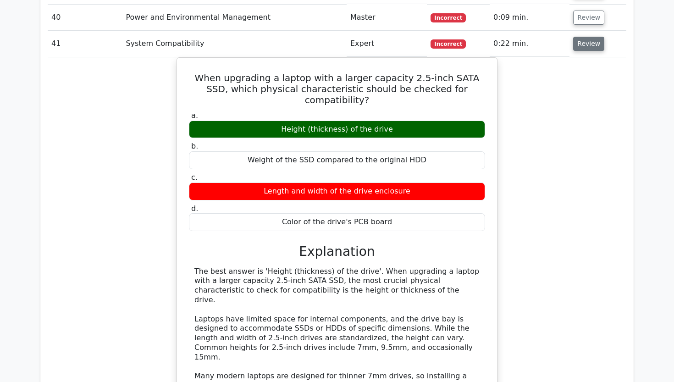
scroll to position [2217, 0]
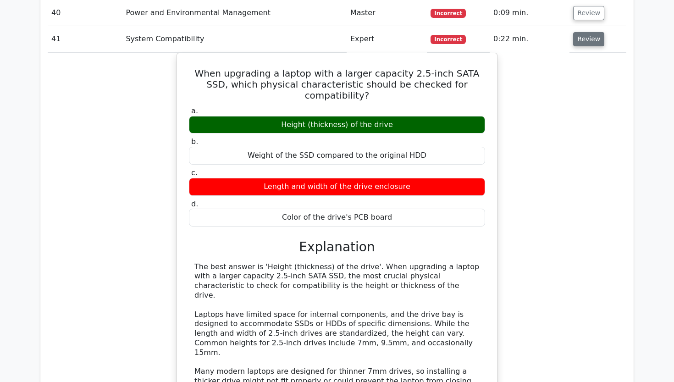
click at [574, 32] on button "Review" at bounding box center [588, 39] width 31 height 14
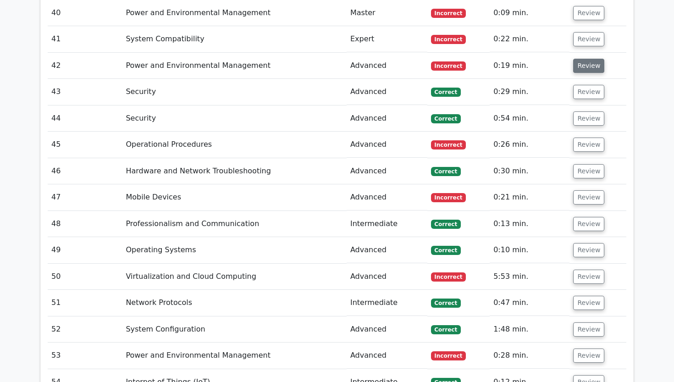
click at [573, 59] on button "Review" at bounding box center [588, 66] width 31 height 14
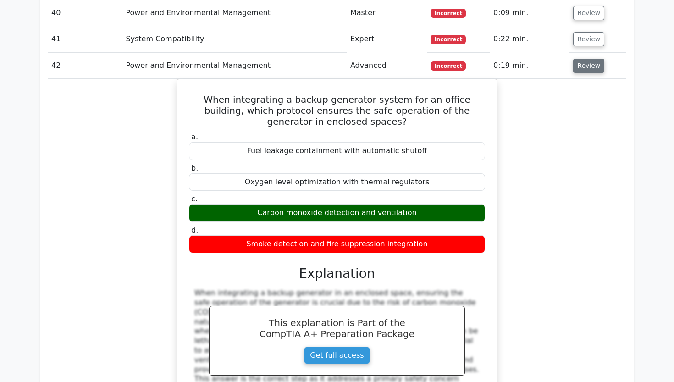
click at [582, 59] on button "Review" at bounding box center [588, 66] width 31 height 14
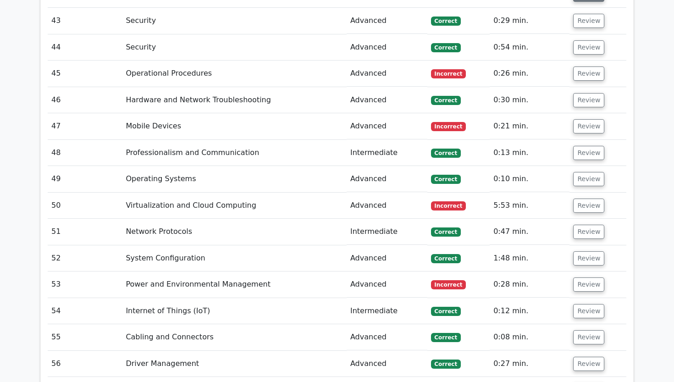
scroll to position [2302, 0]
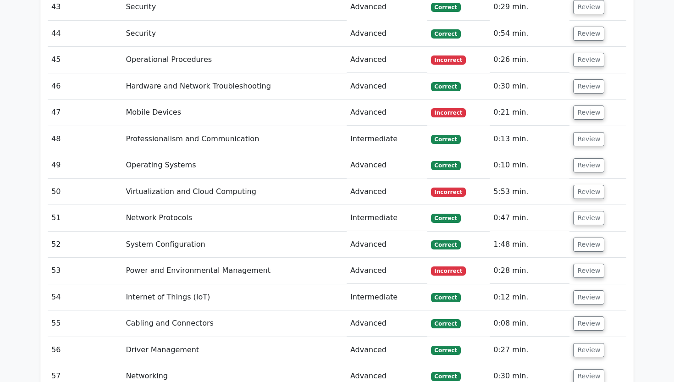
click at [582, 53] on button "Review" at bounding box center [588, 60] width 31 height 14
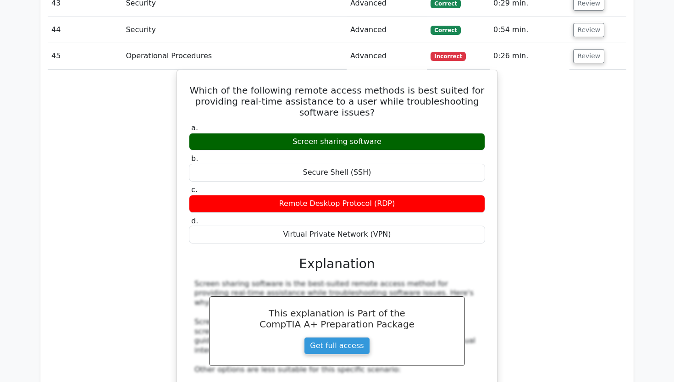
scroll to position [2307, 0]
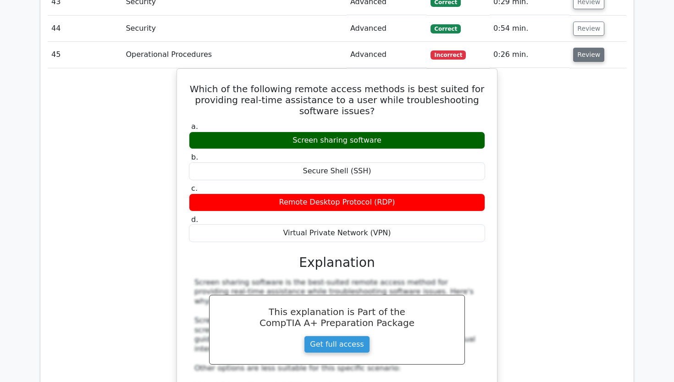
click at [582, 48] on button "Review" at bounding box center [588, 55] width 31 height 14
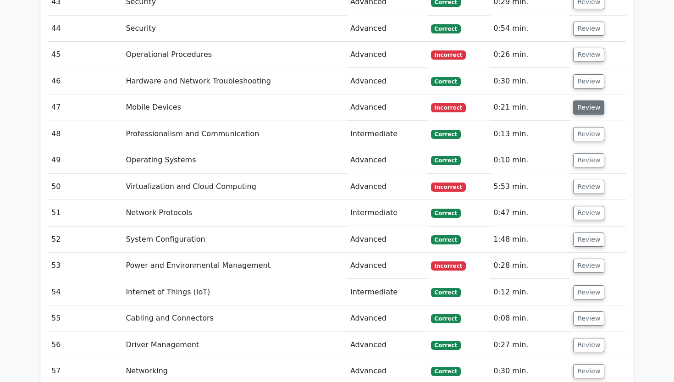
click at [578, 100] on button "Review" at bounding box center [588, 107] width 31 height 14
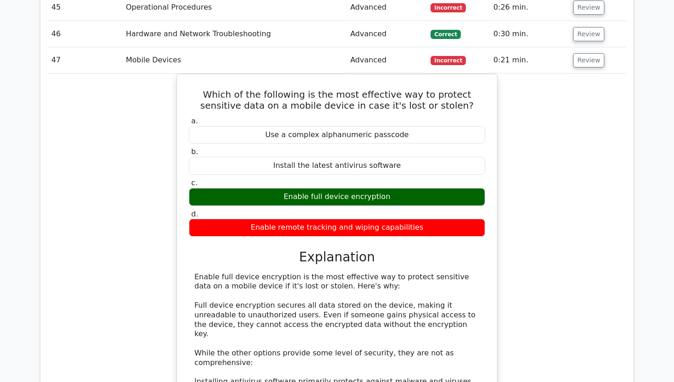
scroll to position [2372, 0]
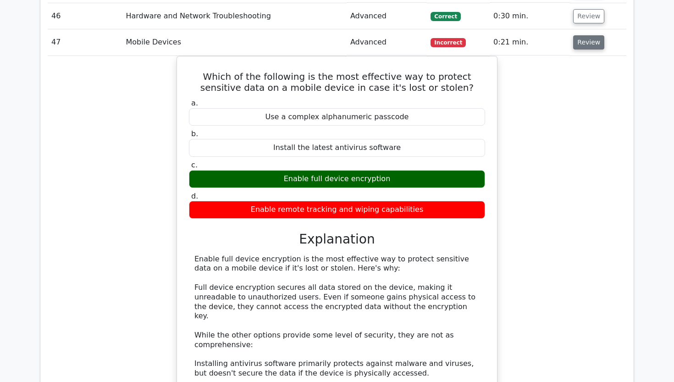
click at [597, 35] on button "Review" at bounding box center [588, 42] width 31 height 14
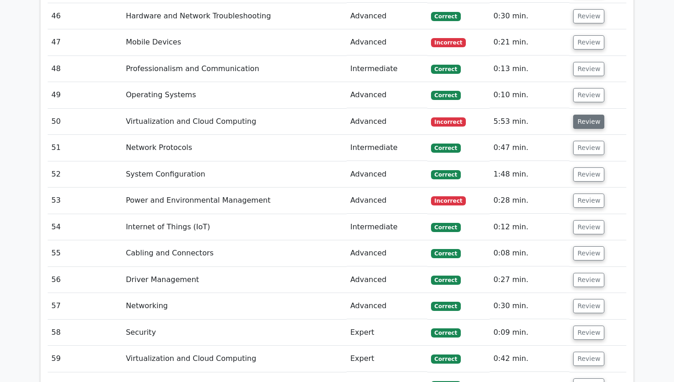
click at [586, 115] on button "Review" at bounding box center [588, 122] width 31 height 14
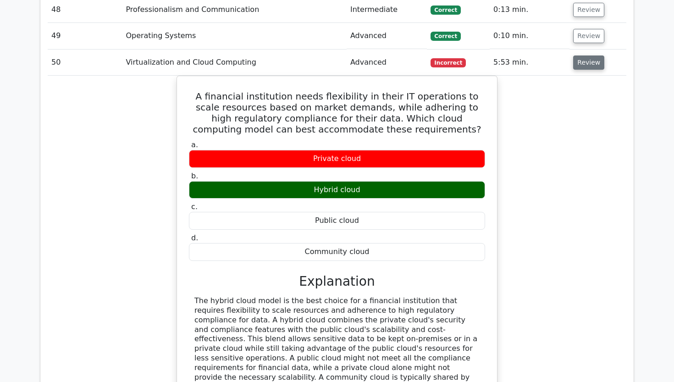
scroll to position [2438, 0]
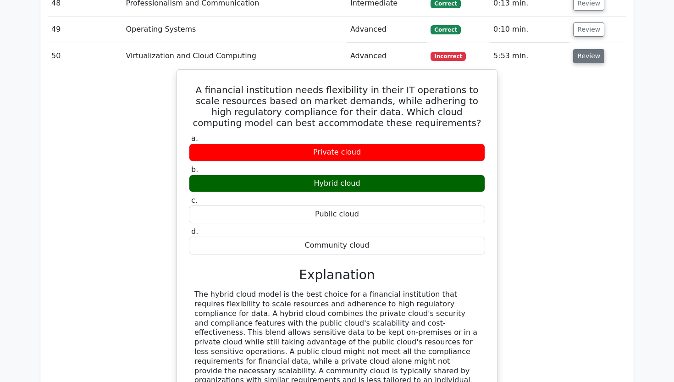
click at [582, 49] on button "Review" at bounding box center [588, 56] width 31 height 14
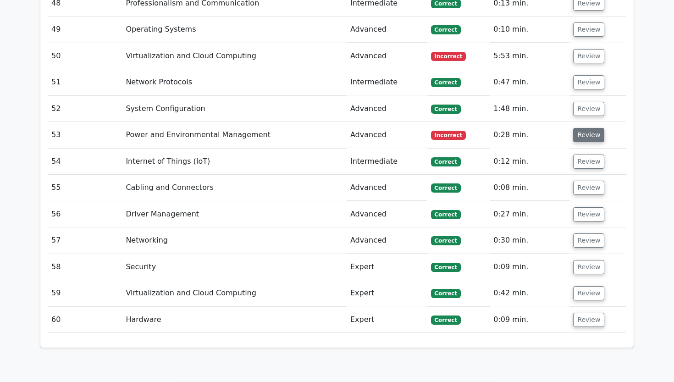
click at [579, 128] on button "Review" at bounding box center [588, 135] width 31 height 14
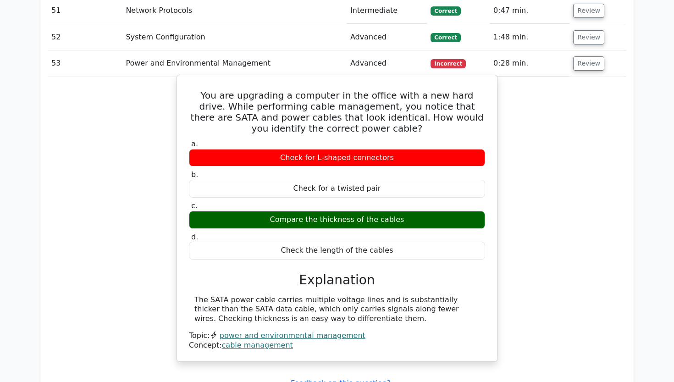
scroll to position [2509, 0]
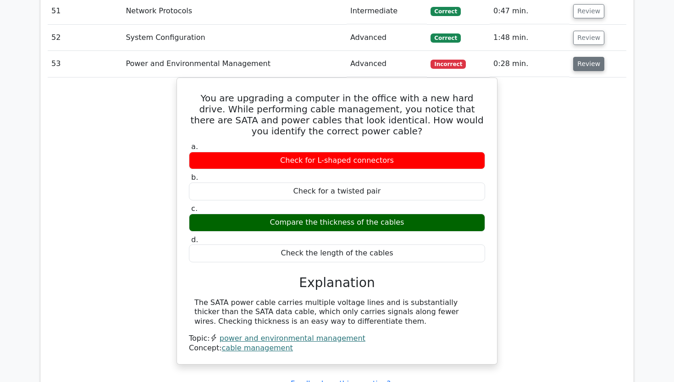
click at [585, 57] on button "Review" at bounding box center [588, 64] width 31 height 14
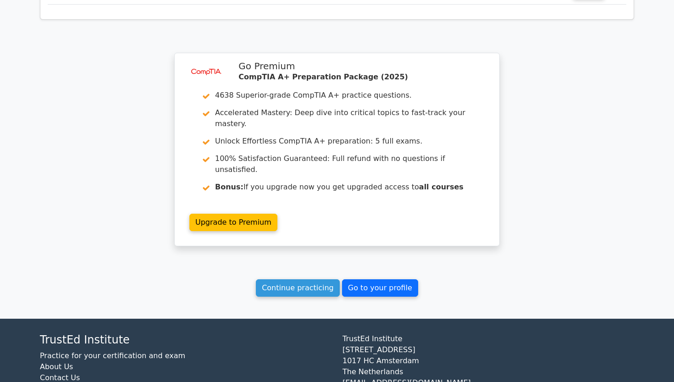
scroll to position [2768, 0]
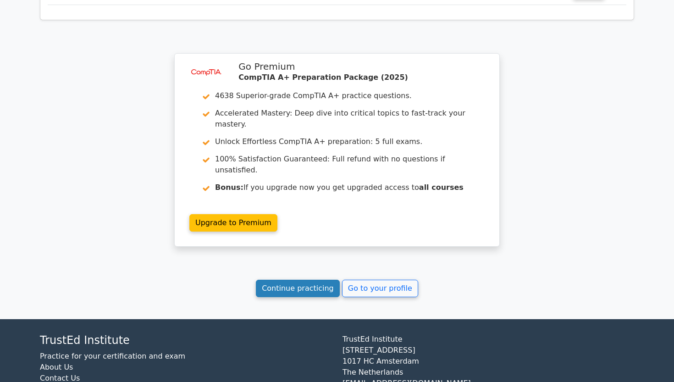
click at [310, 280] on link "Continue practicing" at bounding box center [298, 288] width 84 height 17
